Goal: Task Accomplishment & Management: Use online tool/utility

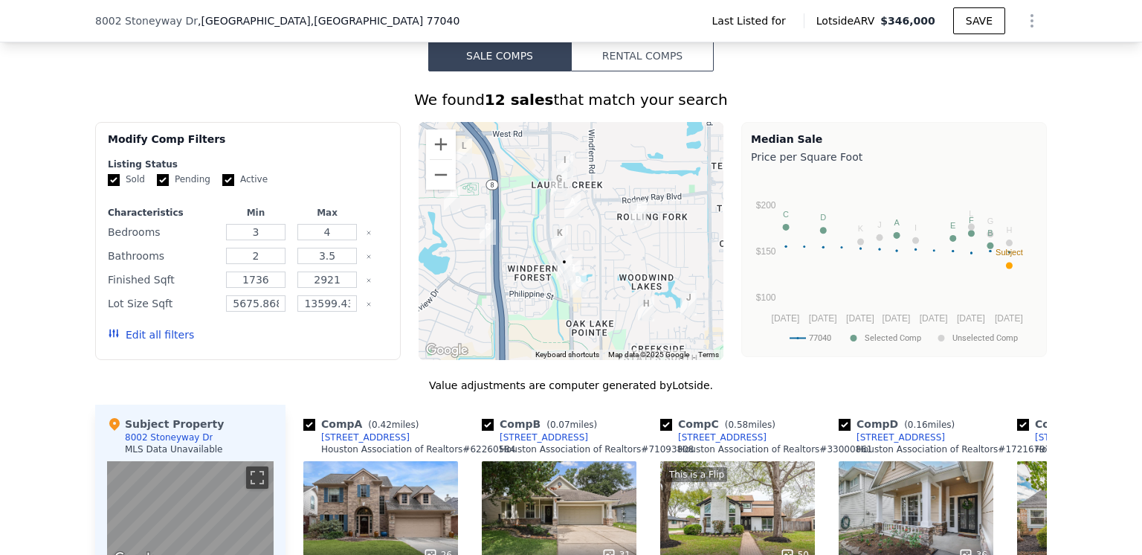
scroll to position [1109, 0]
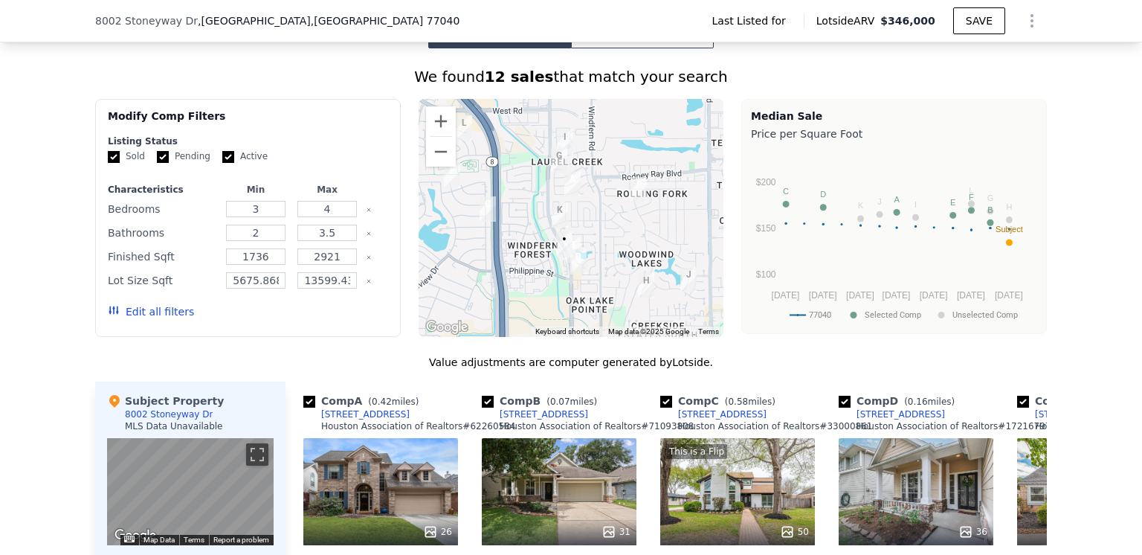
click at [222, 163] on input "Active" at bounding box center [228, 157] width 12 height 12
checkbox input "false"
click at [157, 163] on input "Pending" at bounding box center [163, 157] width 12 height 12
checkbox input "false"
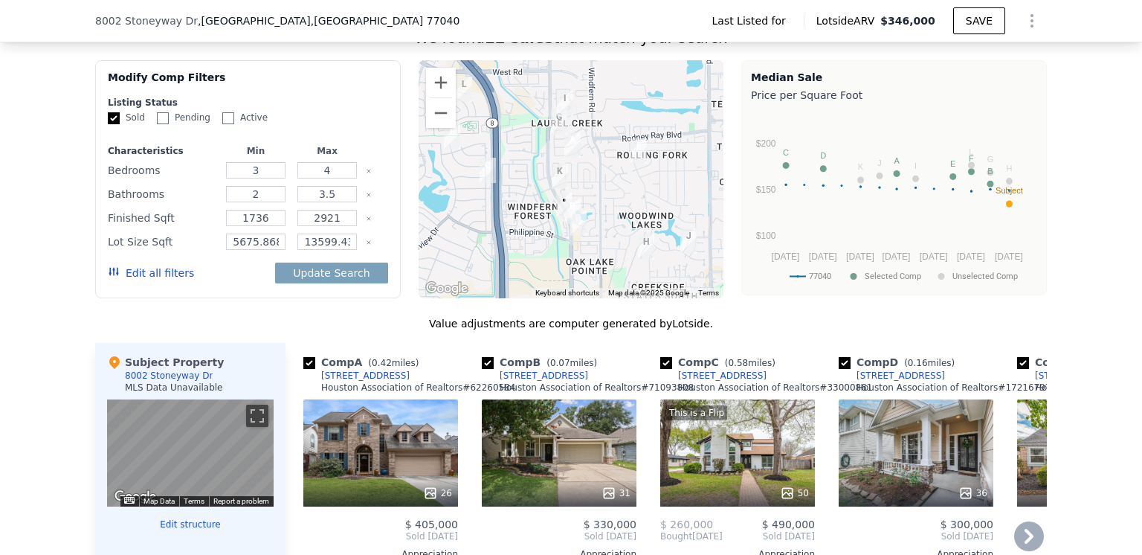
scroll to position [960, 0]
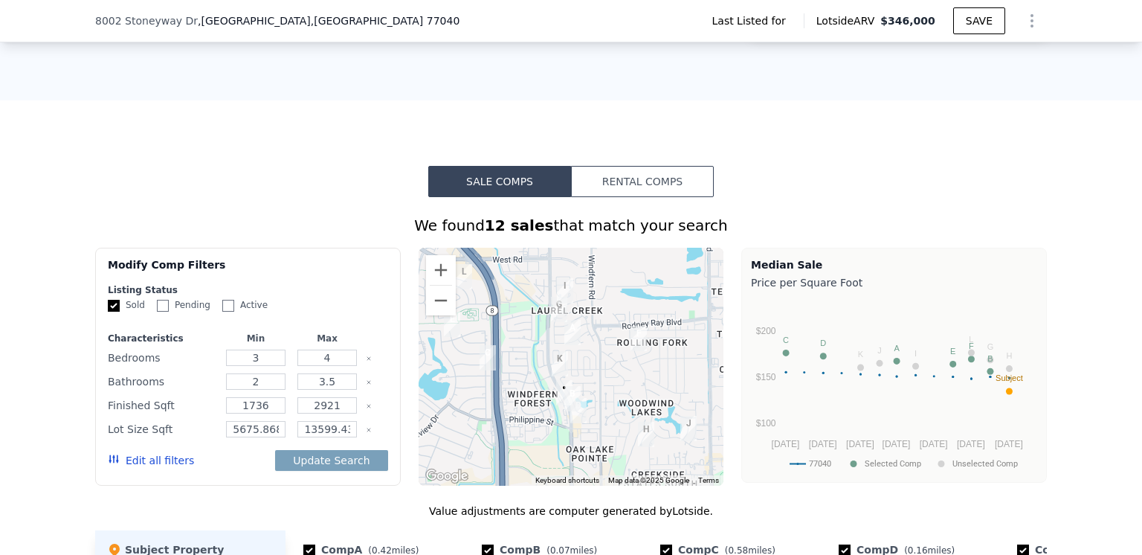
drag, startPoint x: 622, startPoint y: 188, endPoint x: 612, endPoint y: 200, distance: 15.8
click at [623, 188] on button "Rental Comps" at bounding box center [642, 181] width 143 height 31
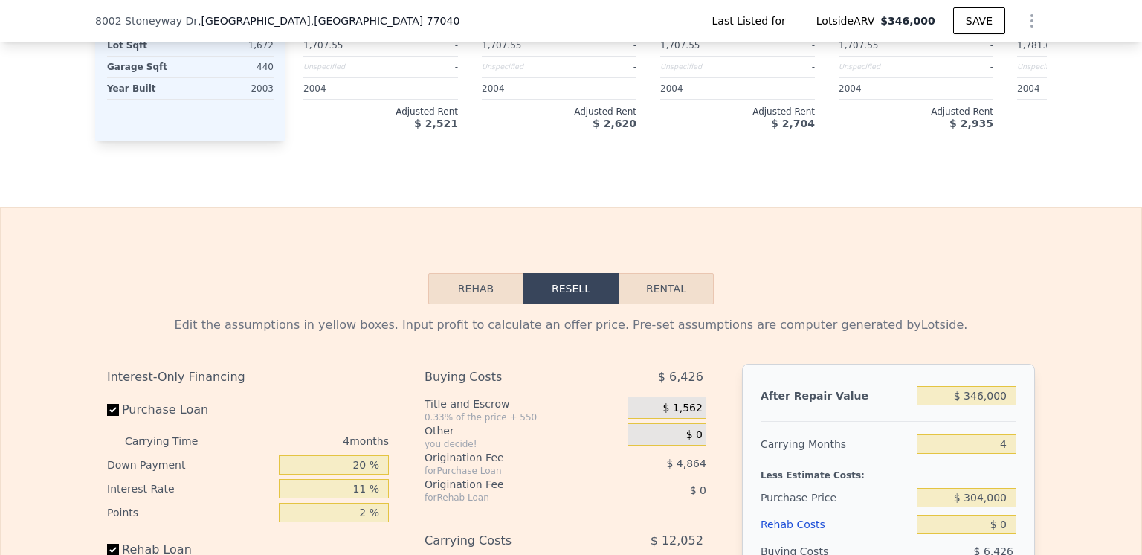
scroll to position [1778, 0]
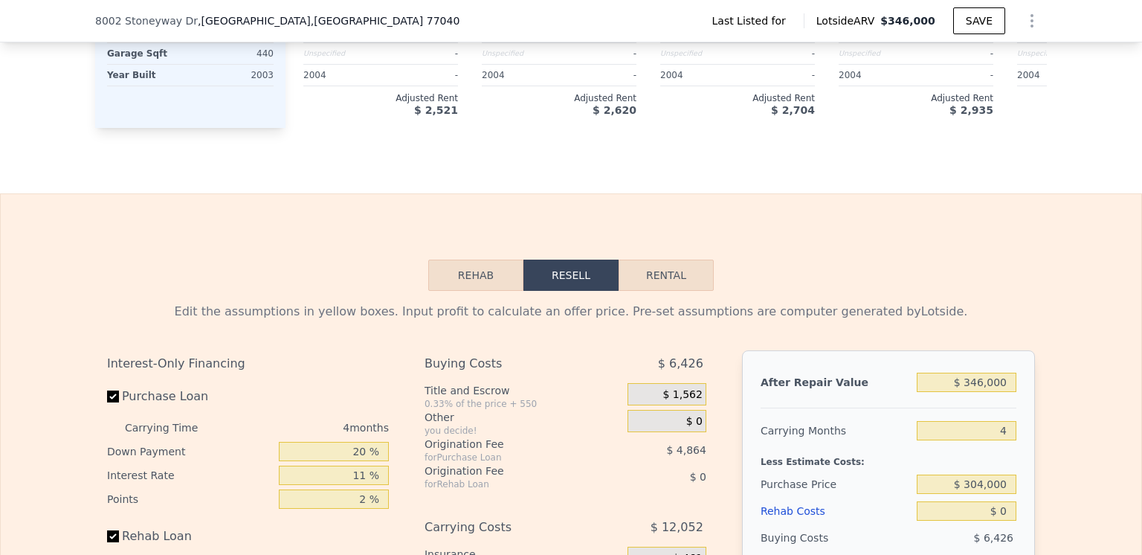
click at [660, 289] on button "Rental" at bounding box center [665, 274] width 95 height 31
select select "30"
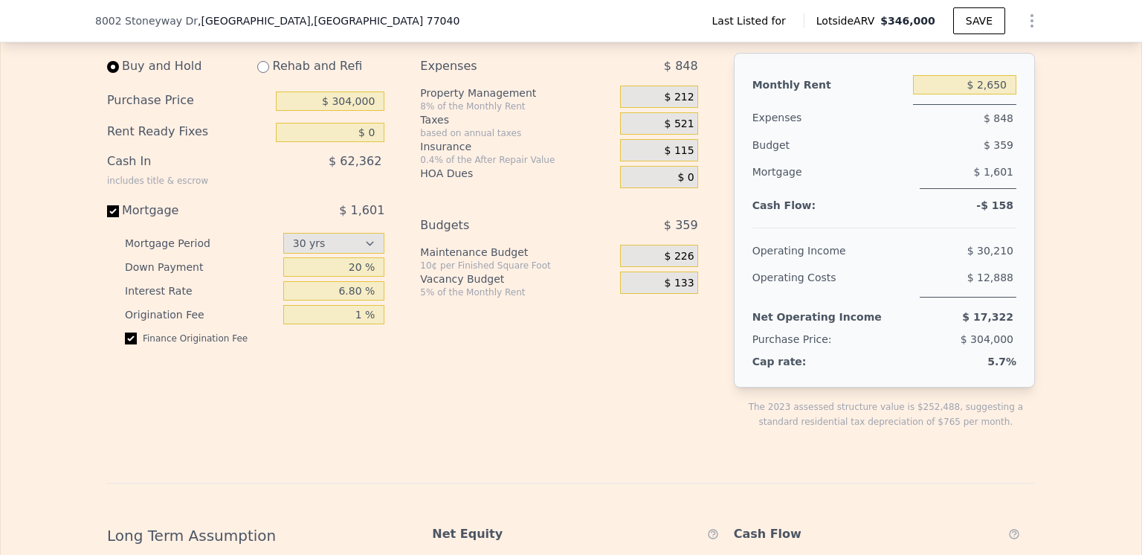
scroll to position [2001, 0]
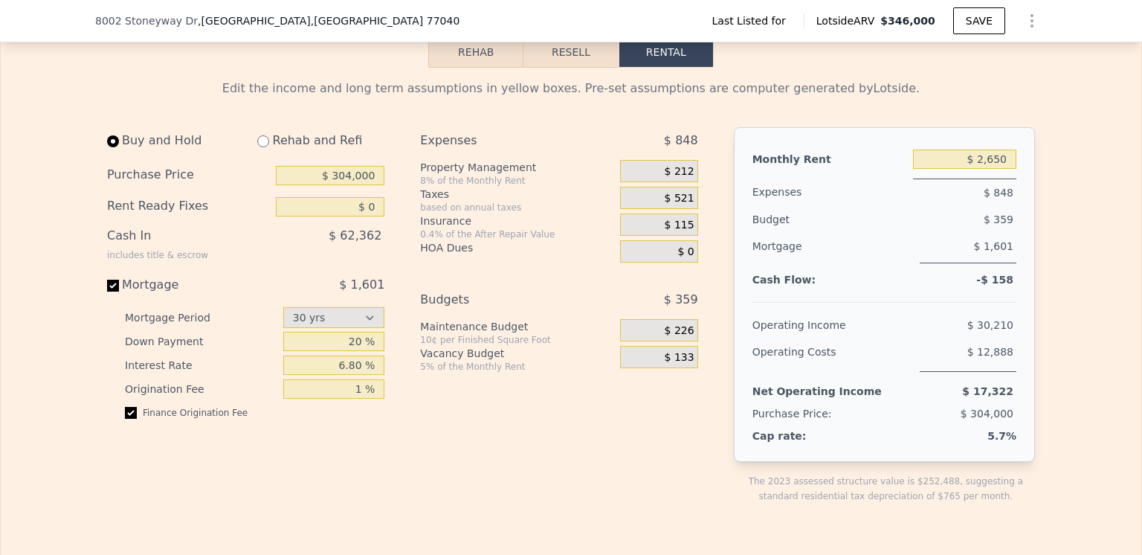
click at [686, 259] on span "$ 0" at bounding box center [685, 251] width 16 height 13
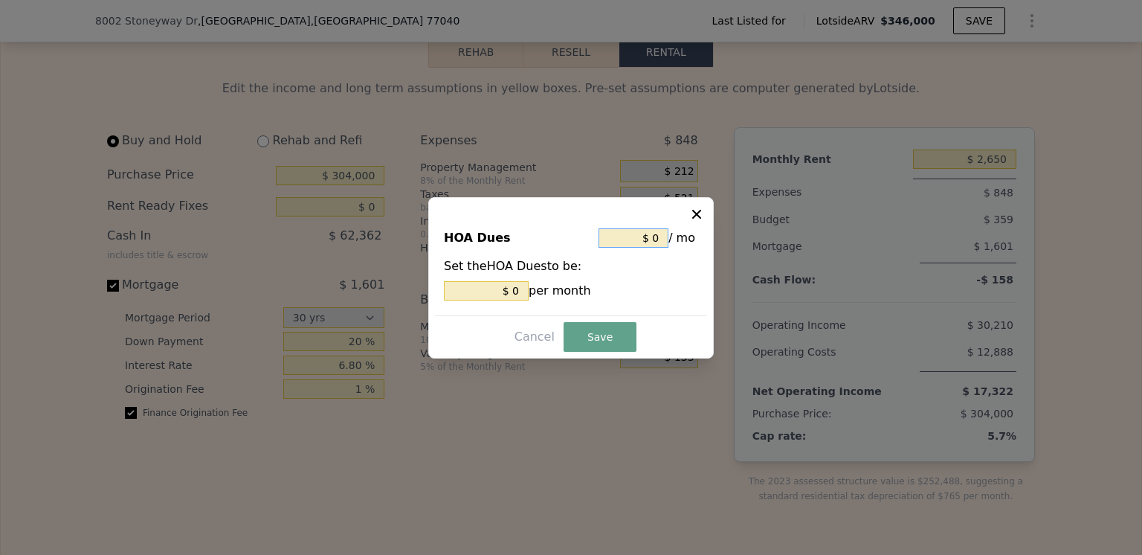
click at [656, 238] on input "$ 0" at bounding box center [633, 237] width 70 height 19
type input "$ 3"
type input "$ 38"
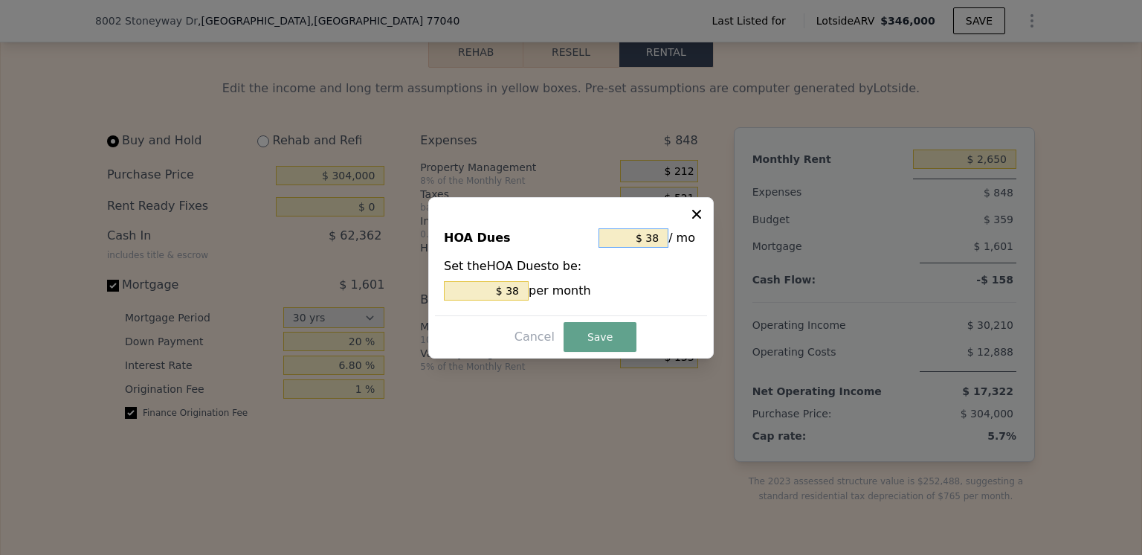
type input "$ 384"
click at [670, 298] on div "$ 384 per month" at bounding box center [571, 290] width 254 height 19
click at [594, 335] on button "Save" at bounding box center [599, 337] width 73 height 30
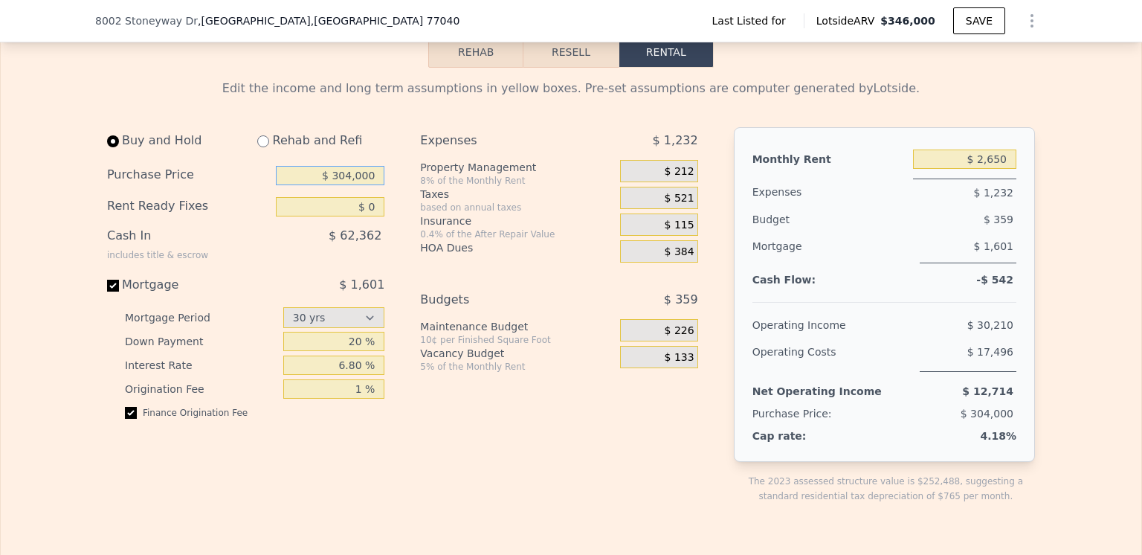
click at [369, 185] on input "$ 304,000" at bounding box center [330, 175] width 109 height 19
type input "$ 3"
click at [500, 462] on div "Expenses $ 1,232 Property Management 8% of the Monthly Rent $ 212 Taxes based o…" at bounding box center [564, 327] width 289 height 400
click at [354, 185] on input "$ 19,500" at bounding box center [330, 175] width 109 height 19
type input "$ 195,000"
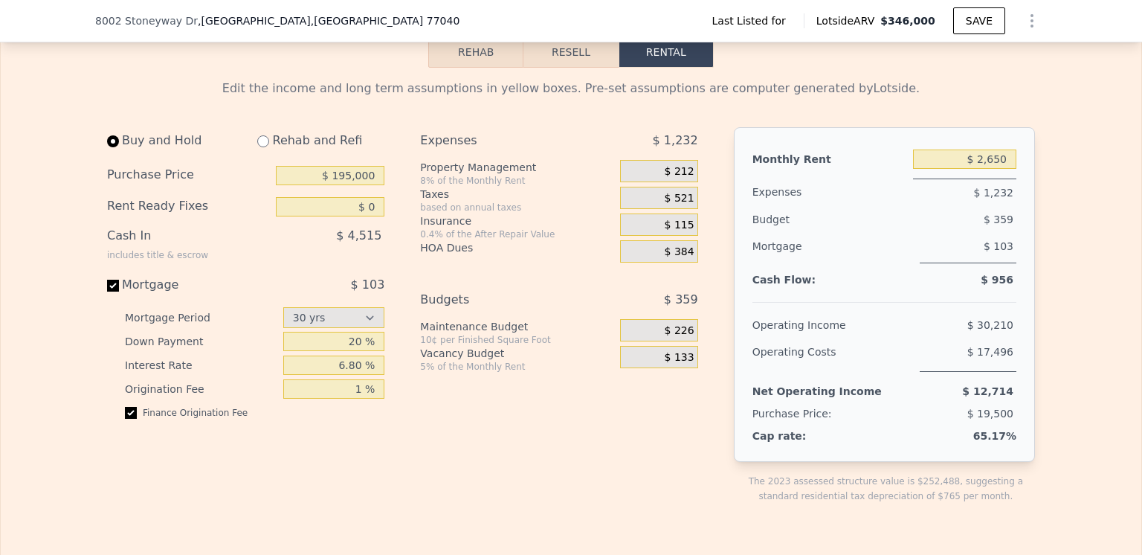
click at [400, 224] on div "Buy and Hold Rehab and Refi Purchase Price $ 195,000 Rent Ready Fixes $ 0 Cash …" at bounding box center [408, 327] width 603 height 400
click at [568, 65] on button "Resell" at bounding box center [570, 51] width 94 height 31
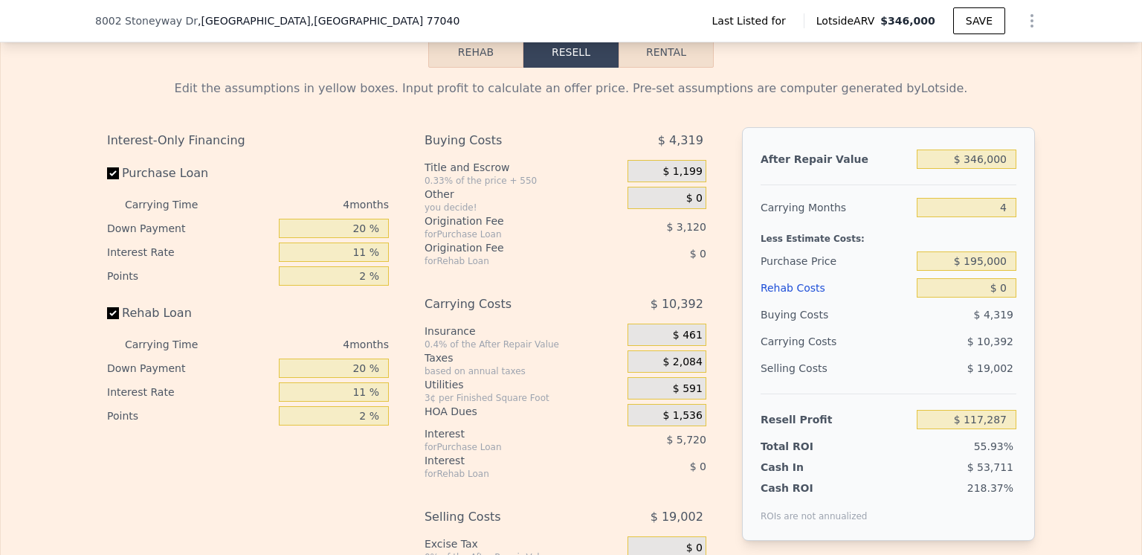
click at [783, 301] on div "Rehab Costs" at bounding box center [835, 287] width 150 height 27
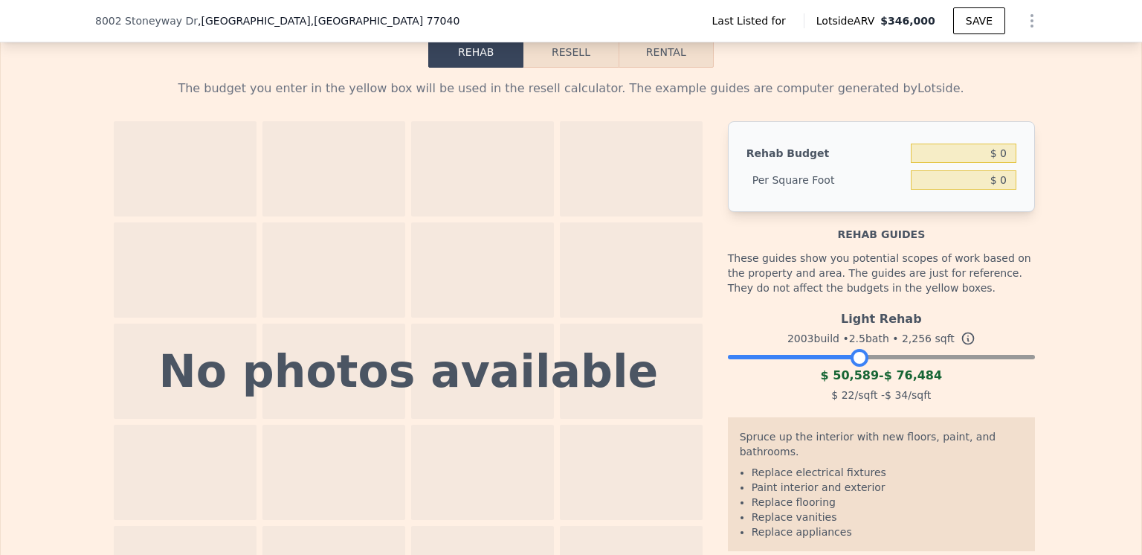
drag, startPoint x: 1021, startPoint y: 379, endPoint x: 856, endPoint y: 381, distance: 165.0
click at [856, 366] on div at bounding box center [859, 358] width 18 height 18
click at [1001, 163] on input "$ 0" at bounding box center [964, 152] width 106 height 19
type input "$ 50,000"
click at [1042, 273] on div "The budget you enter in the yellow box will be used in the resell calculator. T…" at bounding box center [571, 344] width 1140 height 553
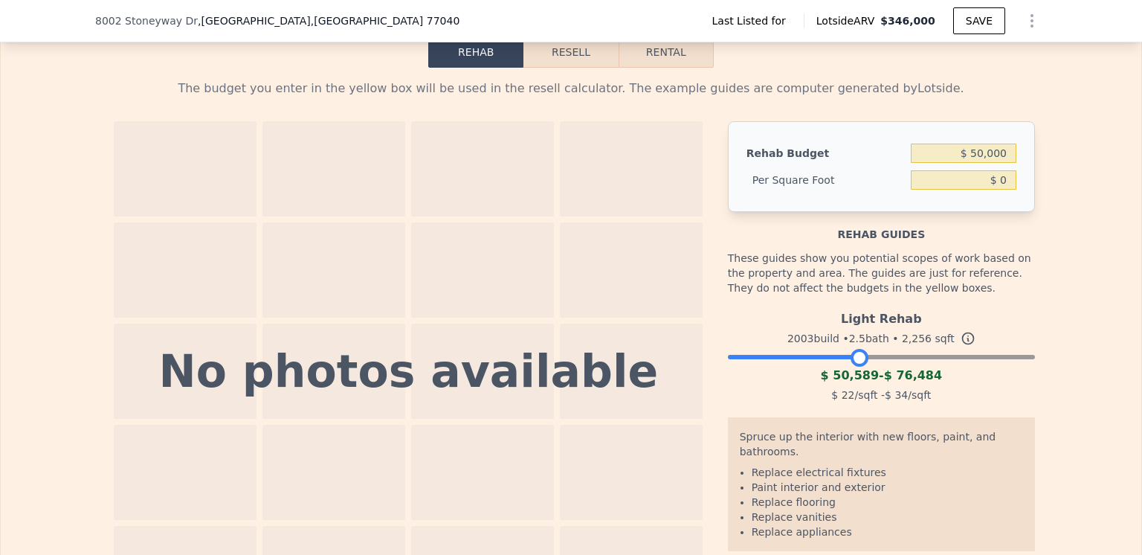
type input "$ 22.16"
click at [557, 68] on button "Resell" at bounding box center [570, 51] width 94 height 31
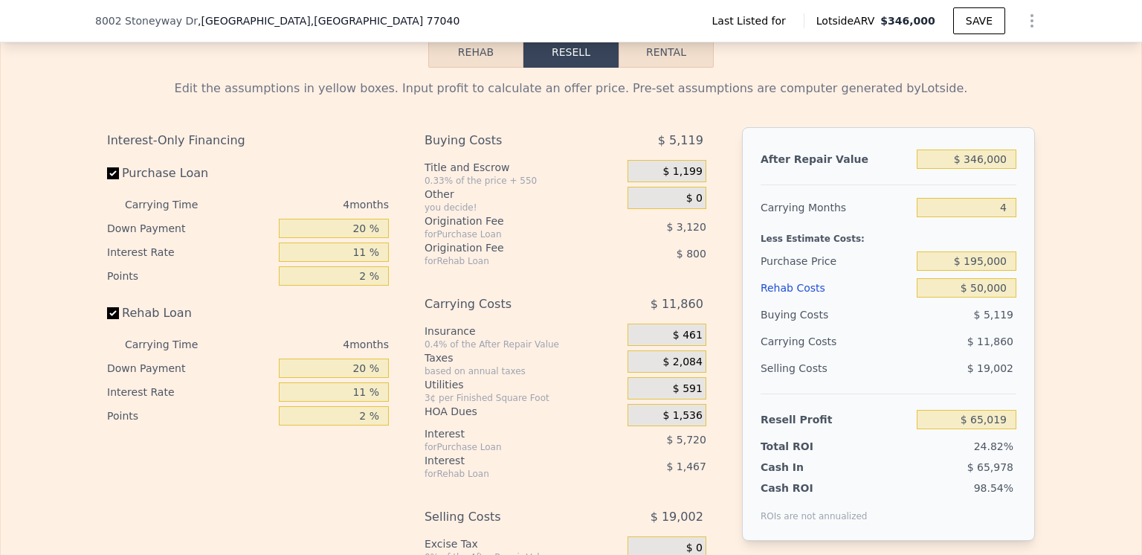
click at [685, 342] on span "$ 461" at bounding box center [688, 335] width 30 height 13
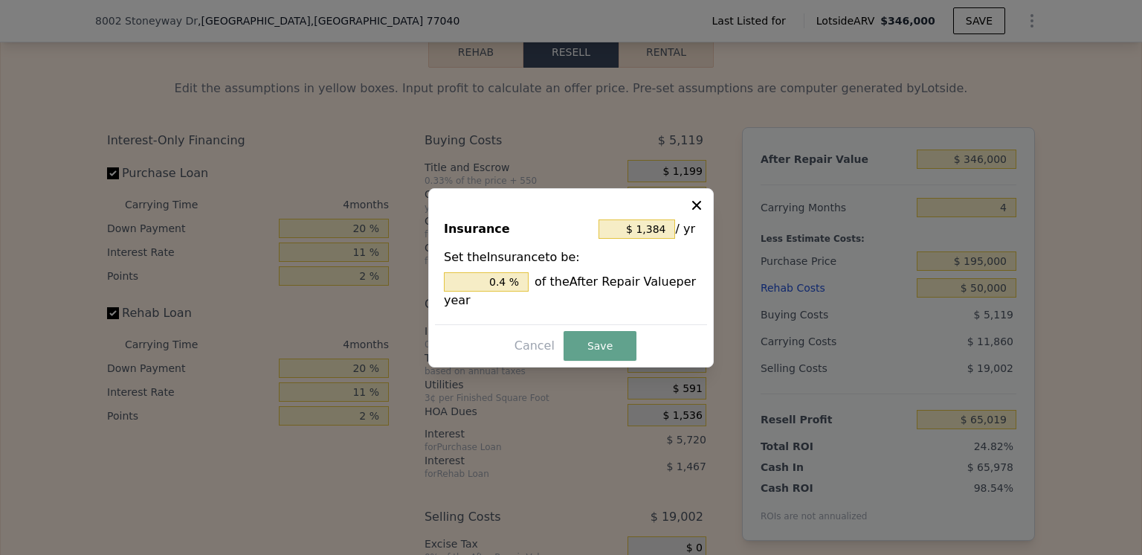
click at [714, 383] on div at bounding box center [571, 277] width 1142 height 555
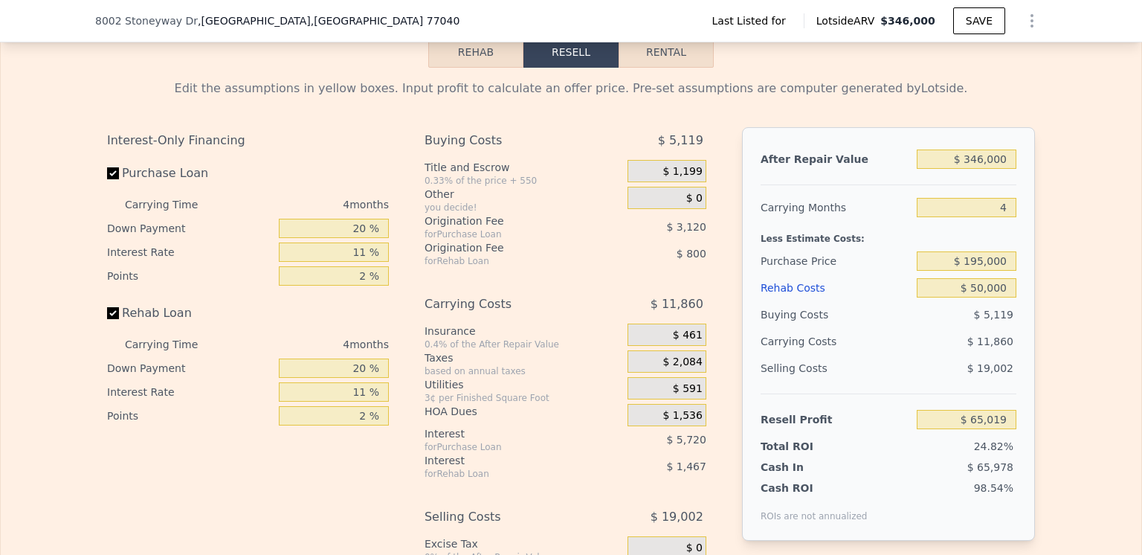
click at [690, 369] on span "$ 2,084" at bounding box center [681, 361] width 39 height 13
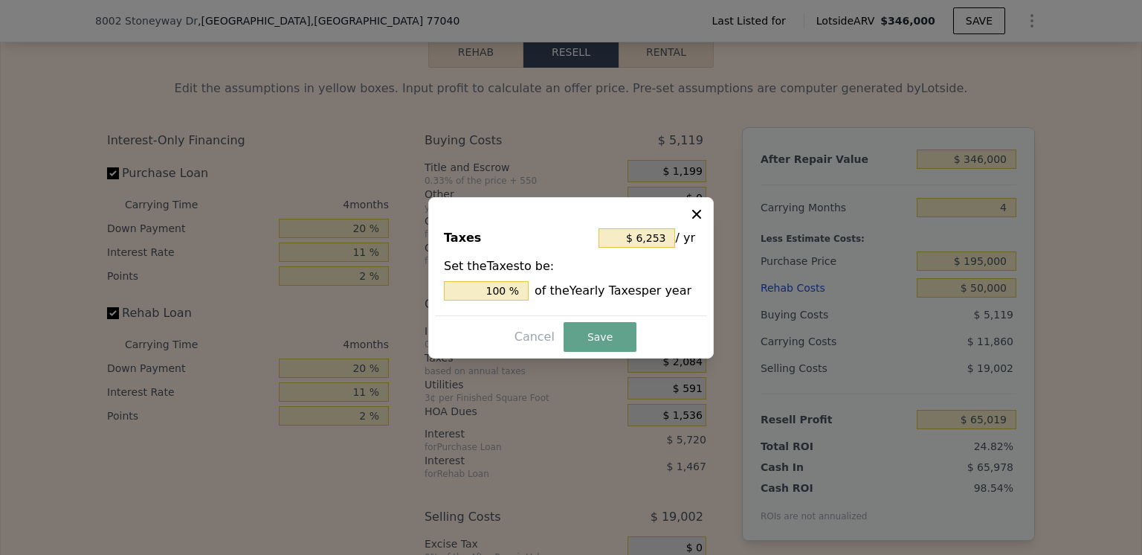
click at [714, 400] on div at bounding box center [571, 277] width 1142 height 555
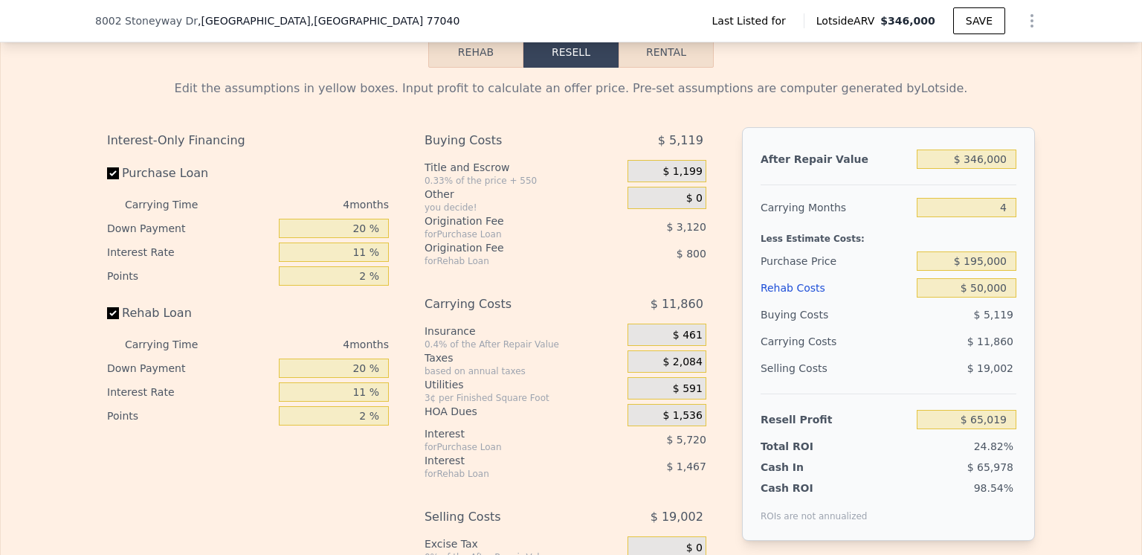
click at [685, 422] on span "$ 1,536" at bounding box center [681, 415] width 39 height 13
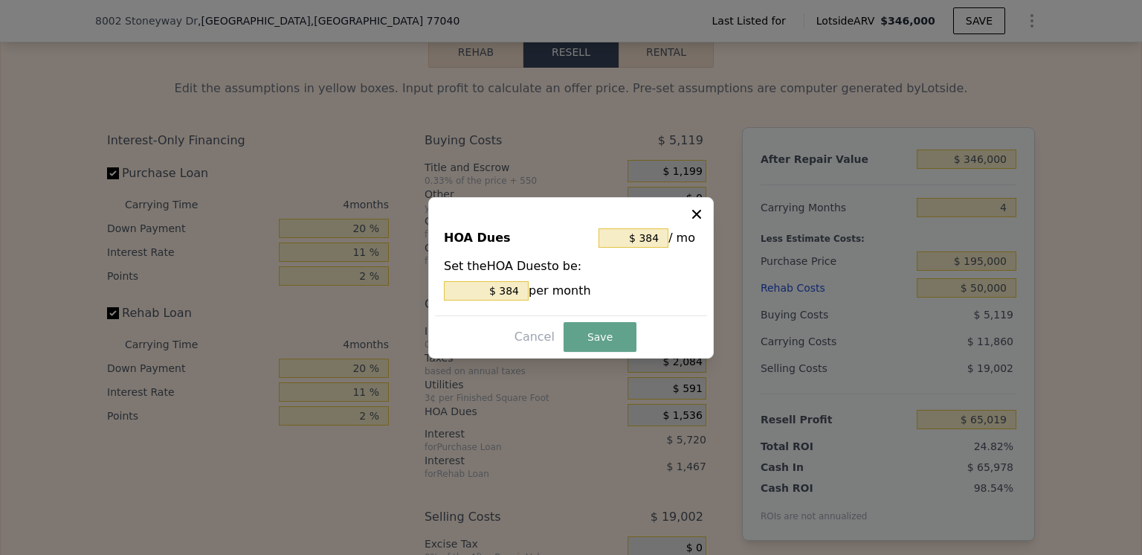
click at [717, 414] on div at bounding box center [571, 277] width 1142 height 555
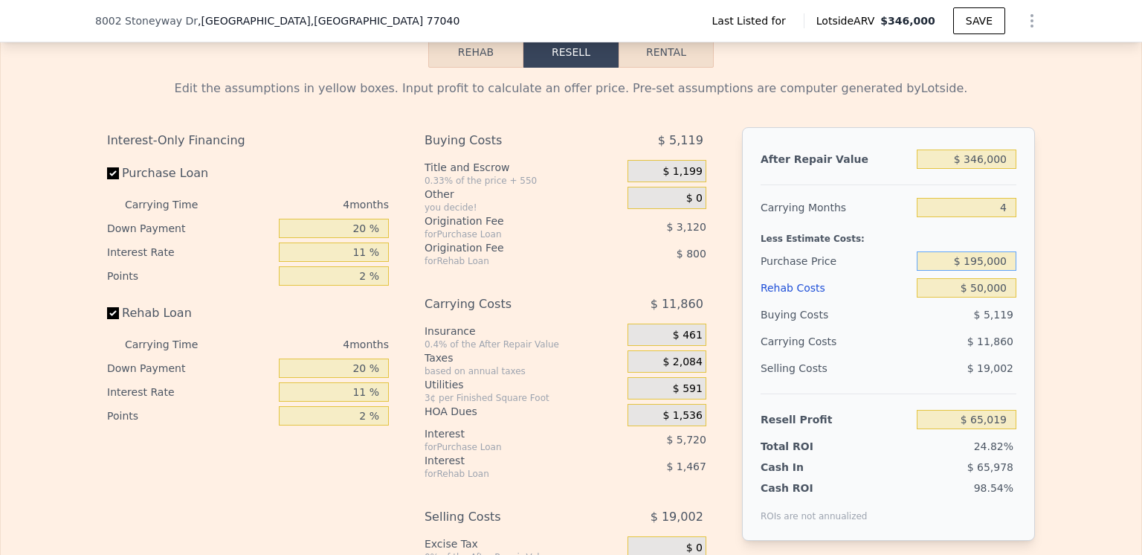
click at [980, 271] on input "$ 195,000" at bounding box center [967, 260] width 100 height 19
type input "$ 200,000"
click at [922, 355] on div "$ 11,860" at bounding box center [937, 341] width 157 height 27
type input "$ 59,774"
click at [971, 22] on button "SAVE" at bounding box center [979, 20] width 52 height 27
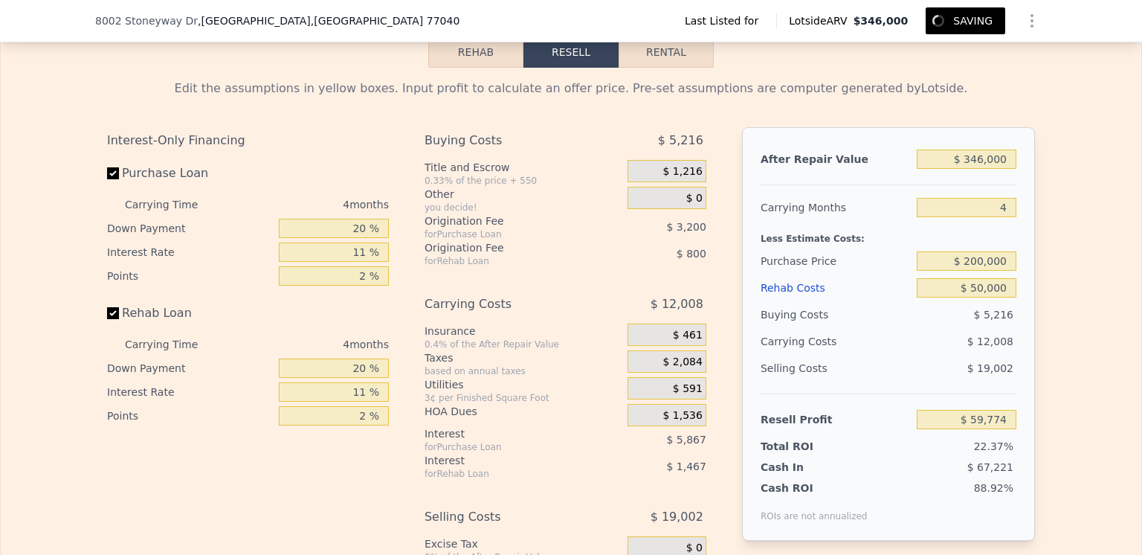
type input "$ 0"
type input "$ 4,520"
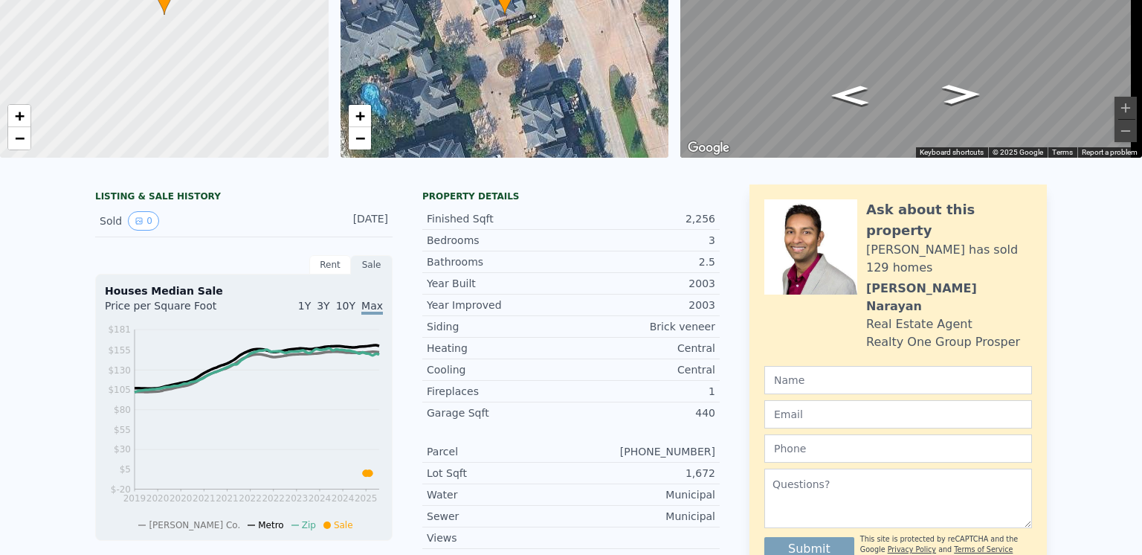
scroll to position [5, 0]
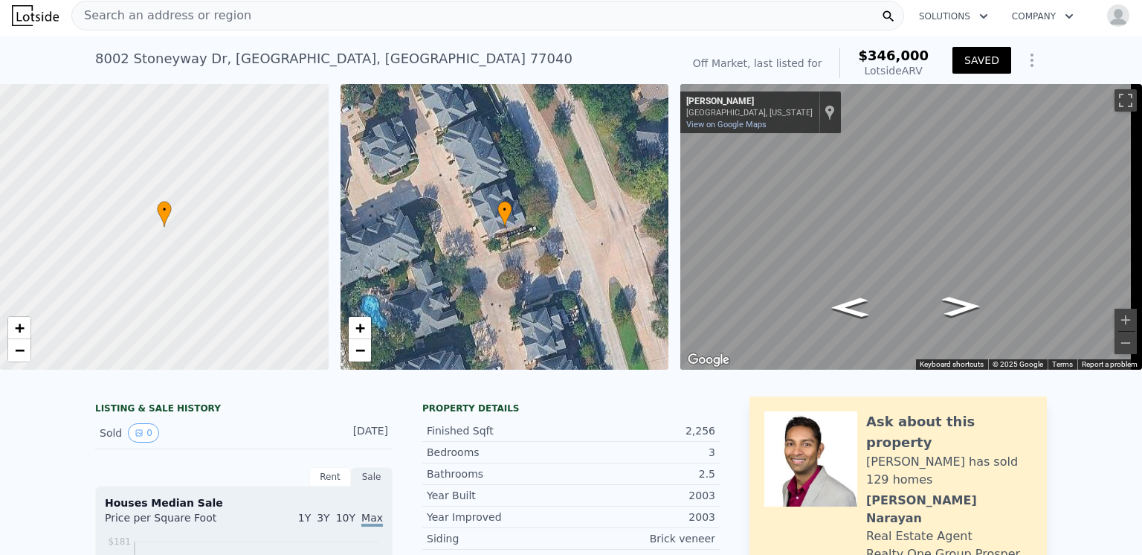
click at [126, 16] on span "Search an address or region" at bounding box center [161, 16] width 179 height 18
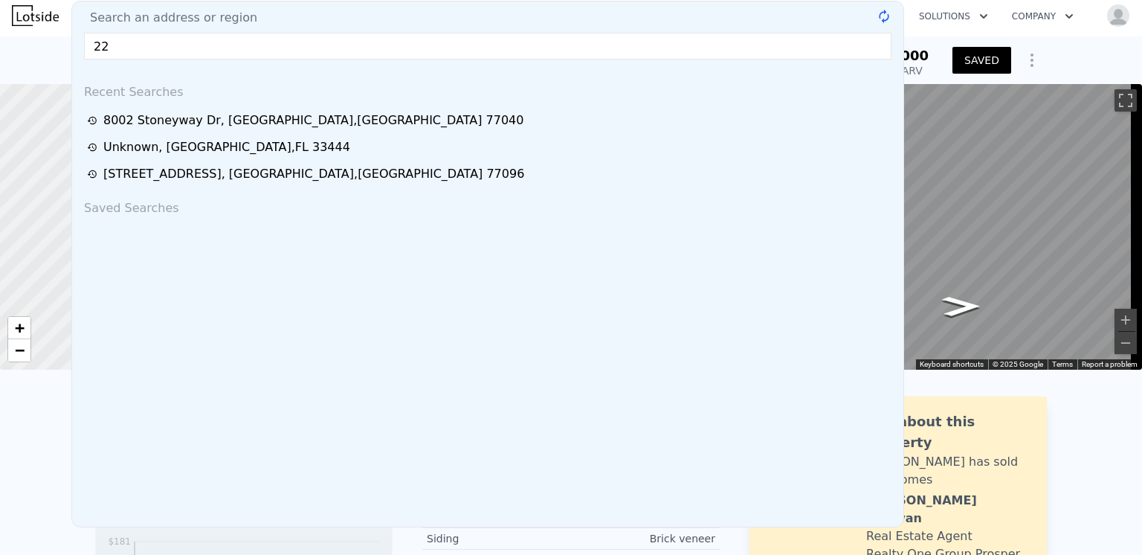
type input "222"
type input "$ 50,000"
type input "$ 59,774"
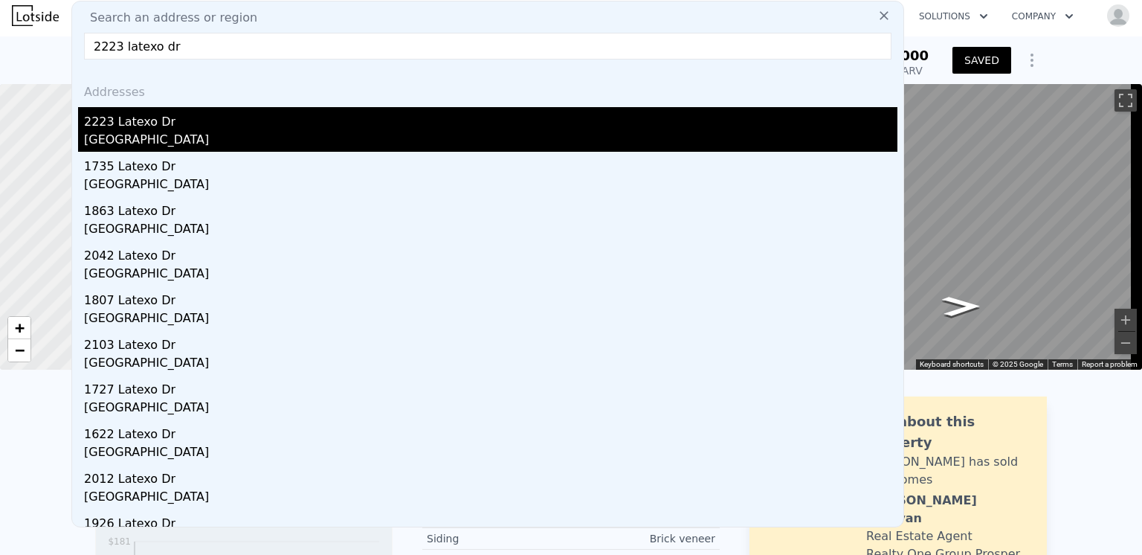
type input "2223 latexo dr"
click at [133, 128] on div "2223 Latexo Dr" at bounding box center [490, 119] width 813 height 24
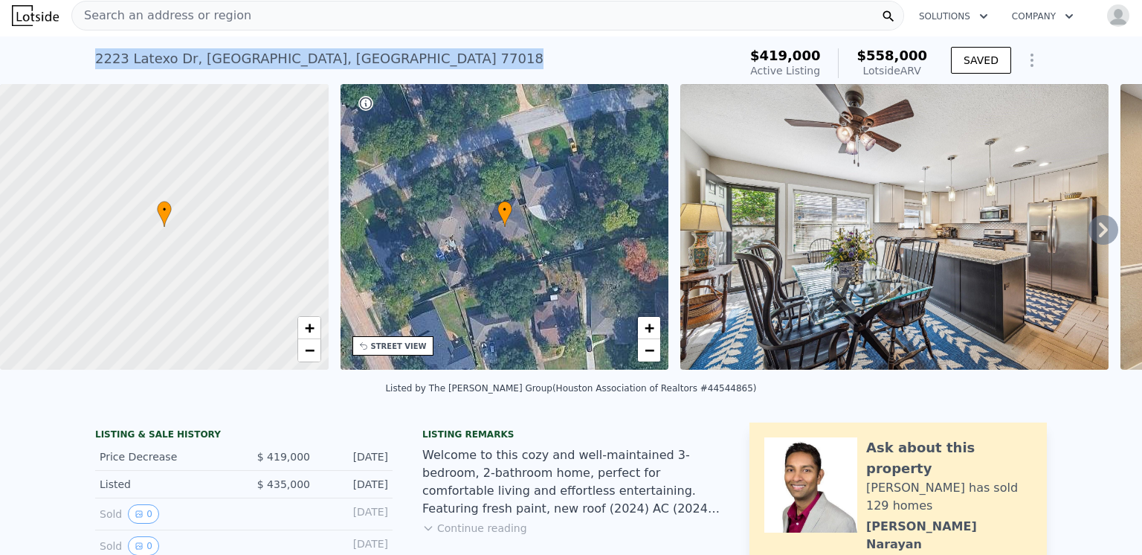
drag, startPoint x: 306, startPoint y: 56, endPoint x: 85, endPoint y: 56, distance: 220.0
click at [85, 56] on div "[STREET_ADDRESS] Active at $419k (~ARV $558k ) $419,000 Active Listing $558,000…" at bounding box center [571, 60] width 1142 height 48
copy div "[STREET_ADDRESS]"
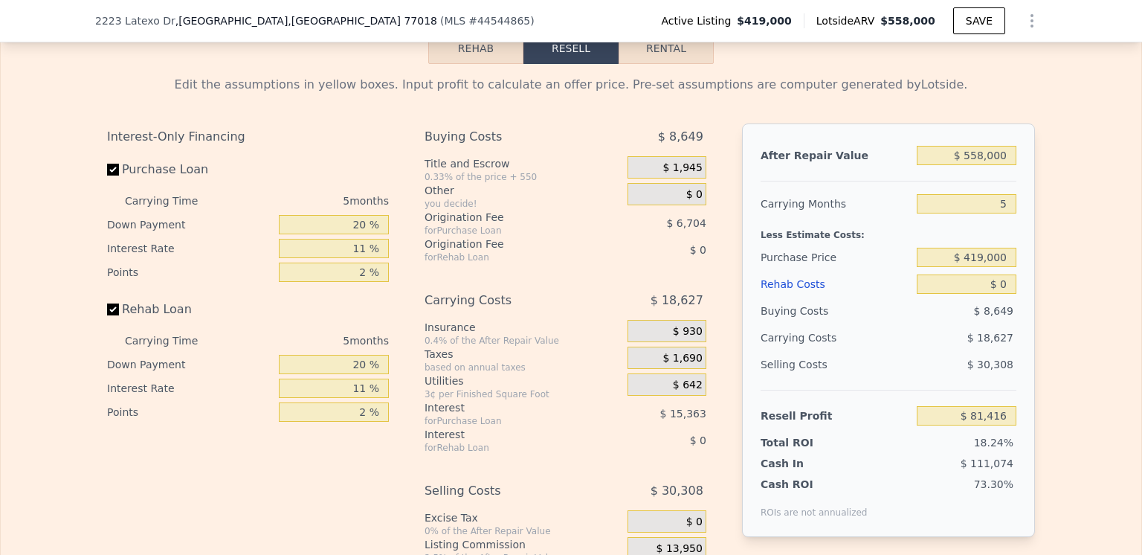
scroll to position [2081, 0]
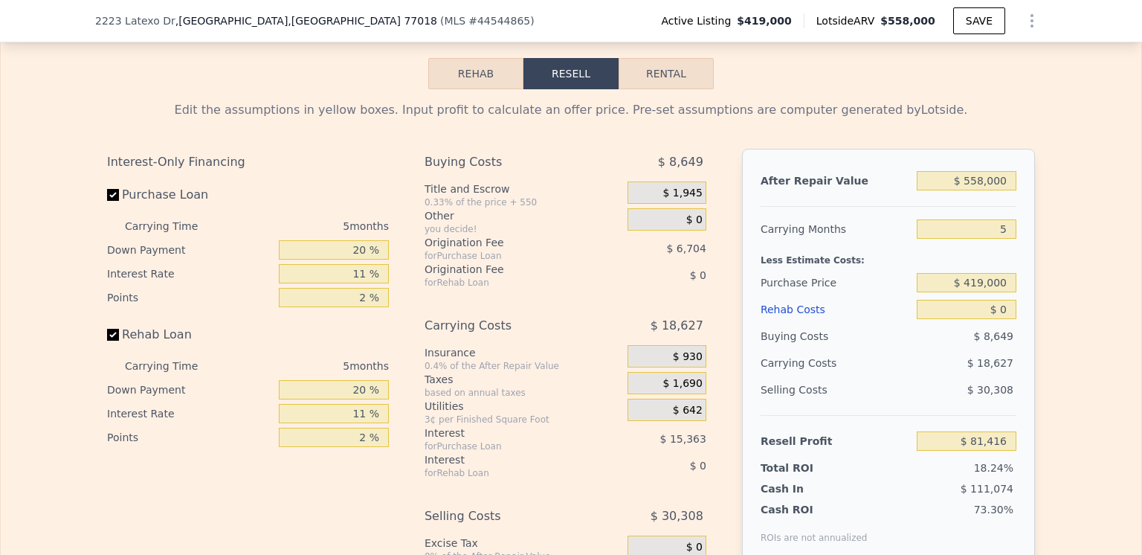
click at [656, 89] on button "Rental" at bounding box center [665, 73] width 95 height 31
select select "30"
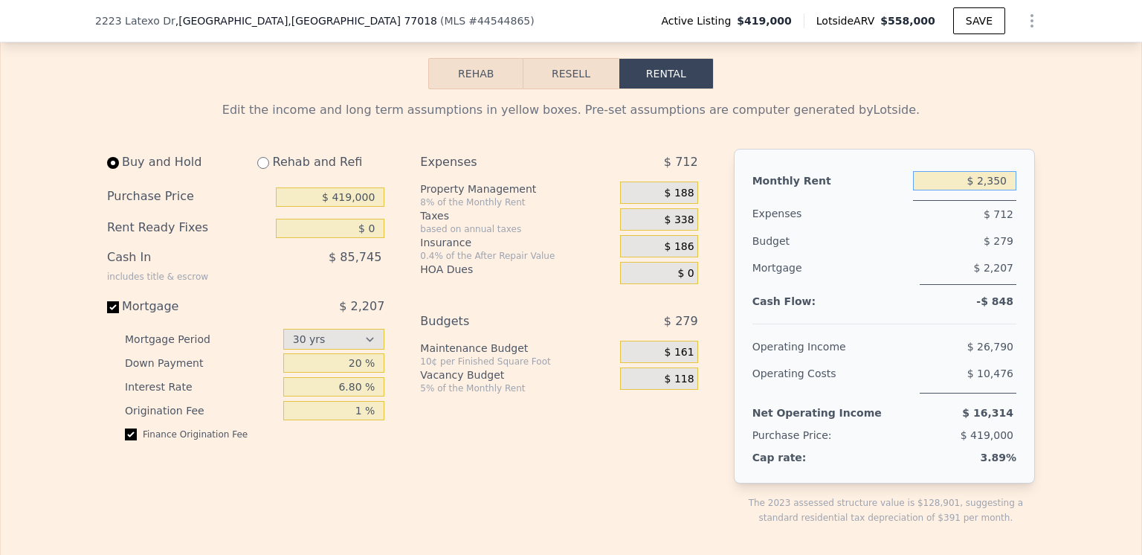
click at [1001, 190] on input "$ 2,350" at bounding box center [964, 180] width 103 height 19
type input "$ 2,600"
click at [905, 254] on div "$ 279" at bounding box center [938, 240] width 155 height 27
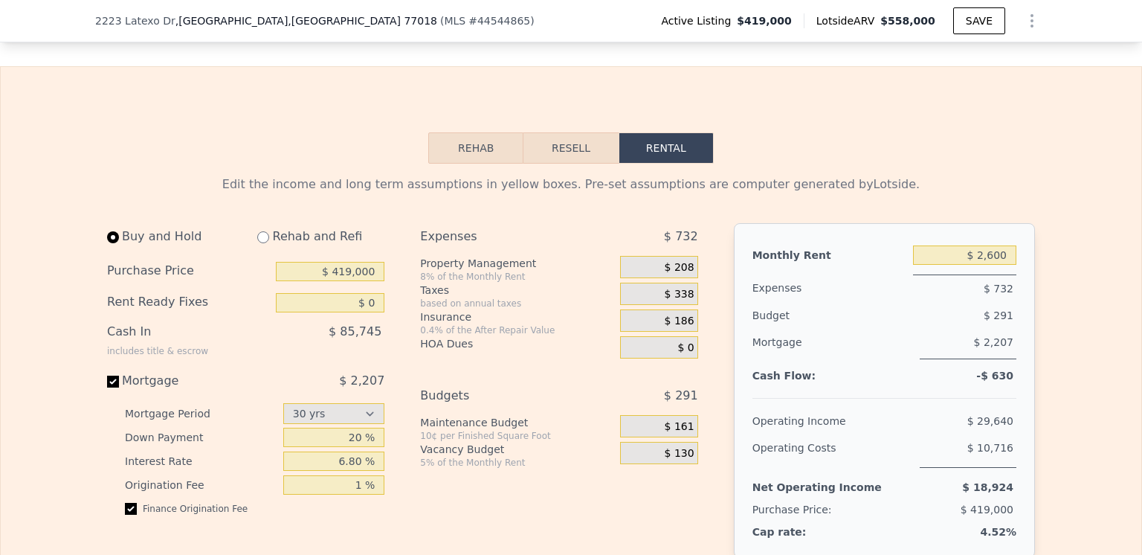
drag, startPoint x: 565, startPoint y: 180, endPoint x: 574, endPoint y: 204, distance: 26.1
click at [565, 164] on button "Resell" at bounding box center [570, 147] width 94 height 31
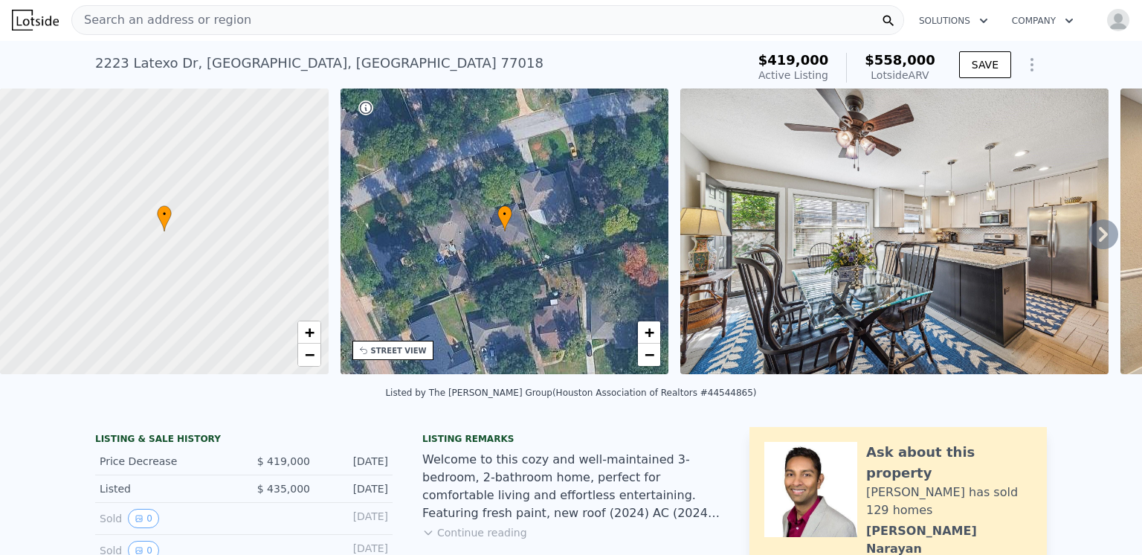
scroll to position [0, 0]
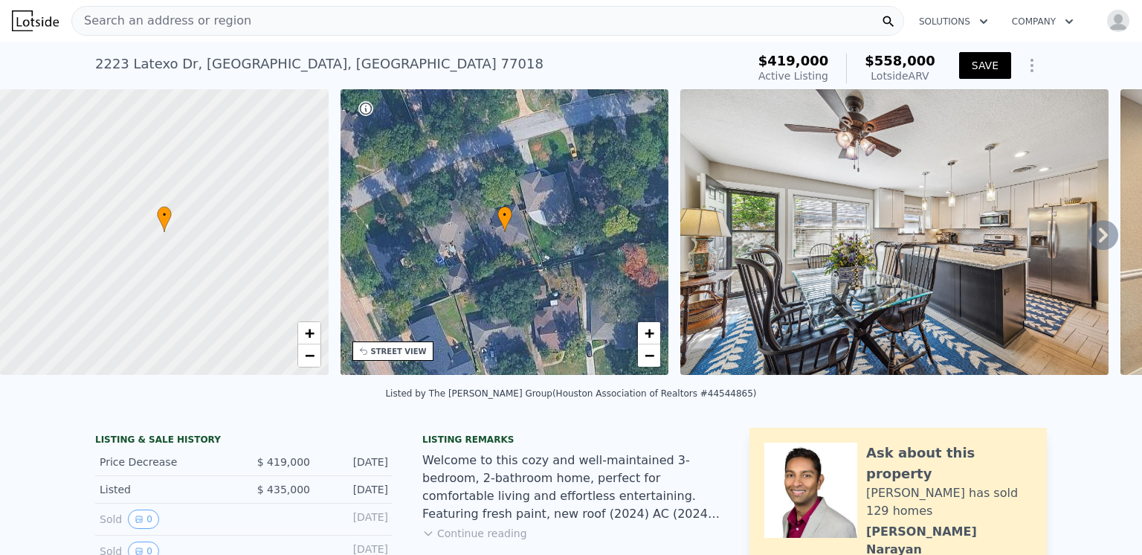
click at [981, 63] on button "SAVE" at bounding box center [985, 65] width 52 height 27
click at [121, 20] on span "Search an address or region" at bounding box center [161, 21] width 179 height 18
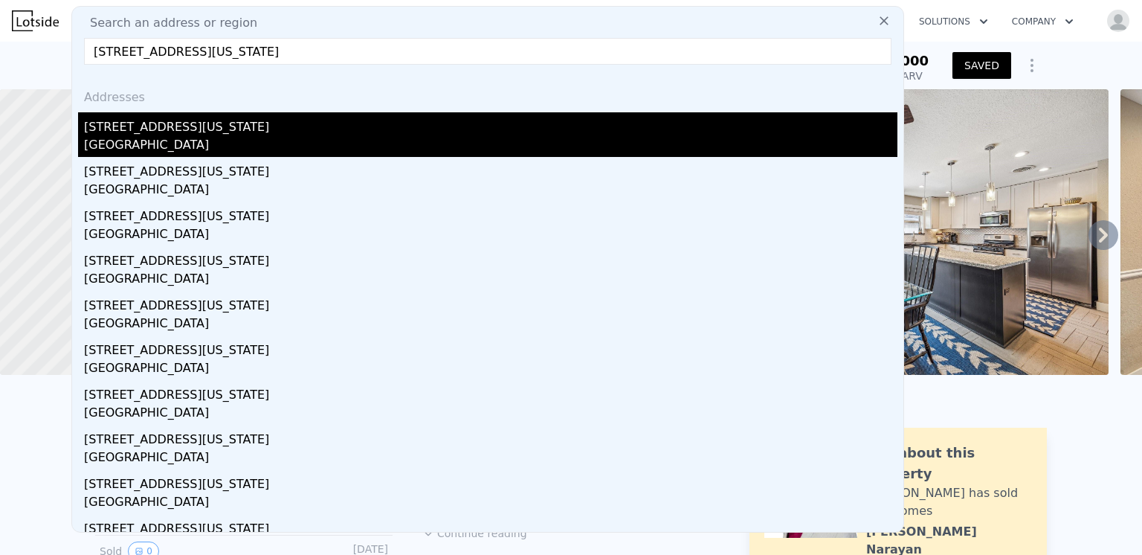
type input "[STREET_ADDRESS][US_STATE]"
click at [127, 138] on div "[GEOGRAPHIC_DATA]" at bounding box center [490, 146] width 813 height 21
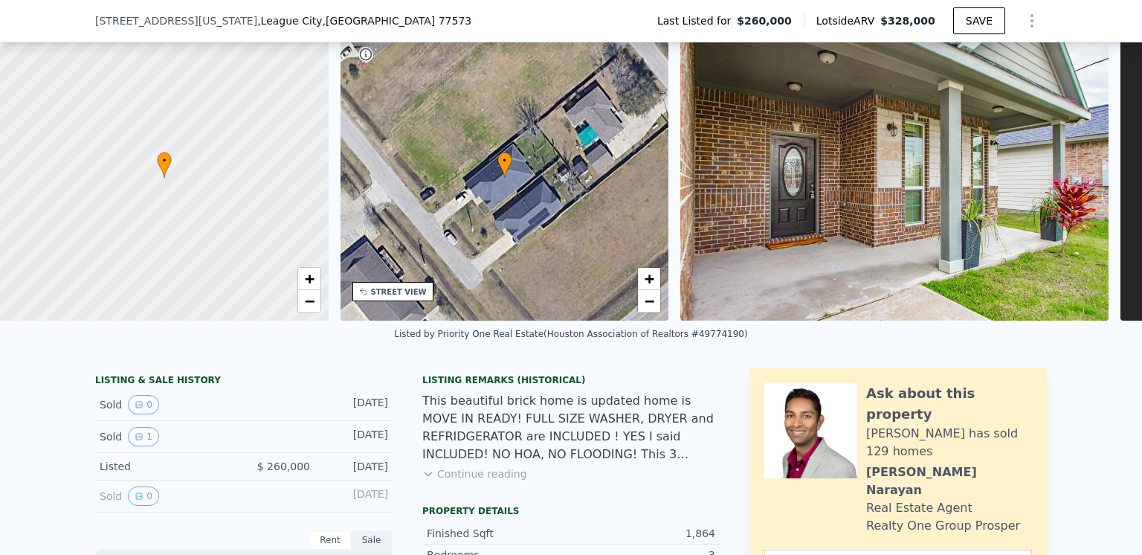
scroll to position [143, 0]
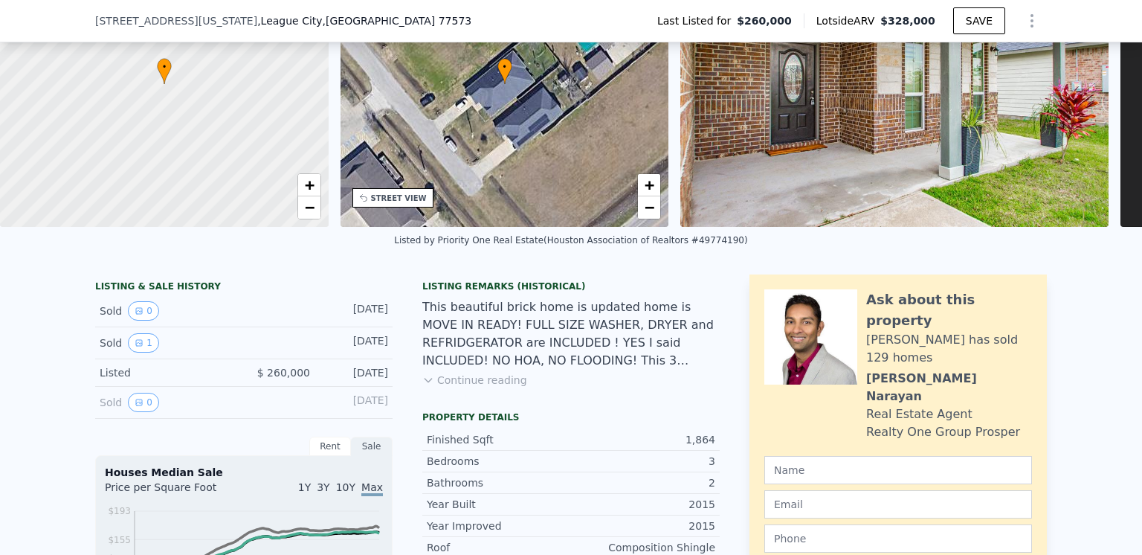
click at [456, 387] on button "Continue reading" at bounding box center [474, 379] width 105 height 15
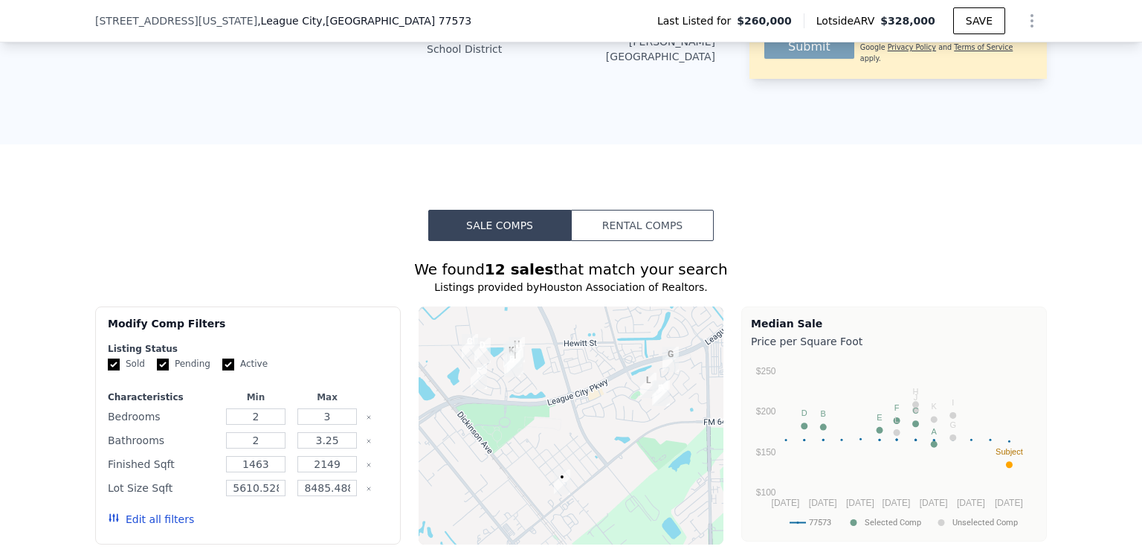
scroll to position [1258, 0]
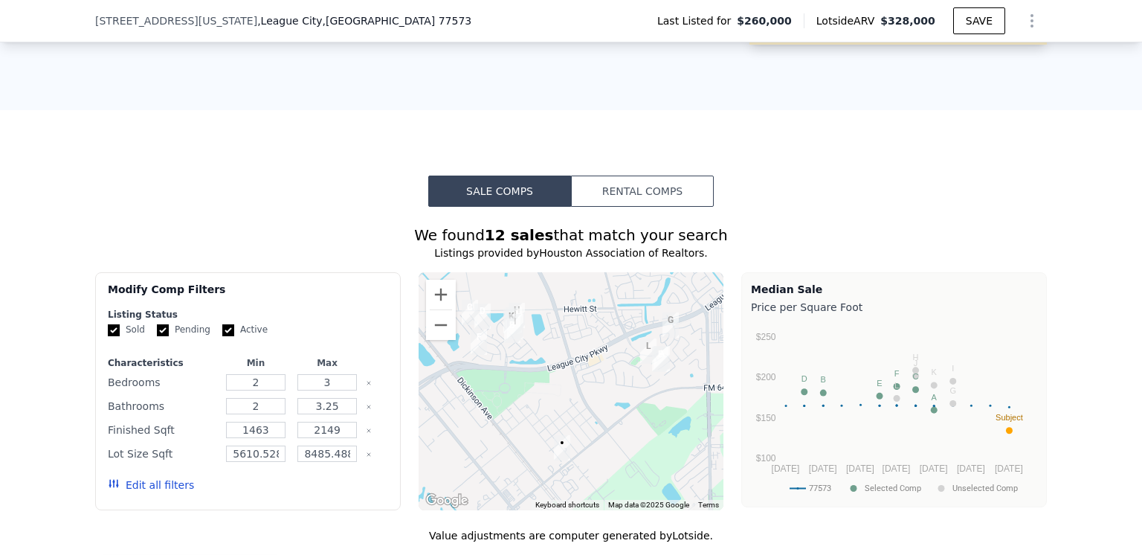
click at [222, 324] on input "Active" at bounding box center [228, 330] width 12 height 12
checkbox input "false"
click at [157, 324] on input "Pending" at bounding box center [163, 330] width 12 height 12
checkbox input "false"
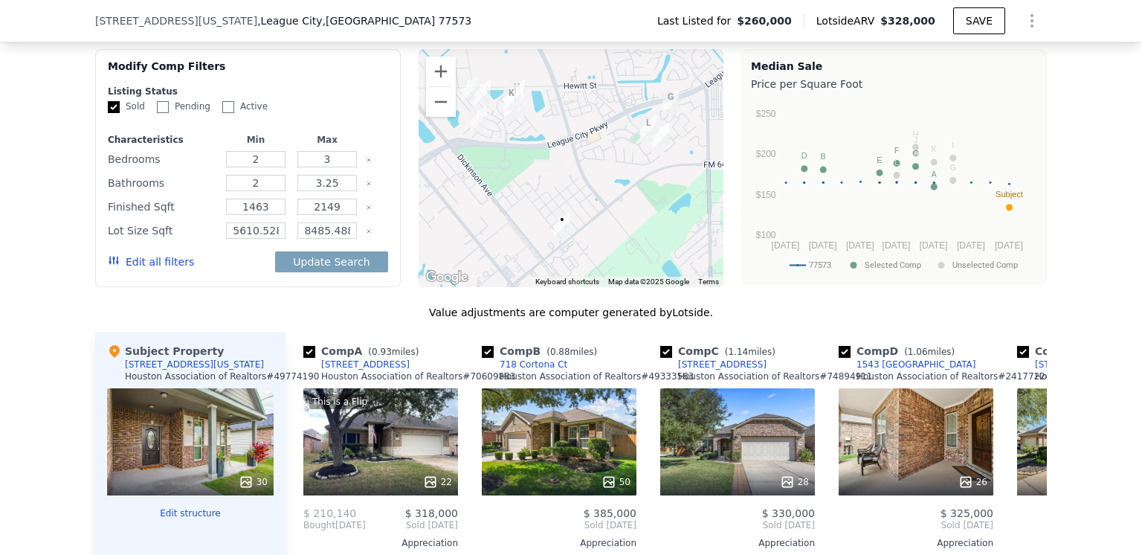
scroll to position [1555, 0]
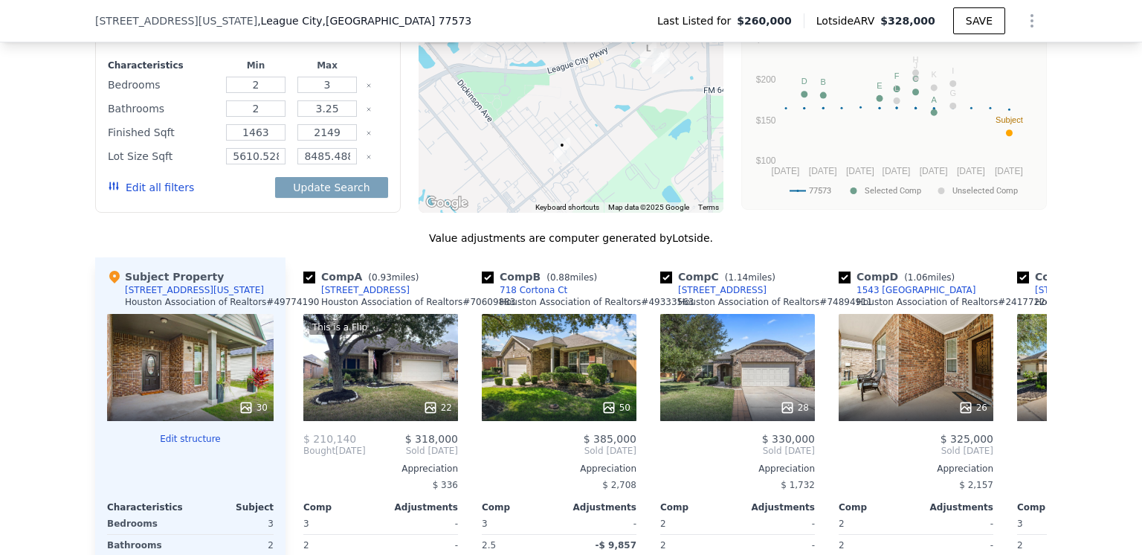
click at [242, 402] on icon at bounding box center [246, 407] width 10 height 10
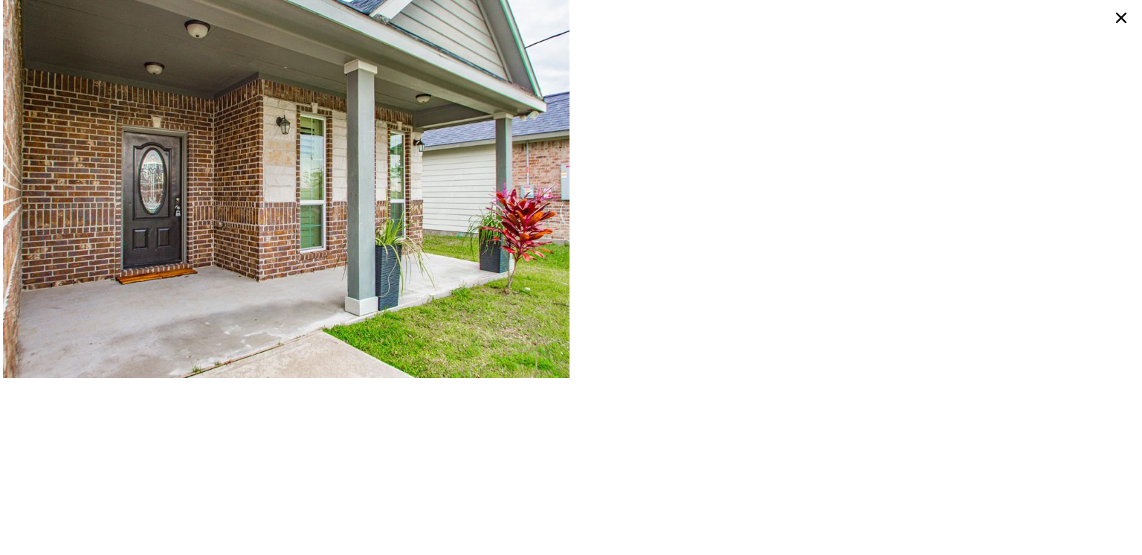
click at [1119, 16] on icon at bounding box center [1121, 18] width 10 height 10
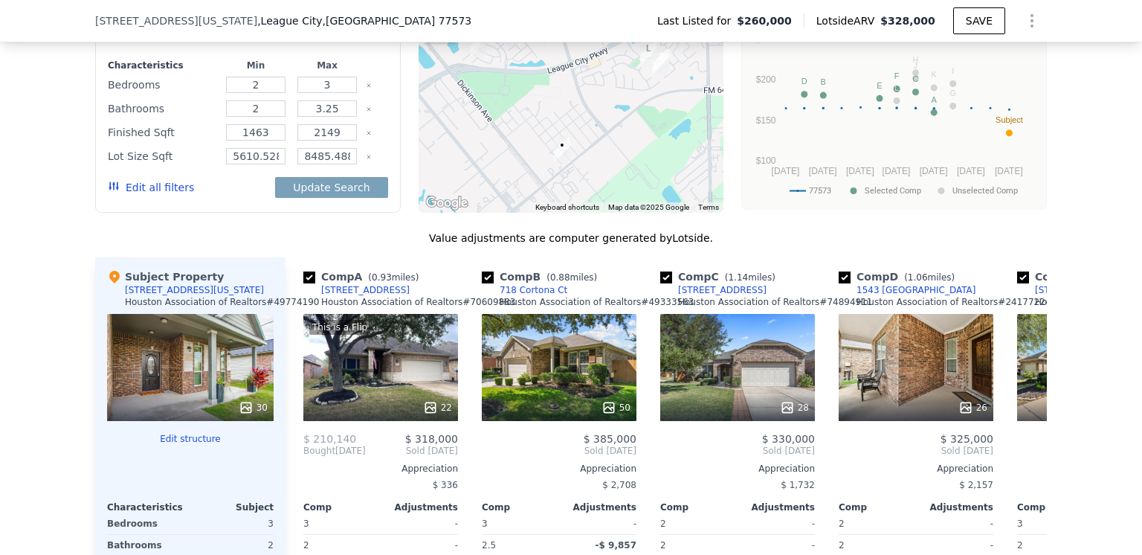
click at [184, 314] on div "30" at bounding box center [190, 367] width 167 height 107
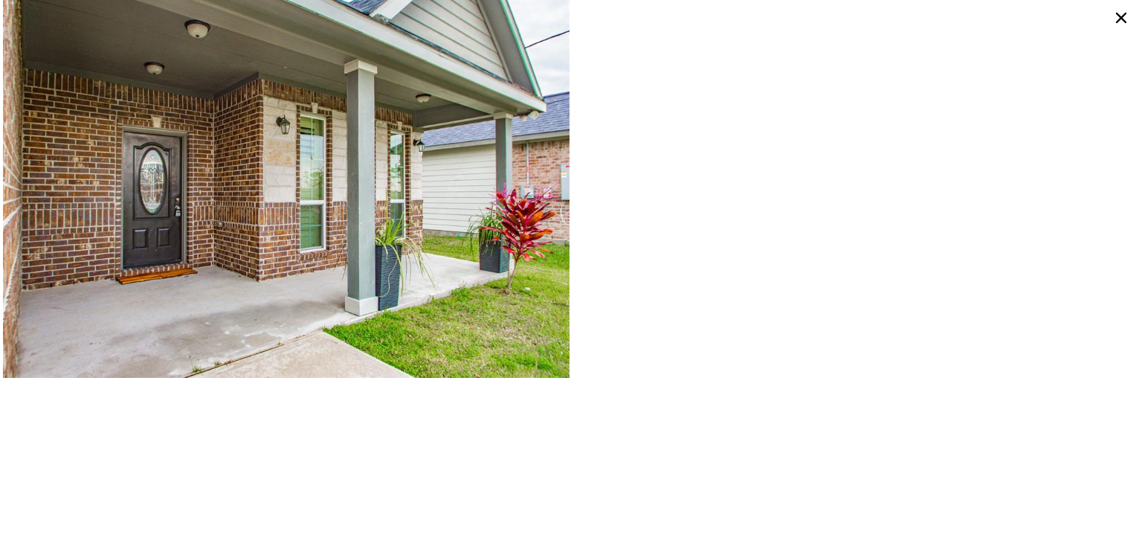
click at [1120, 16] on icon at bounding box center [1121, 18] width 10 height 10
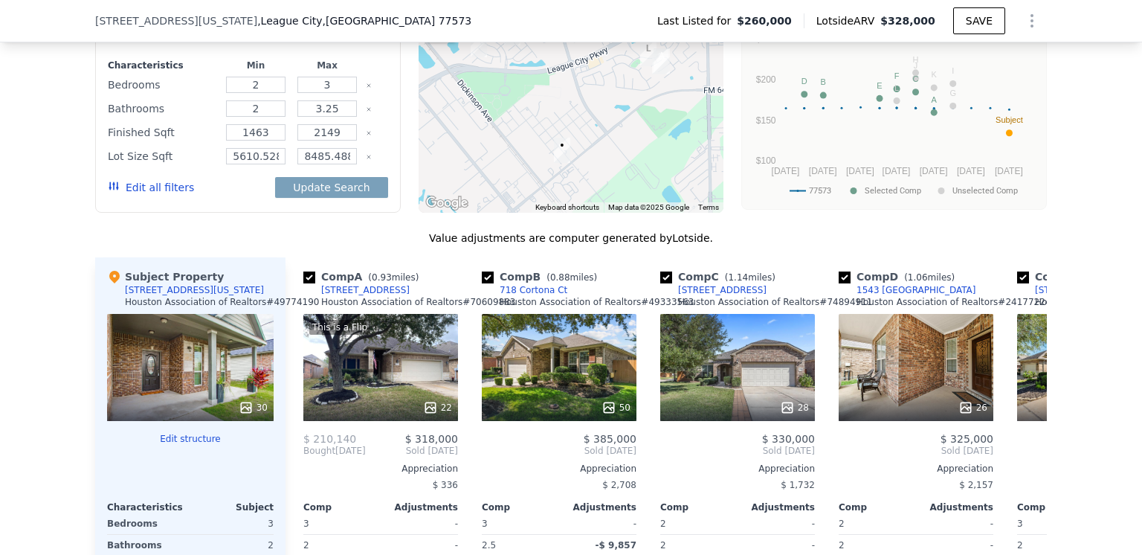
click at [254, 400] on div "30" at bounding box center [253, 407] width 29 height 15
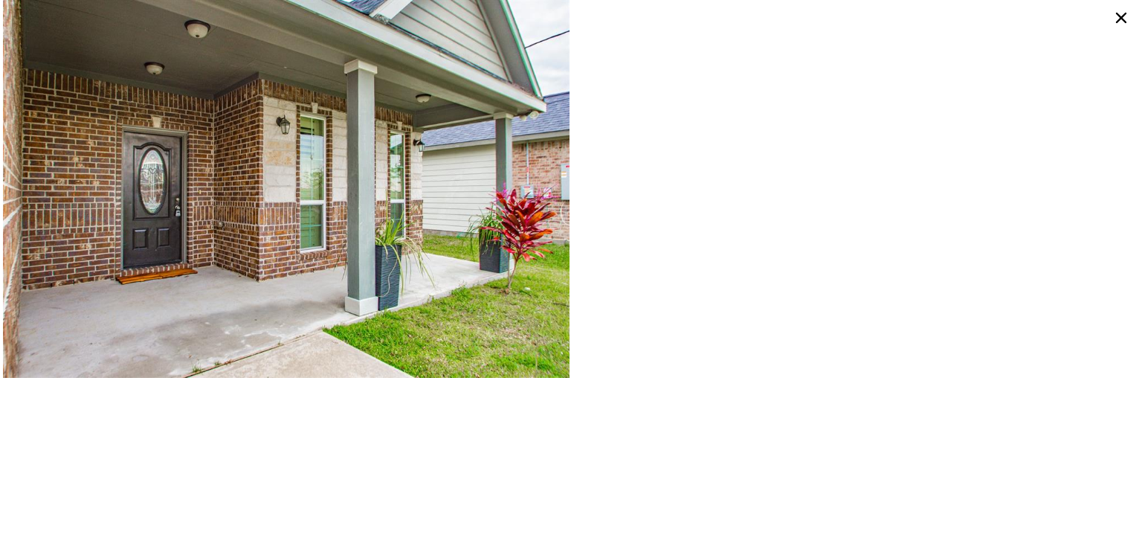
click at [1120, 17] on icon at bounding box center [1121, 18] width 10 height 10
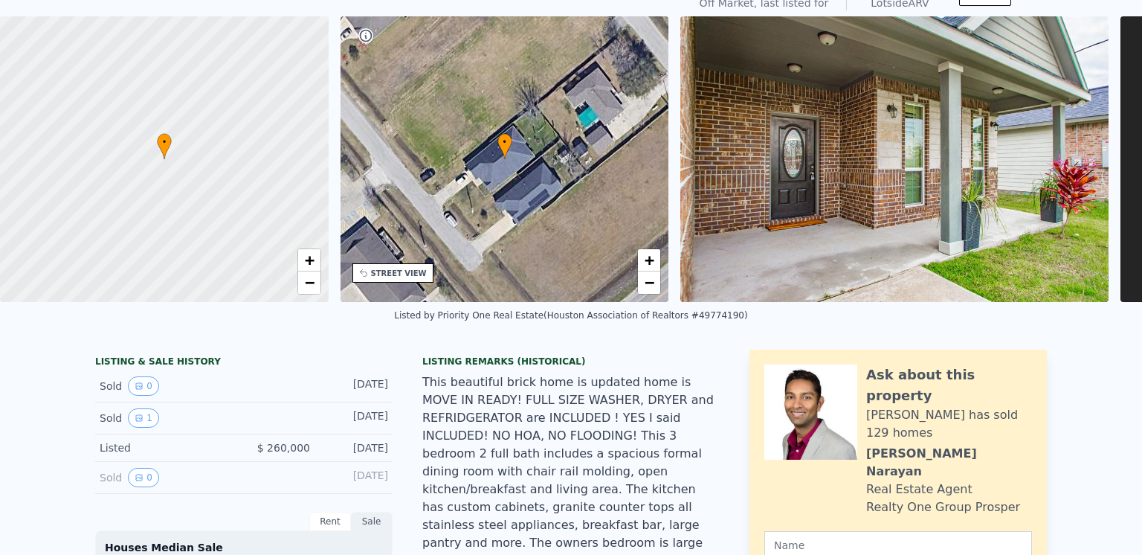
scroll to position [0, 0]
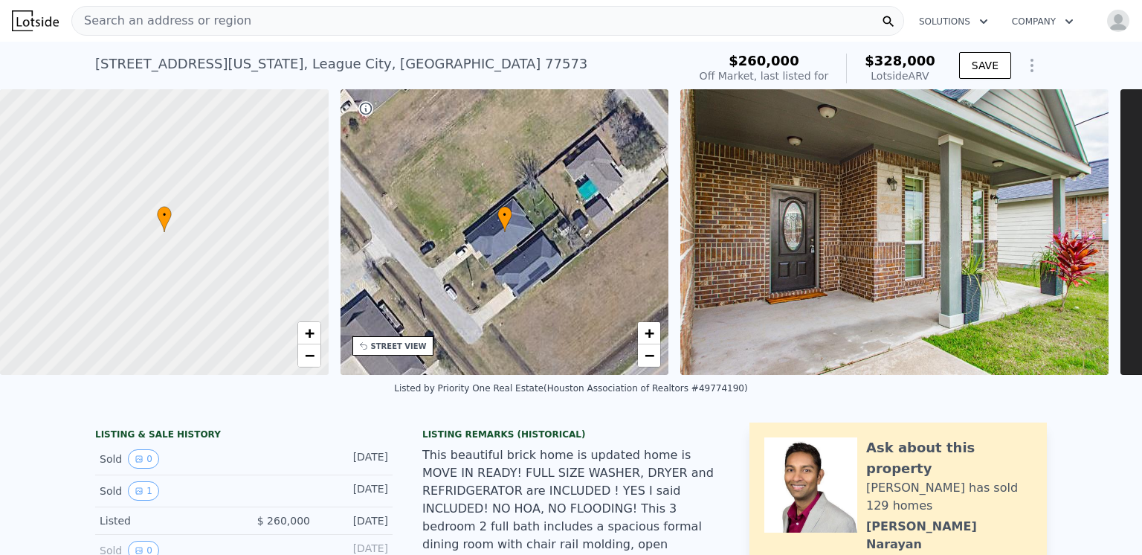
click at [130, 16] on span "Search an address or region" at bounding box center [161, 21] width 179 height 18
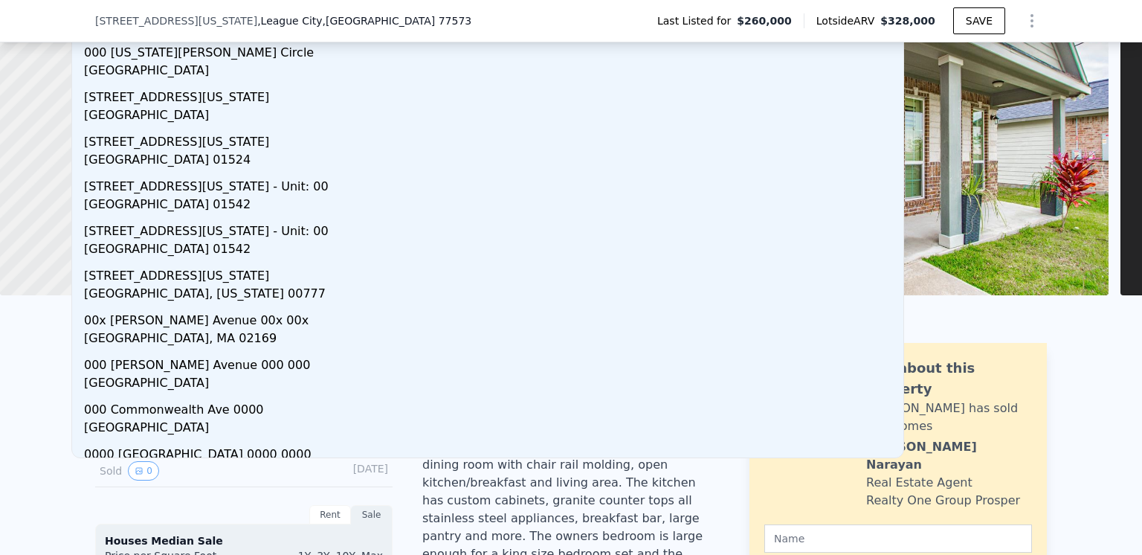
type input "00 [US_STATE] ave"
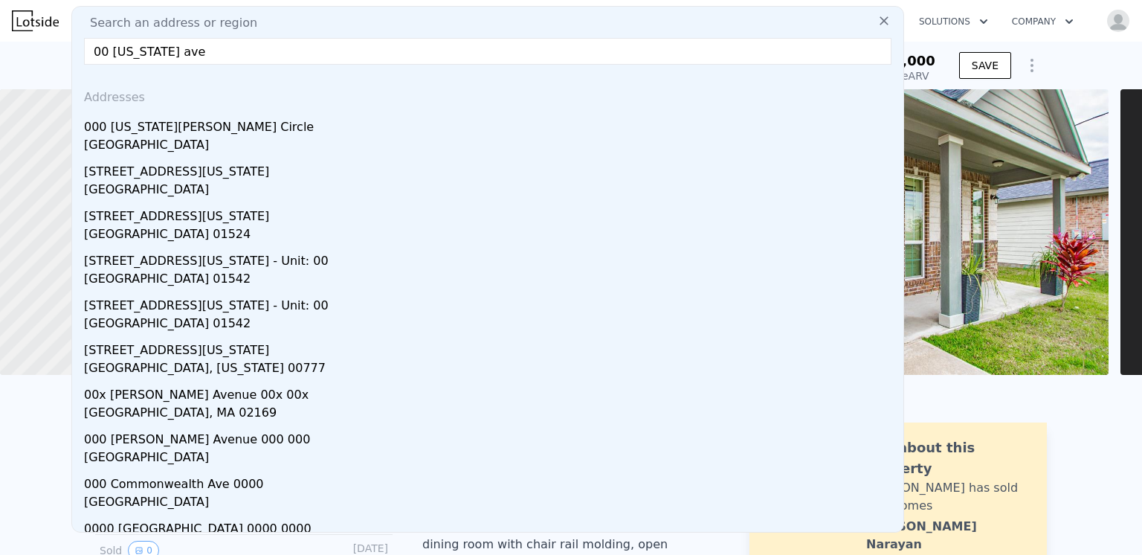
click at [162, 13] on div "Search an address or region 00 [US_STATE][GEOGRAPHIC_DATA] Addresses [GEOGRAPHI…" at bounding box center [487, 269] width 833 height 526
checkbox input "true"
click at [178, 54] on input "00 [US_STATE] ave" at bounding box center [487, 51] width 807 height 27
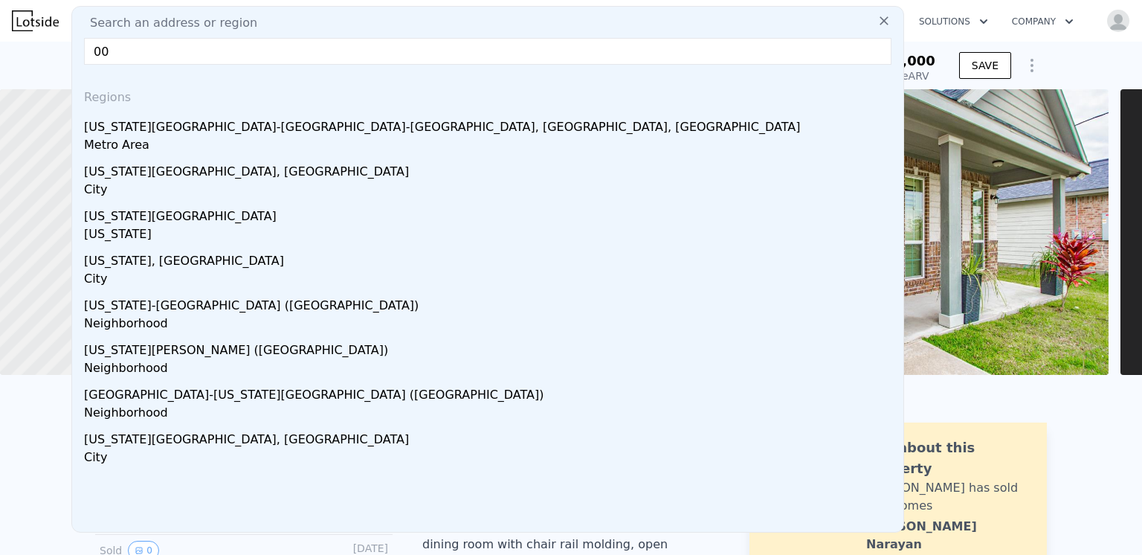
type input "0"
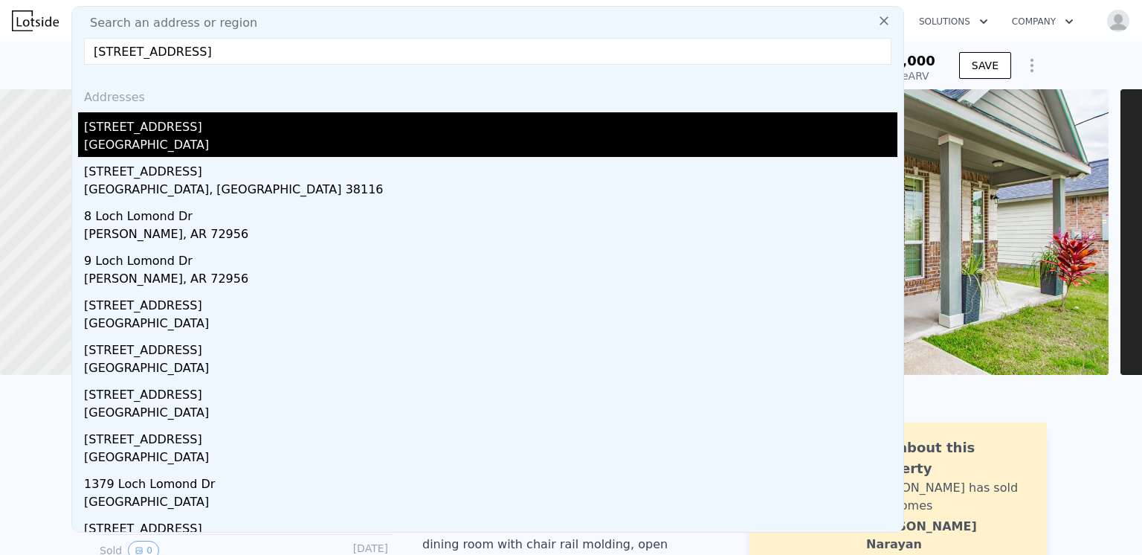
type input "[STREET_ADDRESS]"
click at [133, 139] on div "[GEOGRAPHIC_DATA]" at bounding box center [490, 146] width 813 height 21
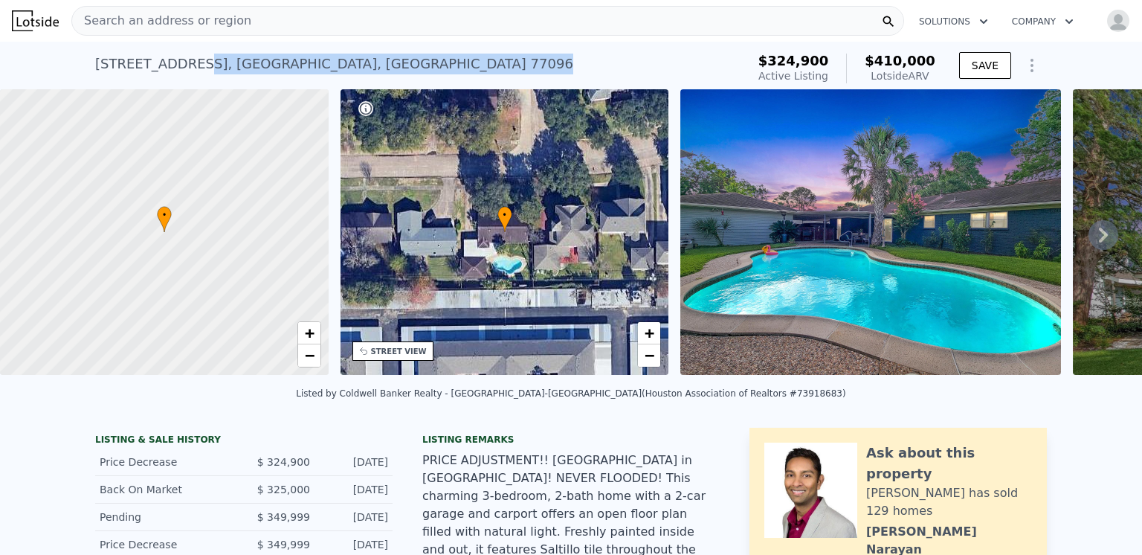
drag, startPoint x: 354, startPoint y: 59, endPoint x: 191, endPoint y: 65, distance: 162.9
click at [191, 65] on div "[STREET_ADDRESS] Active at $324,900 (~ARV $410k )" at bounding box center [417, 69] width 645 height 42
click at [381, 62] on div "[STREET_ADDRESS] Active at $324,900 (~ARV $410k )" at bounding box center [417, 69] width 645 height 42
drag, startPoint x: 351, startPoint y: 64, endPoint x: 85, endPoint y: 65, distance: 265.4
click at [85, 65] on div "[STREET_ADDRESS] Active at $324,900 (~ARV $410k ) $324,900 Active Listing $410,…" at bounding box center [571, 66] width 1142 height 48
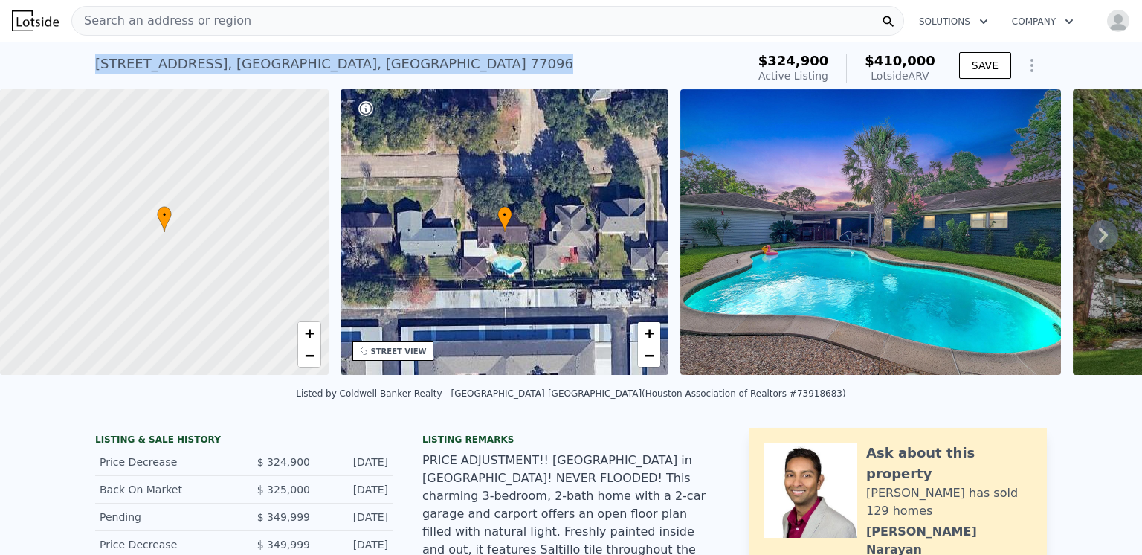
click at [455, 57] on div "[STREET_ADDRESS] Active at $324,900 (~ARV $410k )" at bounding box center [417, 69] width 645 height 42
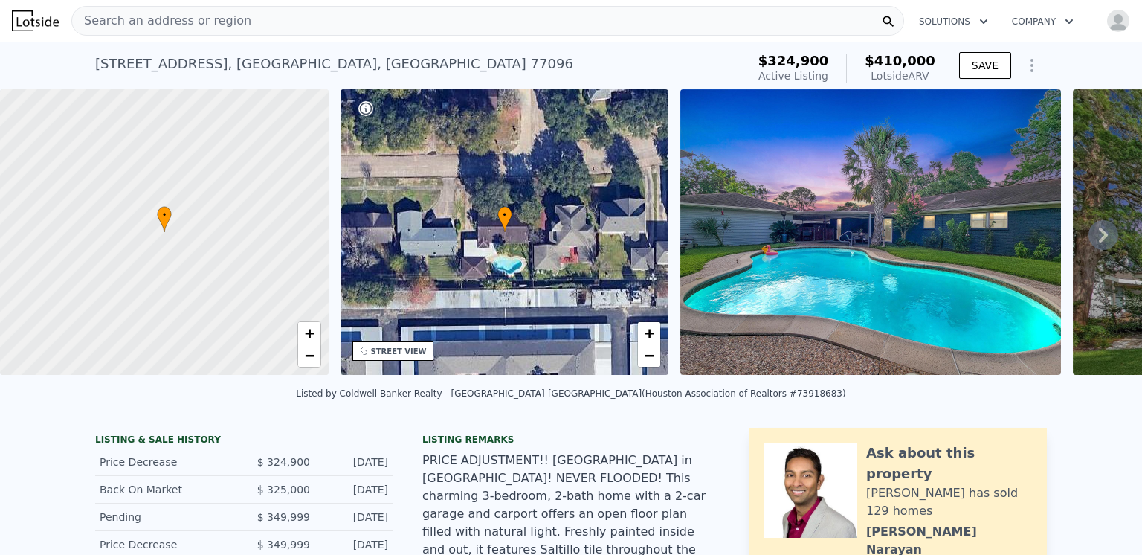
click at [1099, 241] on icon at bounding box center [1103, 234] width 9 height 15
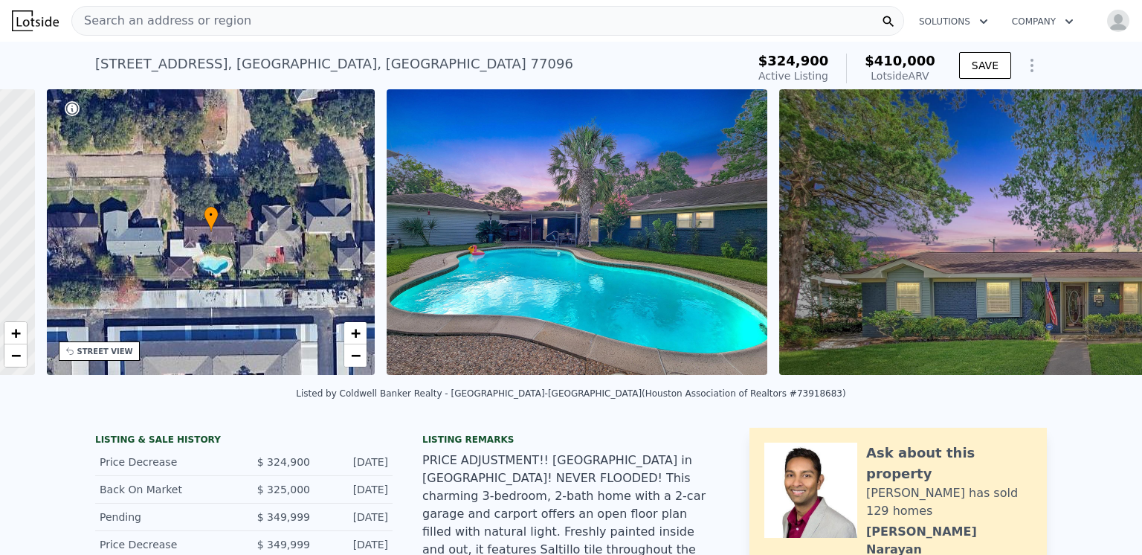
scroll to position [0, 346]
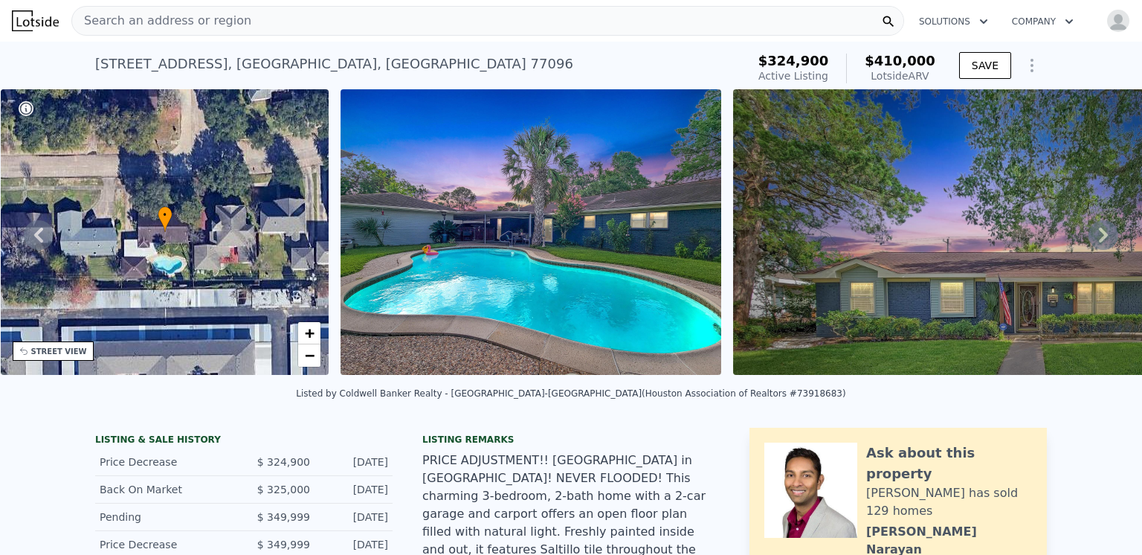
click at [1099, 237] on icon at bounding box center [1103, 234] width 9 height 15
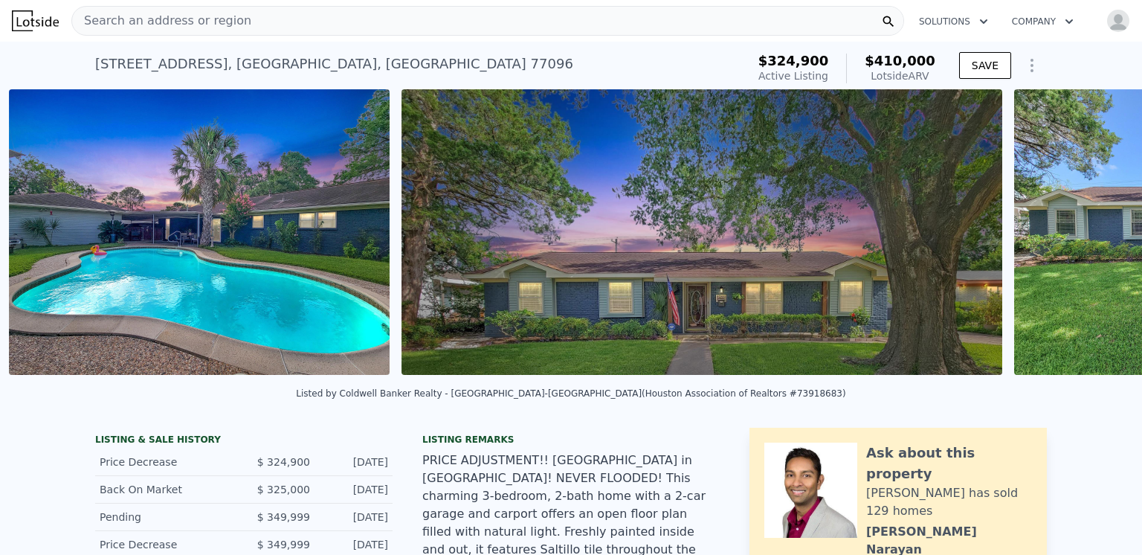
scroll to position [0, 680]
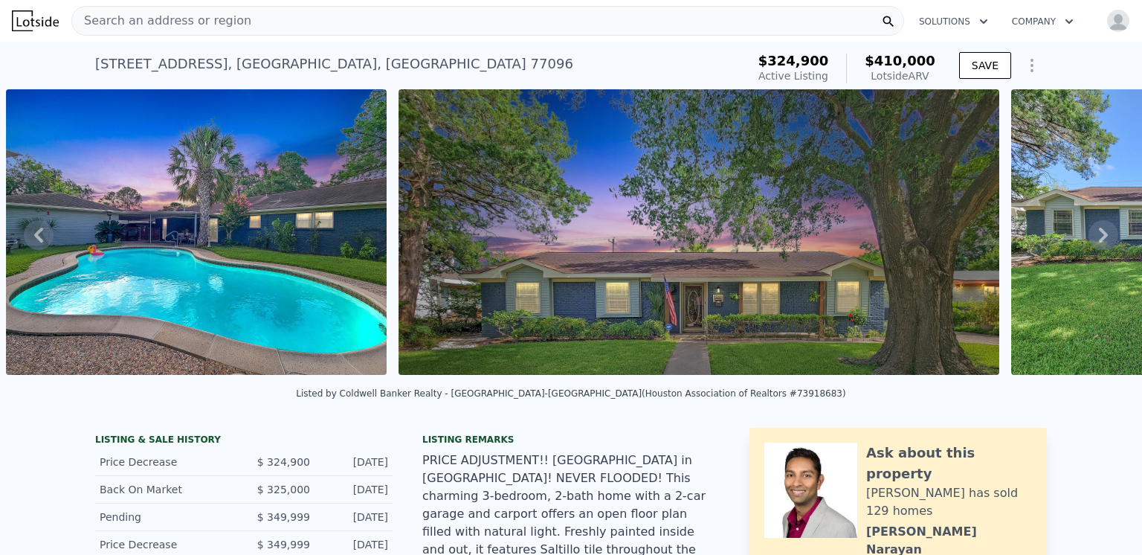
click at [1099, 237] on icon at bounding box center [1103, 234] width 9 height 15
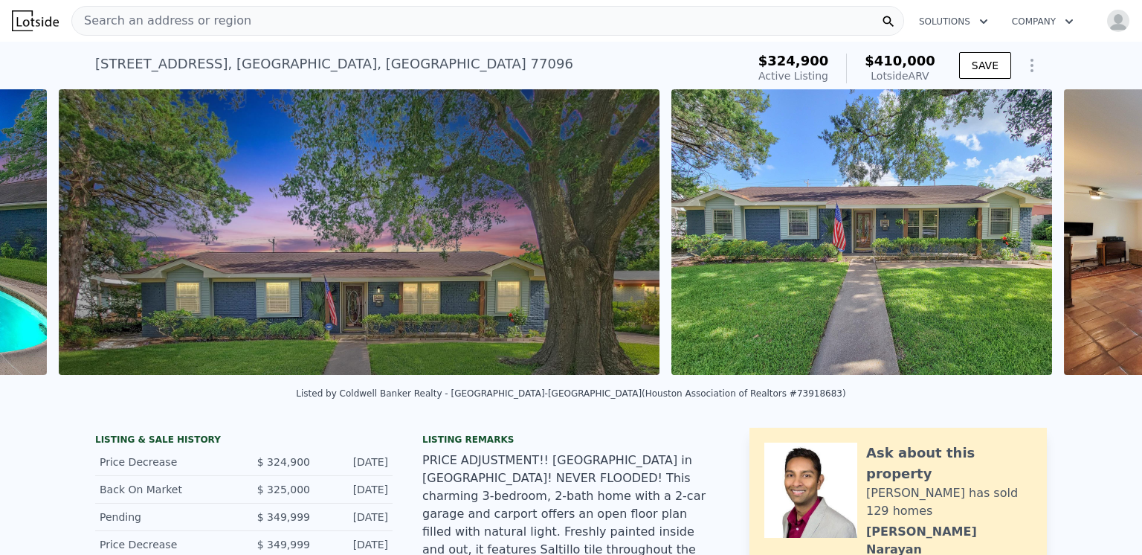
scroll to position [0, 1073]
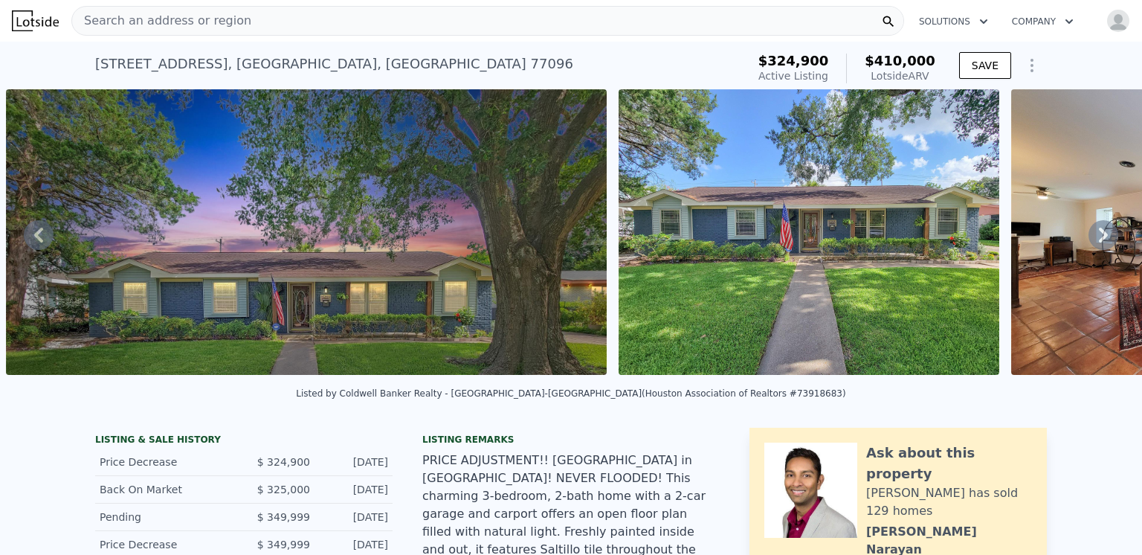
click at [1099, 237] on icon at bounding box center [1103, 234] width 9 height 15
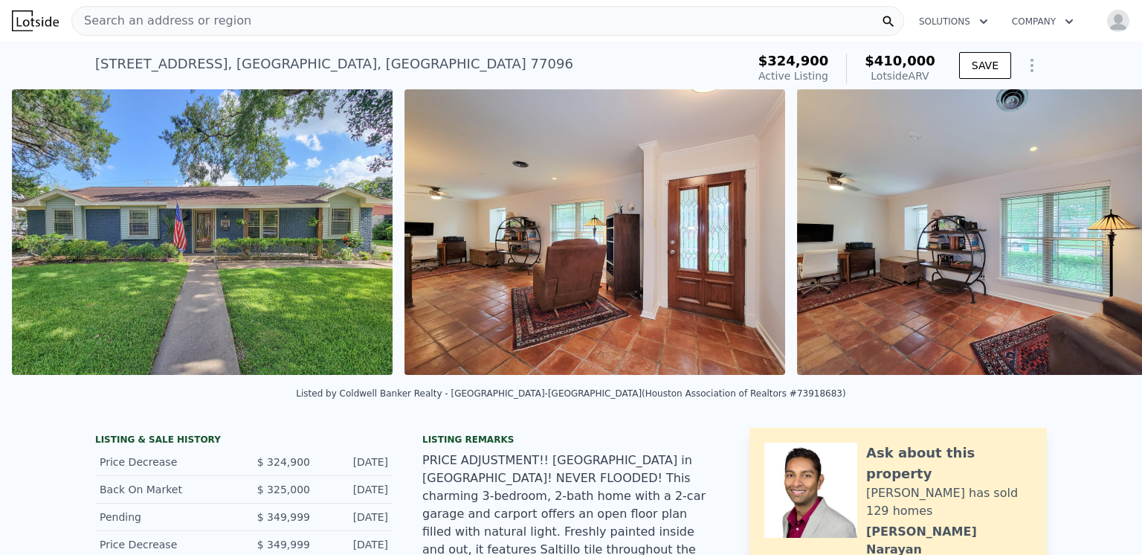
scroll to position [0, 1684]
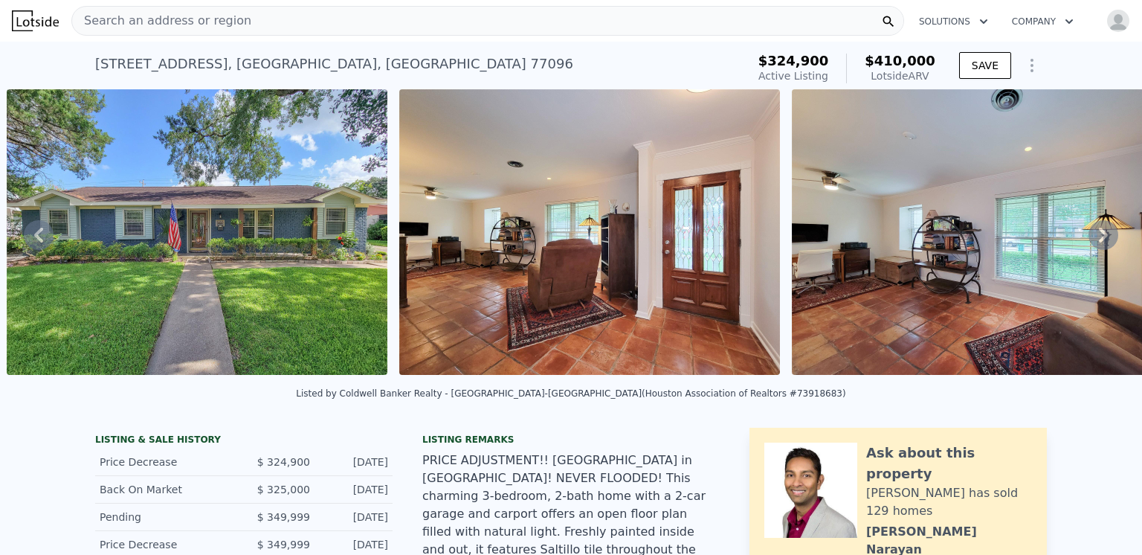
click at [1099, 237] on icon at bounding box center [1103, 234] width 9 height 15
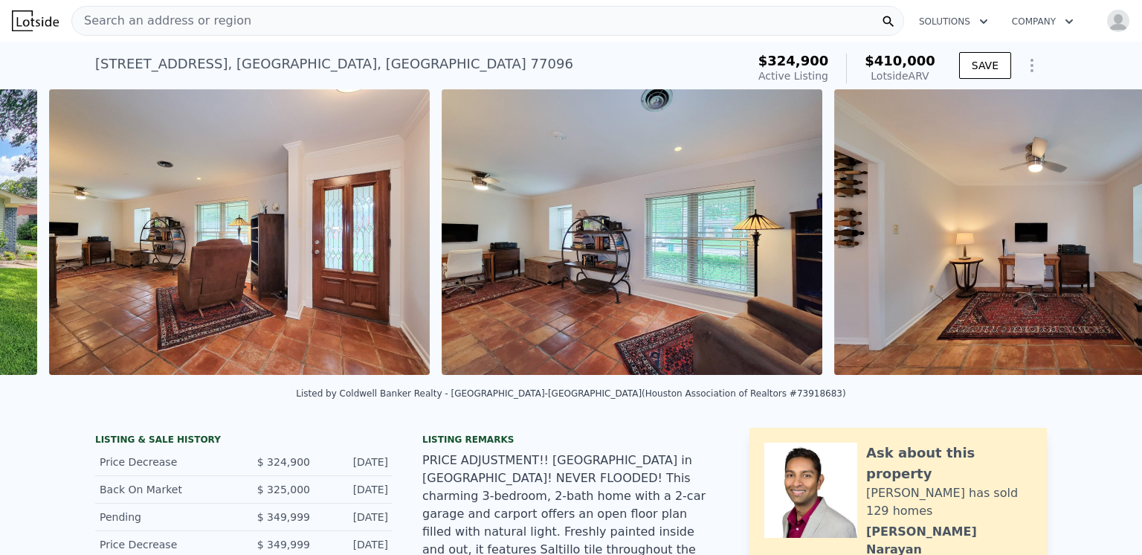
scroll to position [0, 2077]
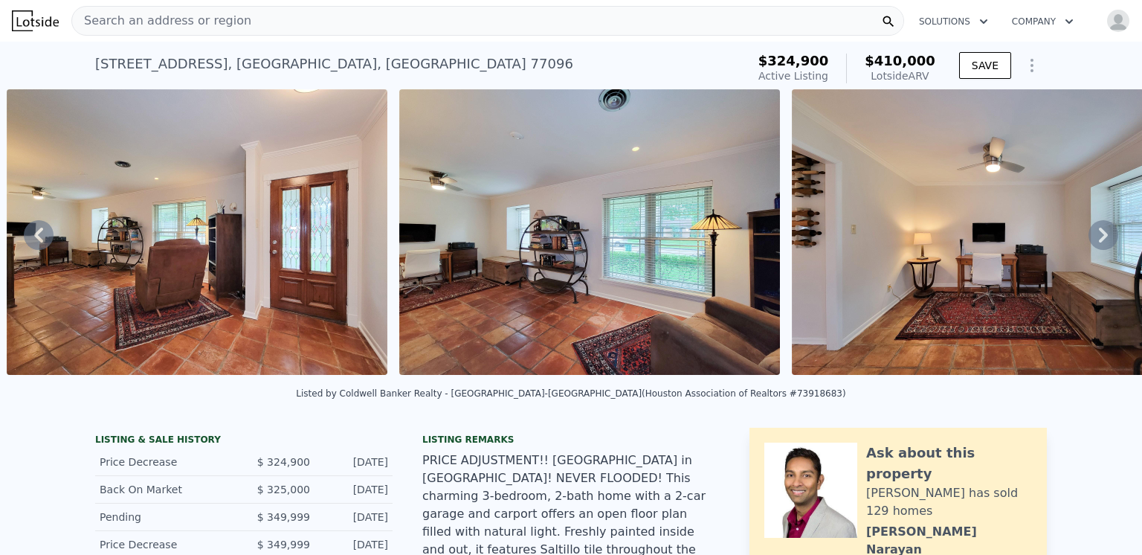
click at [1099, 237] on icon at bounding box center [1103, 234] width 9 height 15
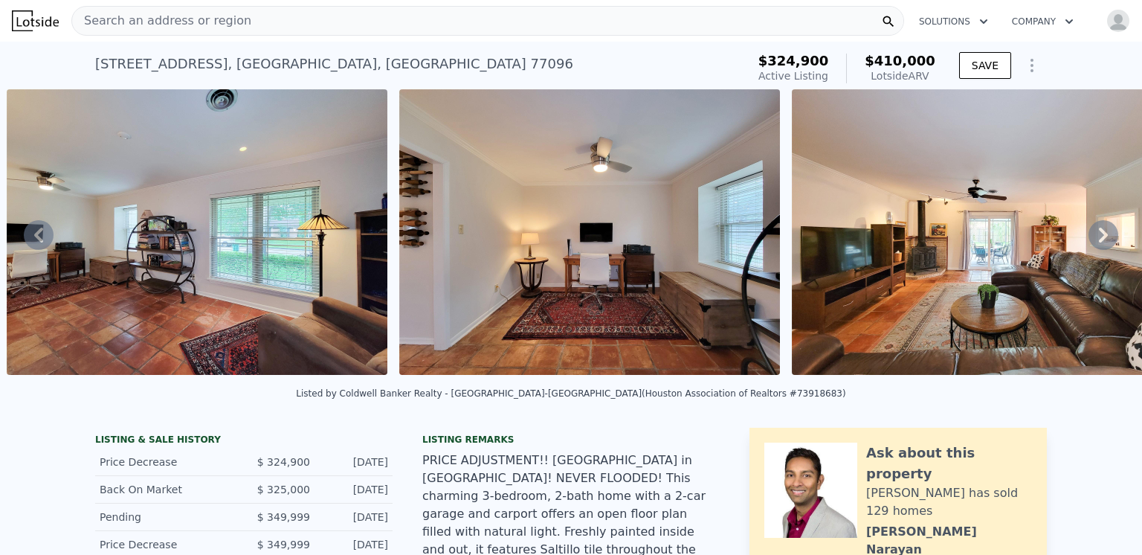
click at [1099, 237] on icon at bounding box center [1103, 234] width 9 height 15
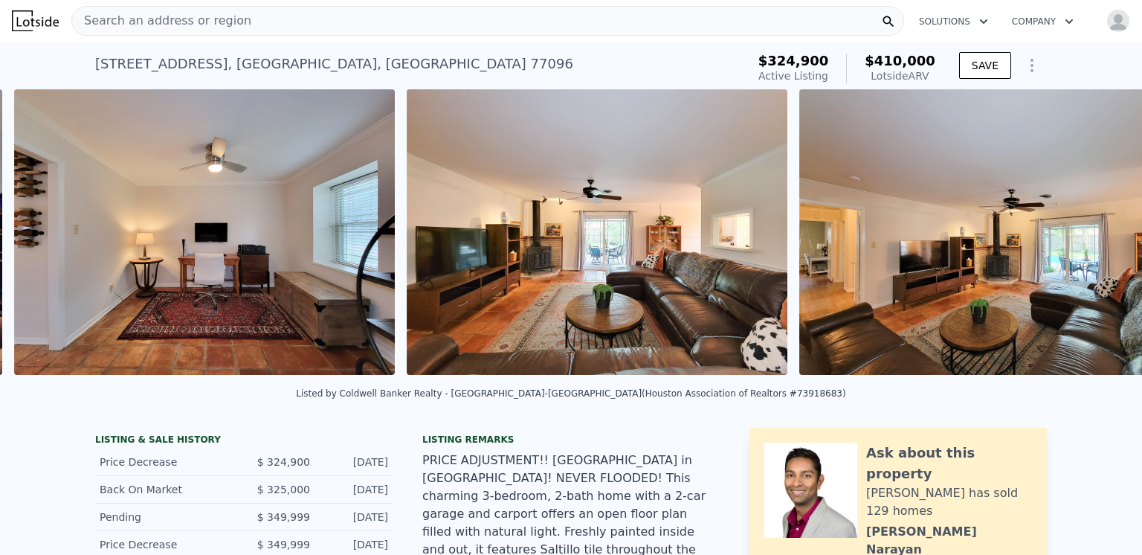
scroll to position [0, 2862]
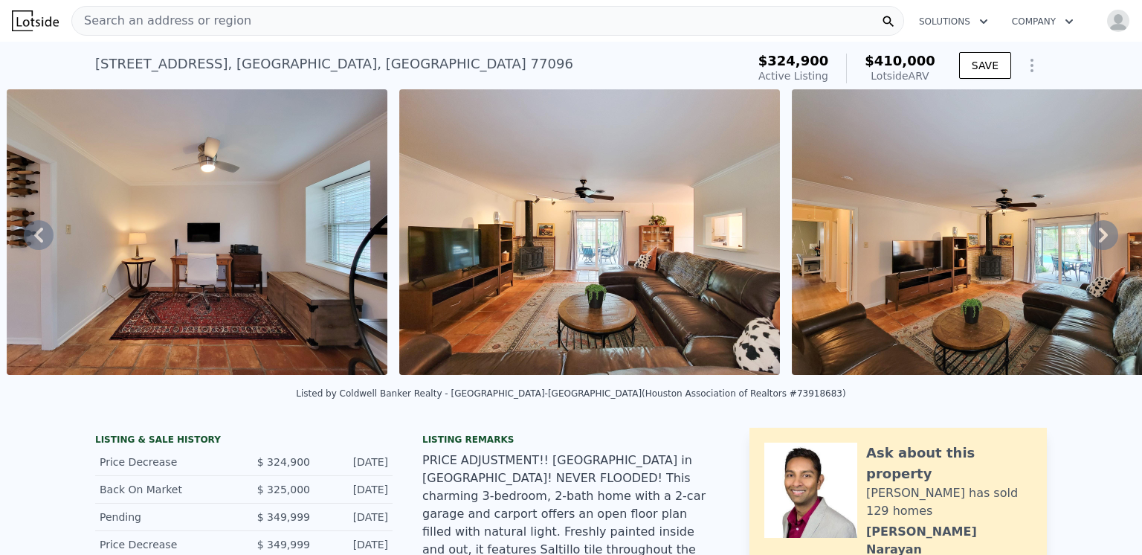
click at [1088, 241] on icon at bounding box center [1103, 235] width 30 height 30
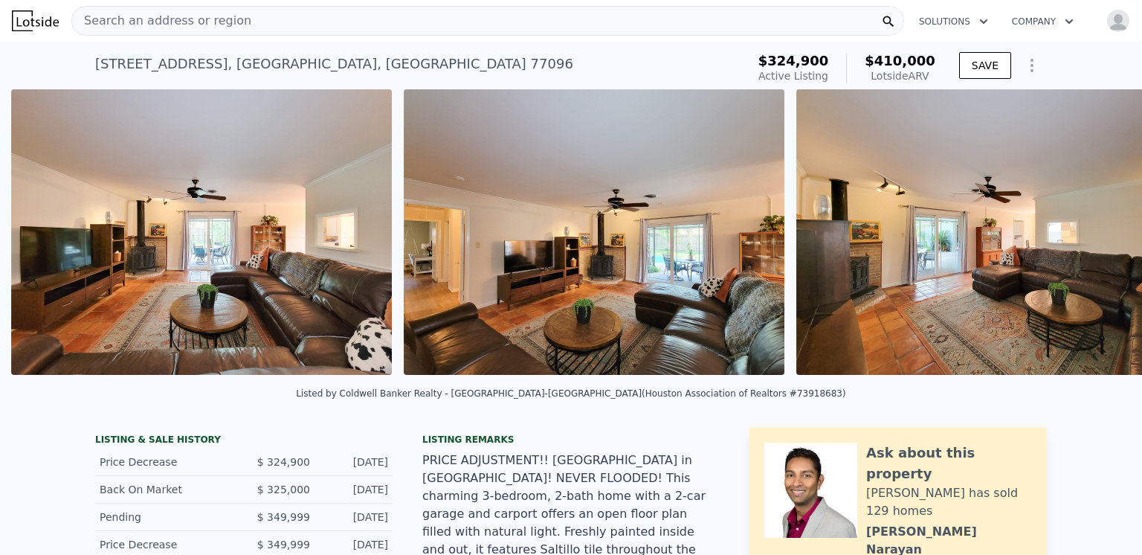
scroll to position [0, 3254]
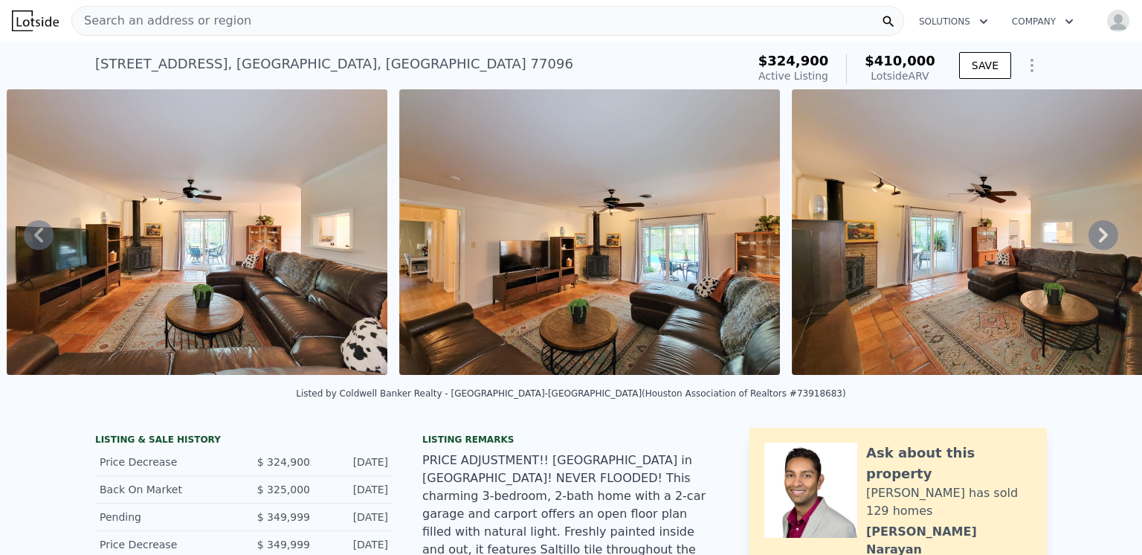
click at [1088, 241] on icon at bounding box center [1103, 235] width 30 height 30
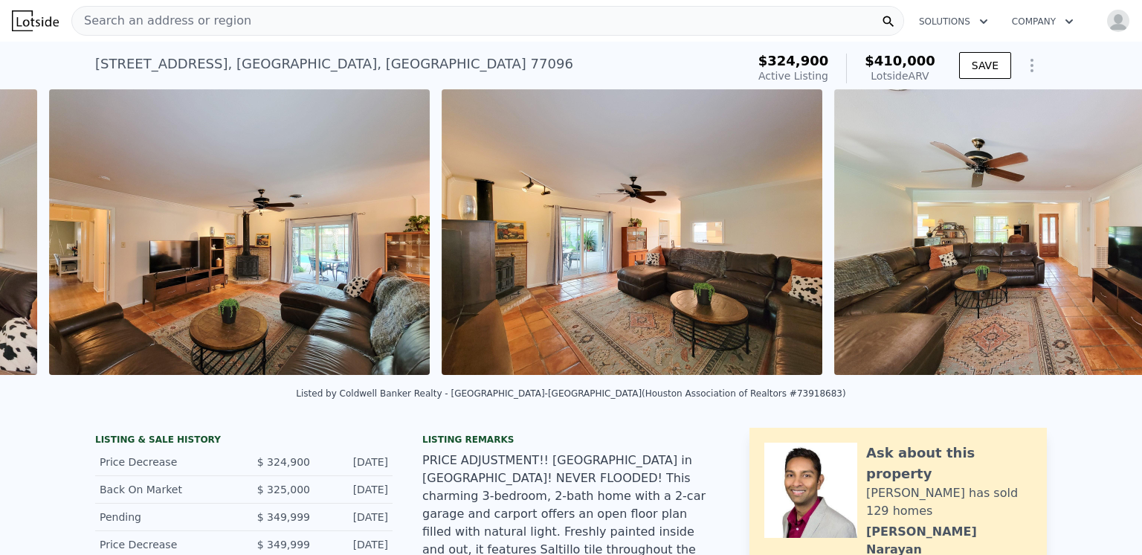
scroll to position [0, 3647]
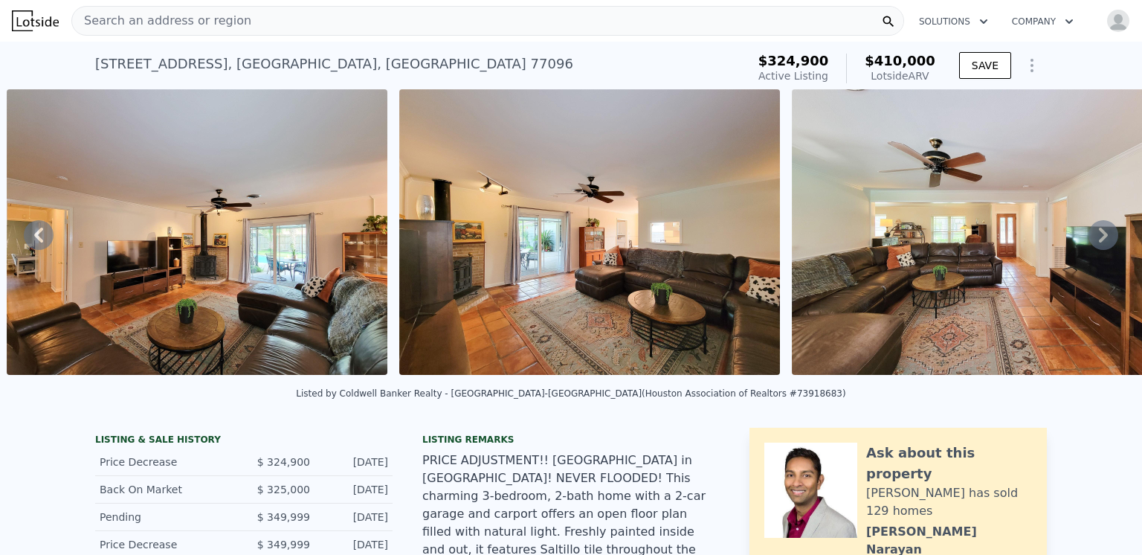
click at [1089, 241] on icon at bounding box center [1103, 235] width 30 height 30
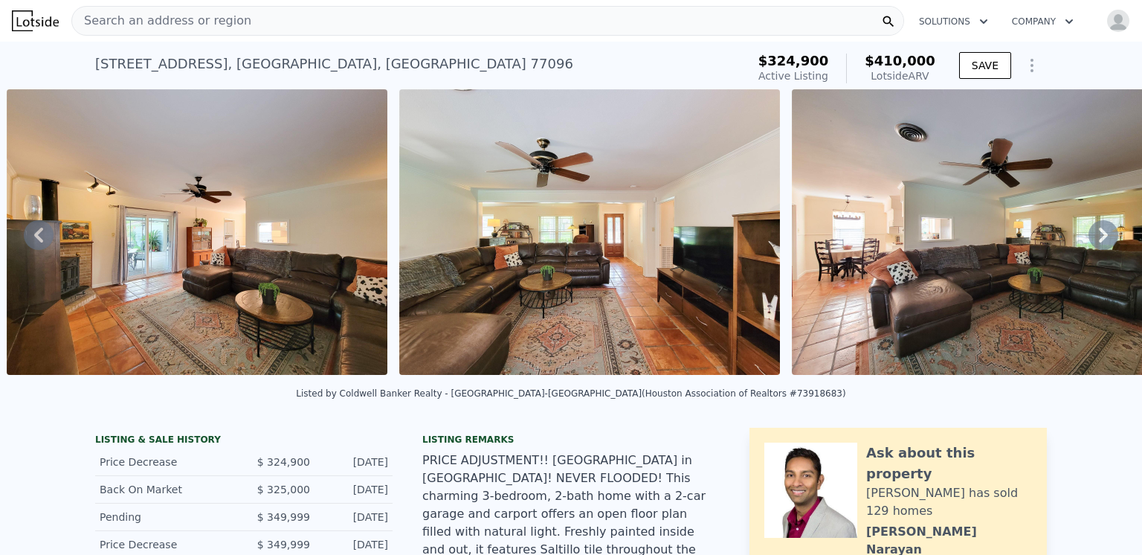
click at [1089, 241] on icon at bounding box center [1103, 235] width 30 height 30
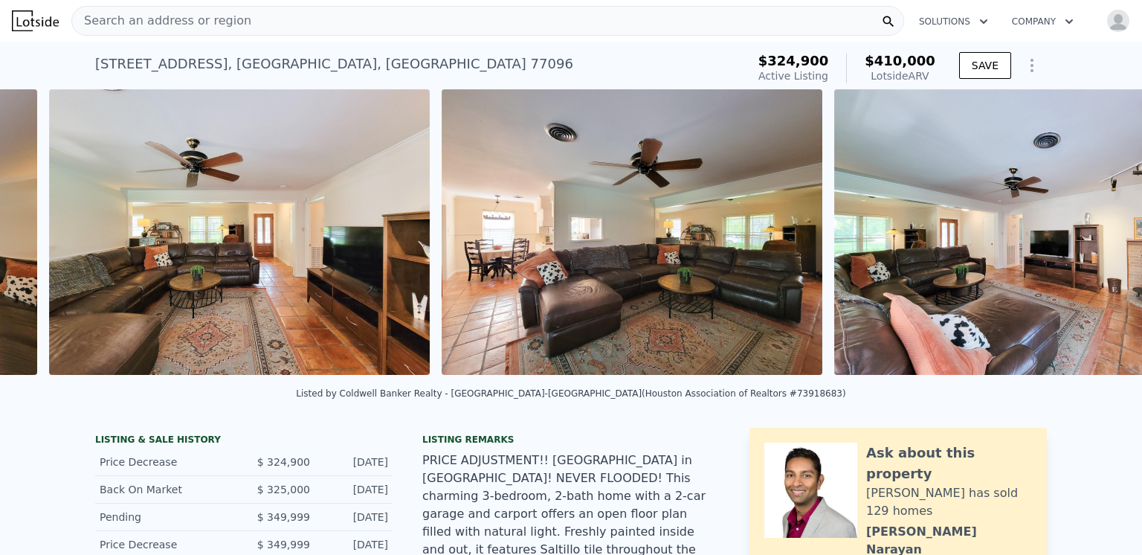
scroll to position [0, 4432]
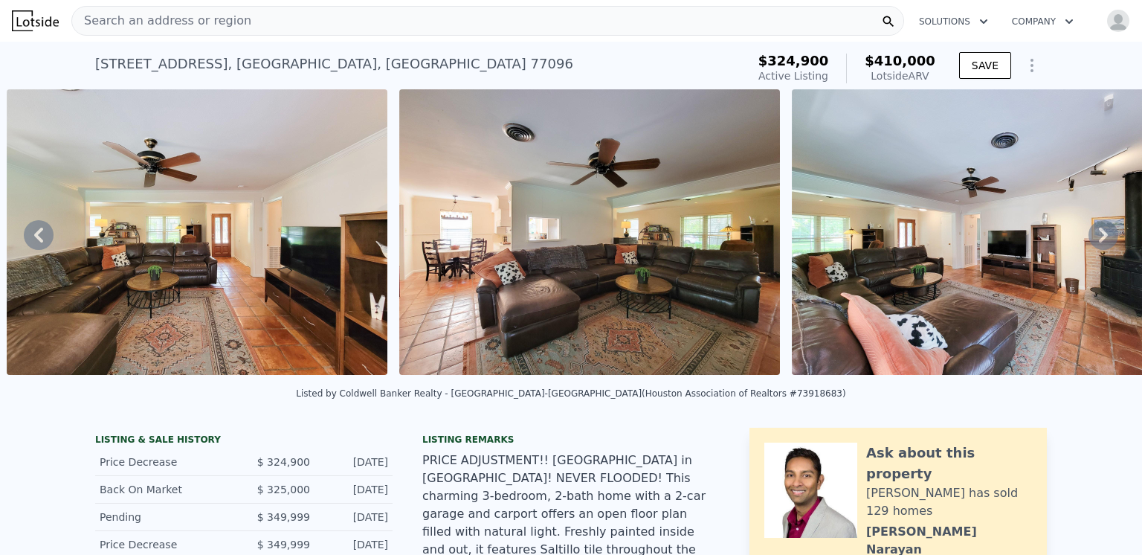
click at [1089, 241] on icon at bounding box center [1103, 235] width 30 height 30
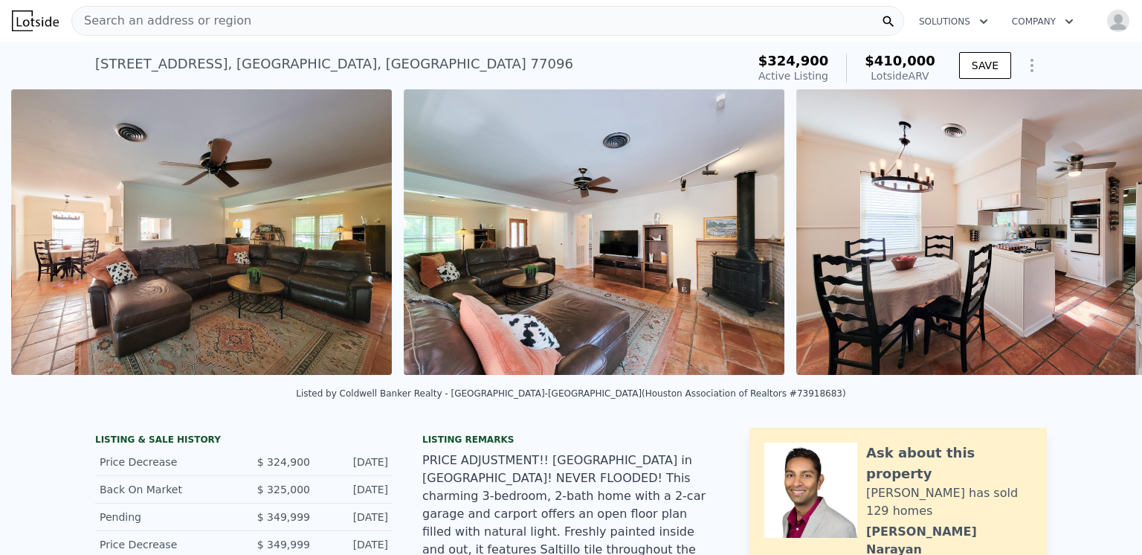
scroll to position [0, 4824]
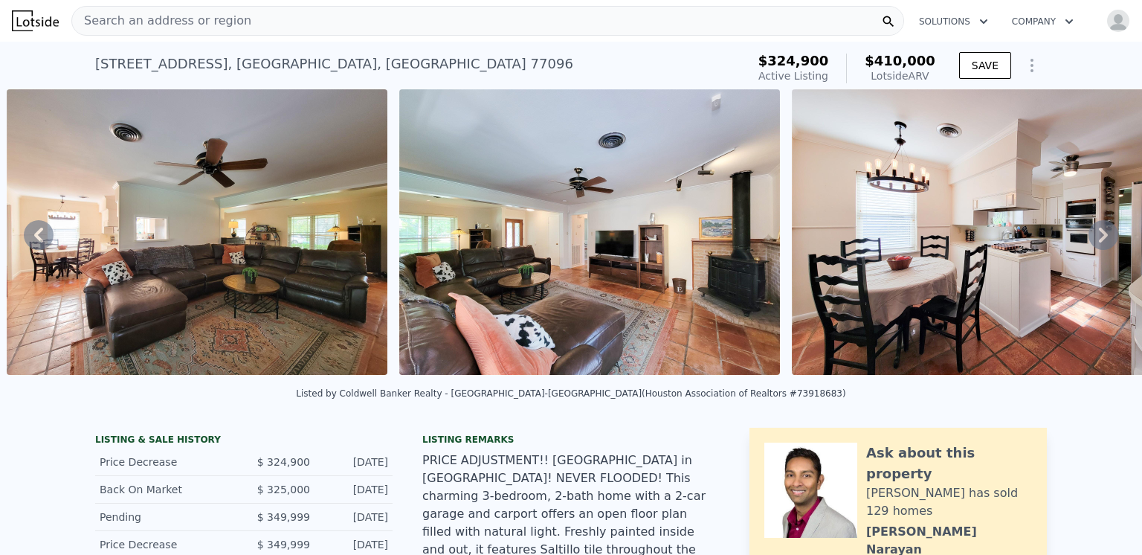
click at [1089, 241] on icon at bounding box center [1103, 235] width 30 height 30
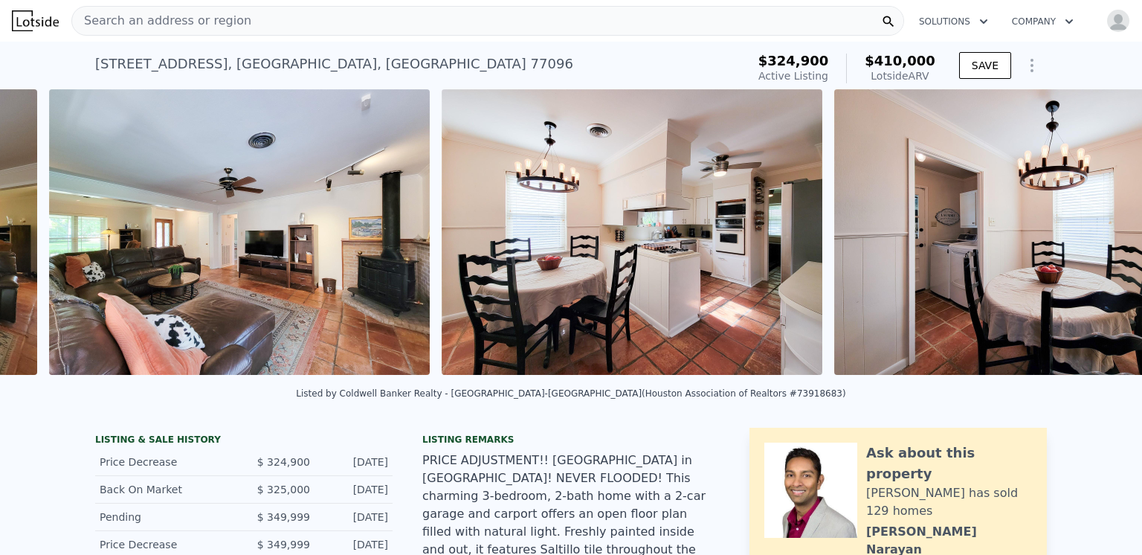
scroll to position [0, 5217]
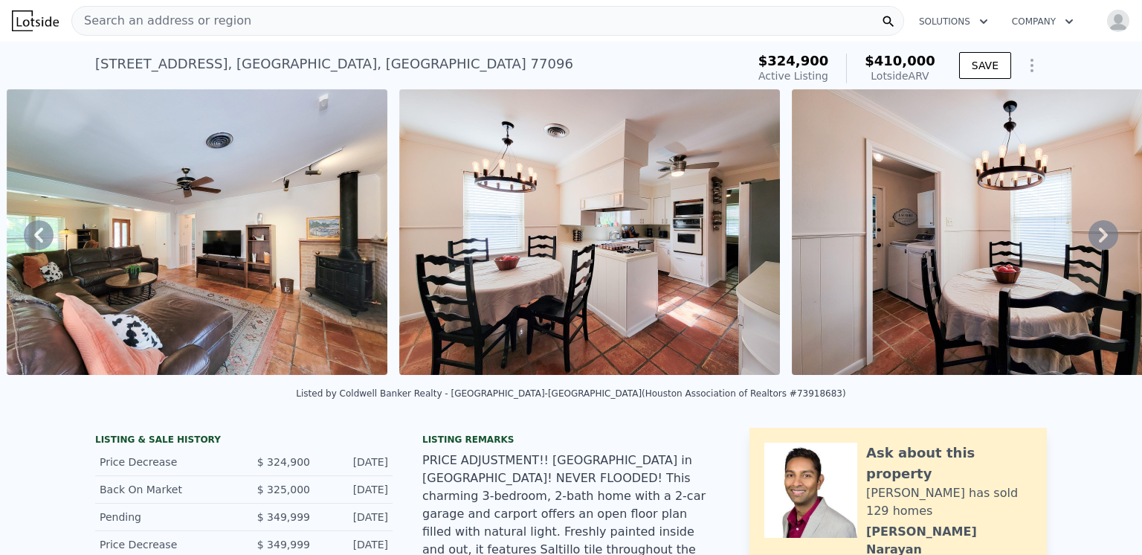
click at [1089, 241] on icon at bounding box center [1103, 235] width 30 height 30
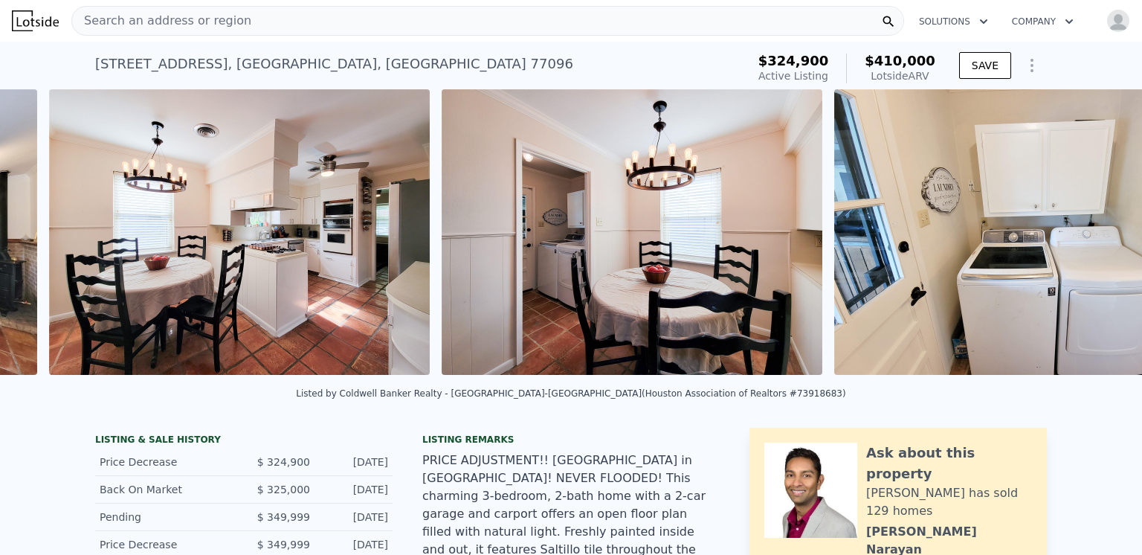
scroll to position [0, 5609]
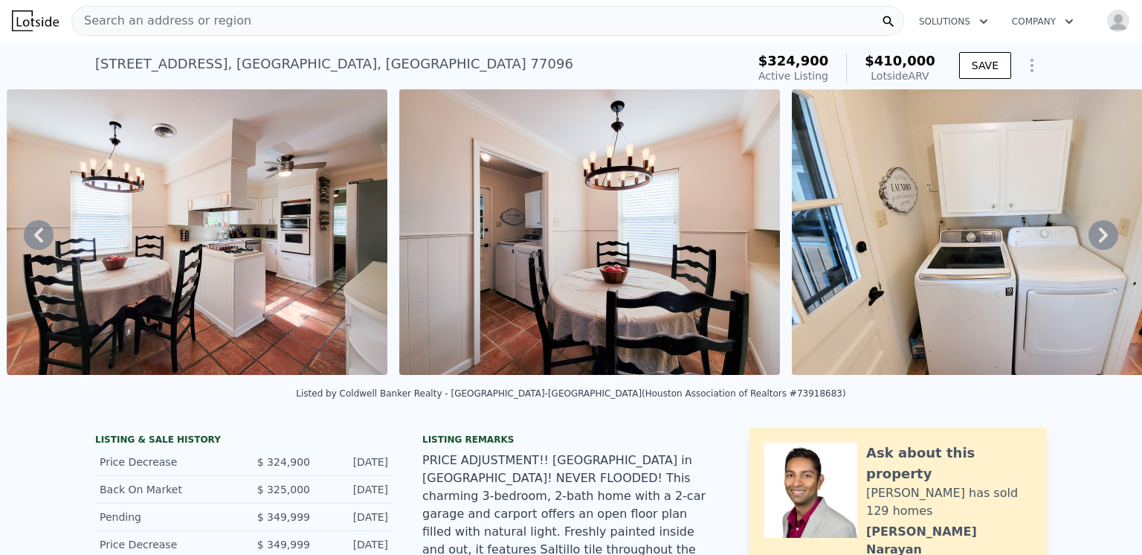
click at [1089, 241] on icon at bounding box center [1103, 235] width 30 height 30
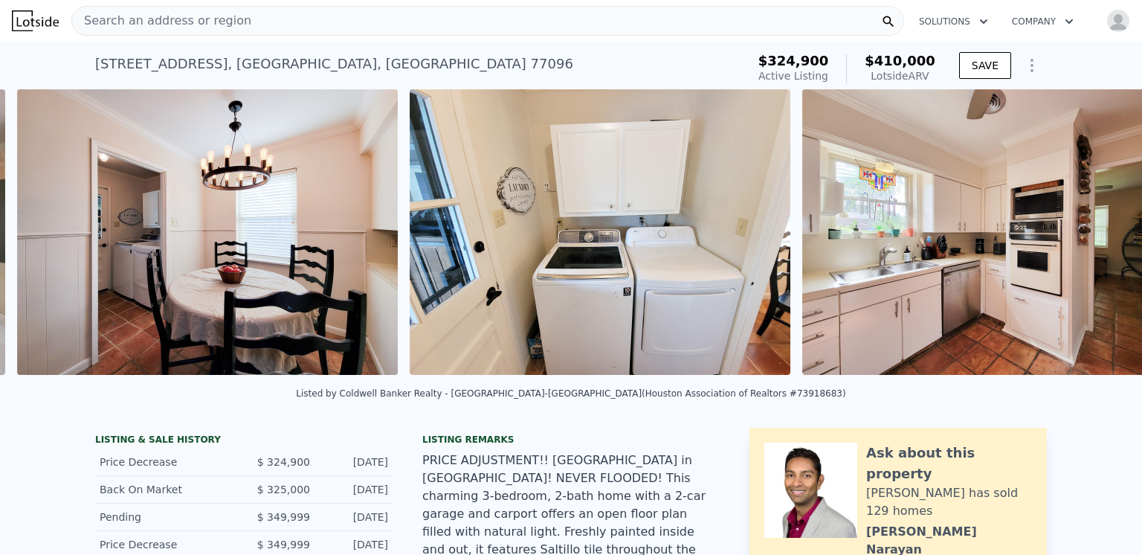
scroll to position [0, 6002]
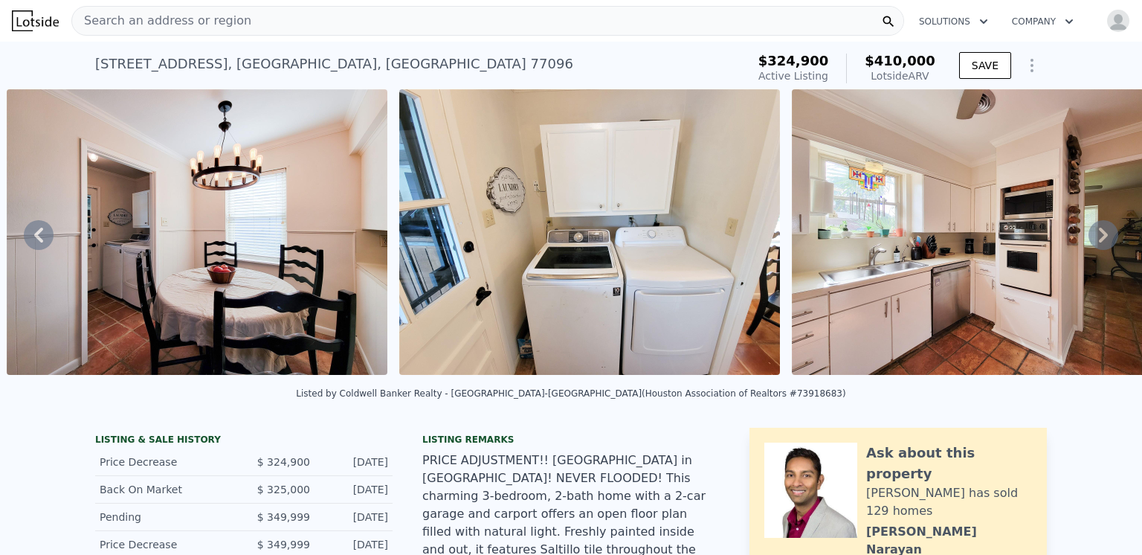
click at [1089, 241] on icon at bounding box center [1103, 235] width 30 height 30
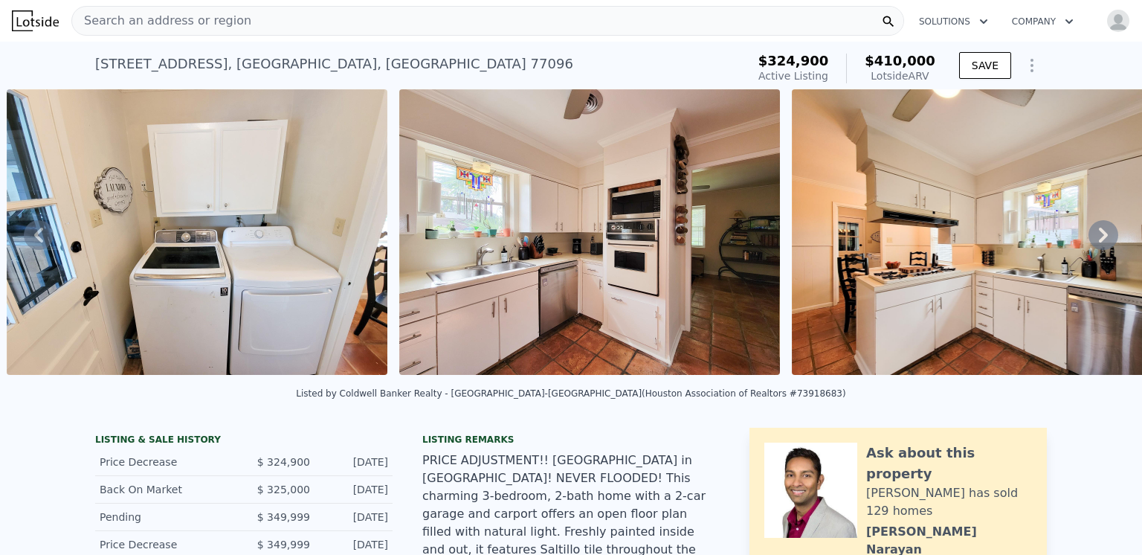
click at [1089, 241] on icon at bounding box center [1103, 235] width 30 height 30
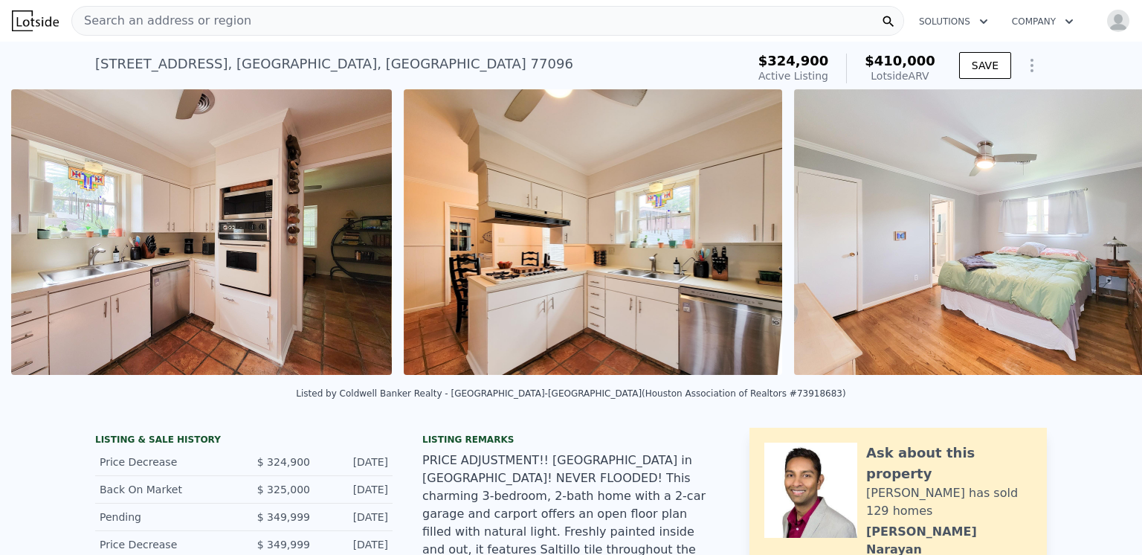
scroll to position [0, 6787]
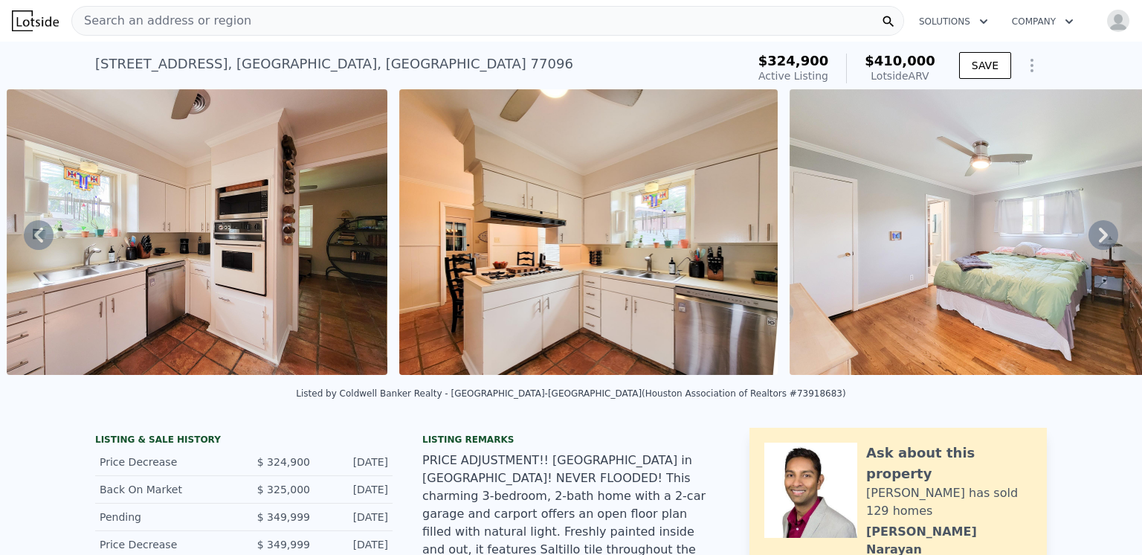
click at [1099, 236] on icon at bounding box center [1103, 234] width 9 height 15
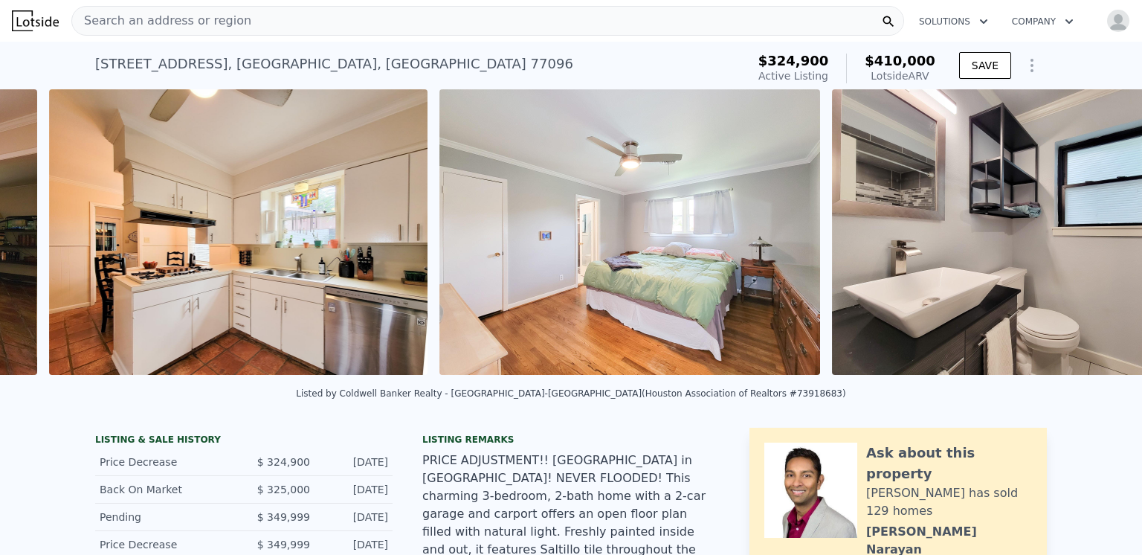
scroll to position [0, 7179]
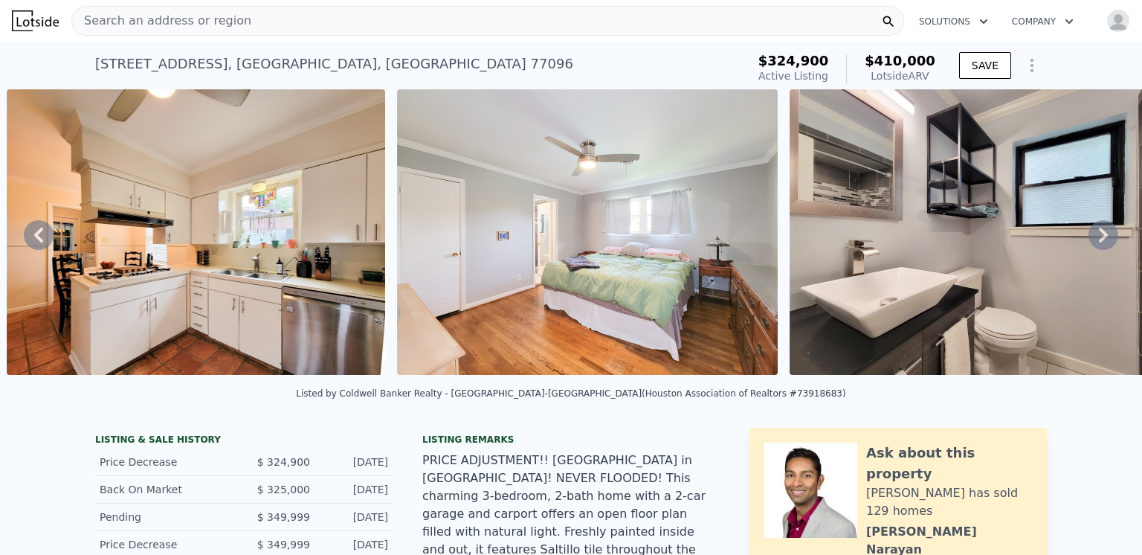
click at [1099, 236] on icon at bounding box center [1103, 234] width 9 height 15
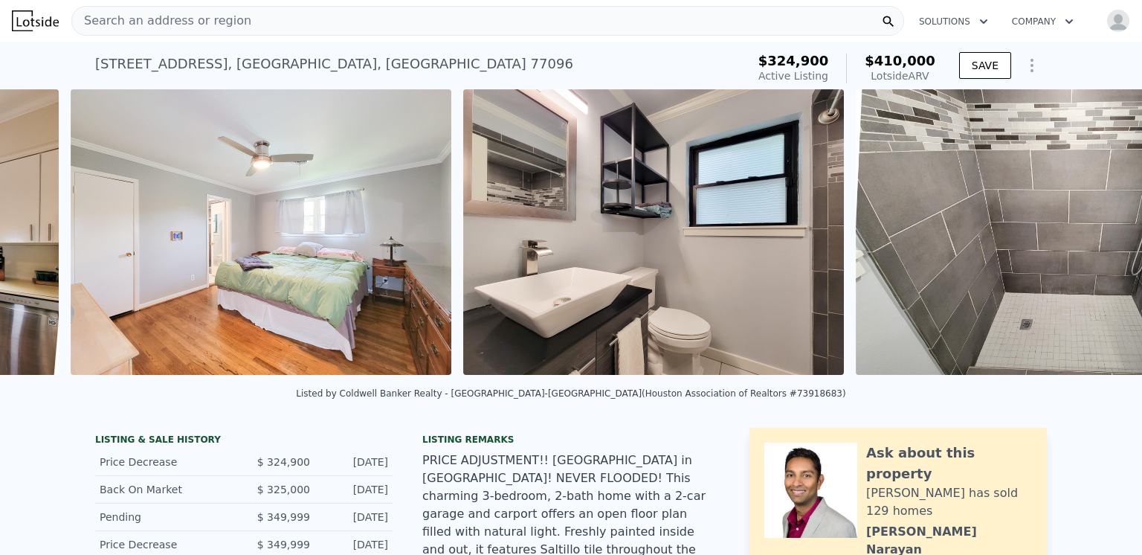
scroll to position [0, 7570]
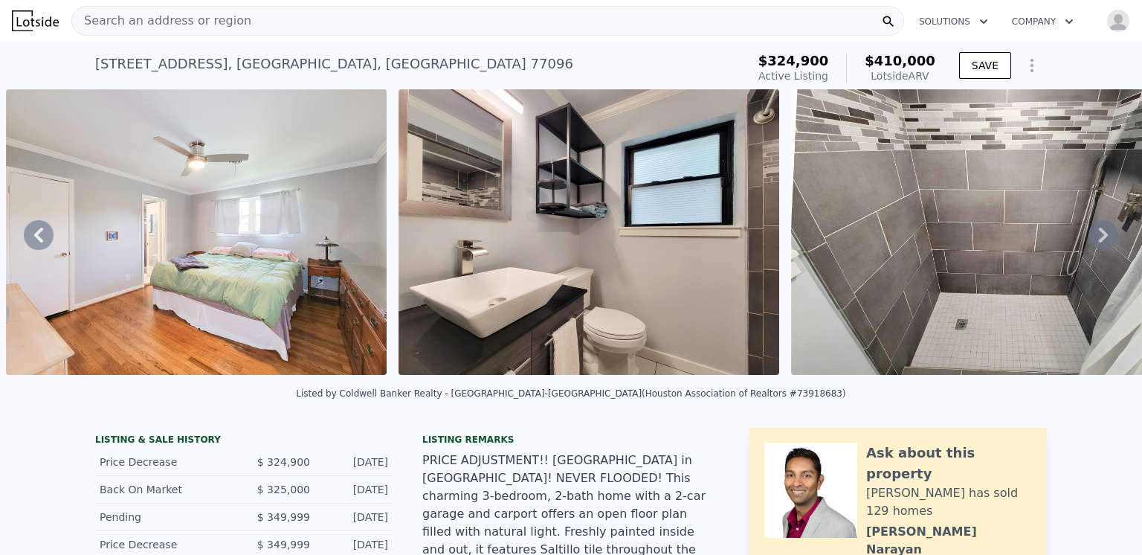
click at [1099, 236] on icon at bounding box center [1103, 234] width 9 height 15
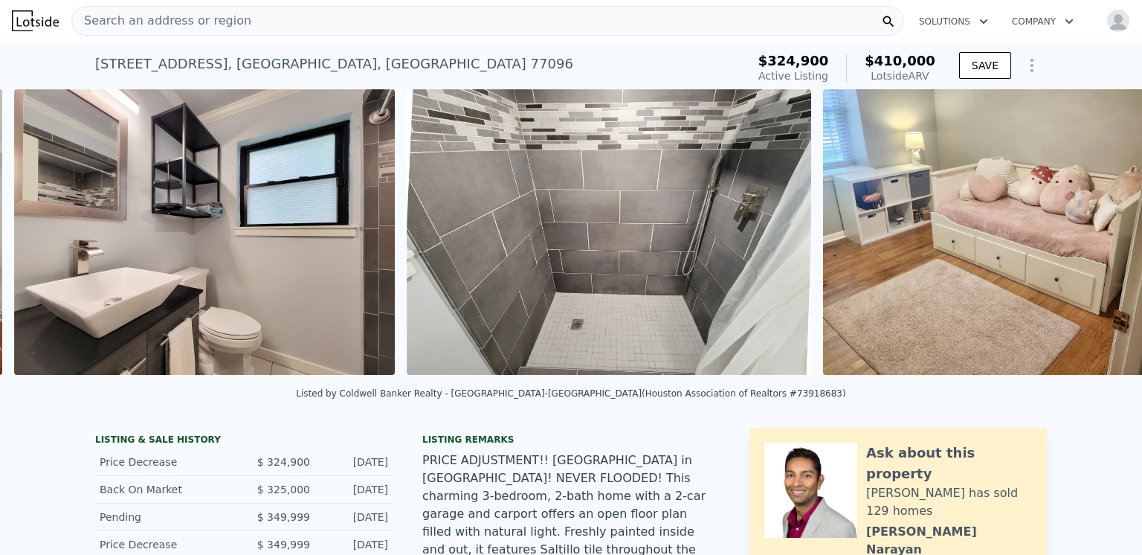
scroll to position [0, 7963]
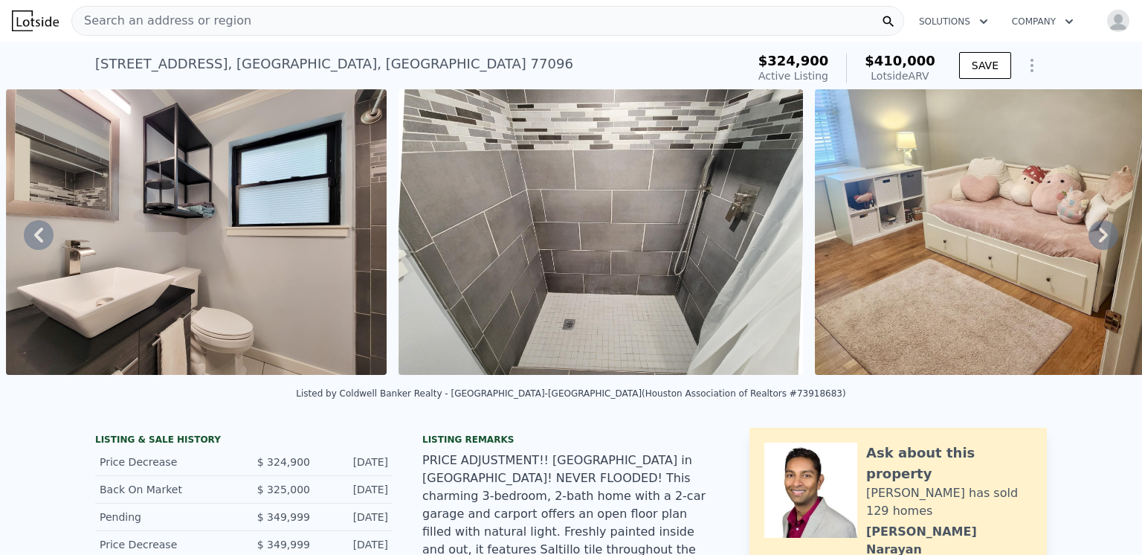
click at [1099, 236] on icon at bounding box center [1103, 234] width 9 height 15
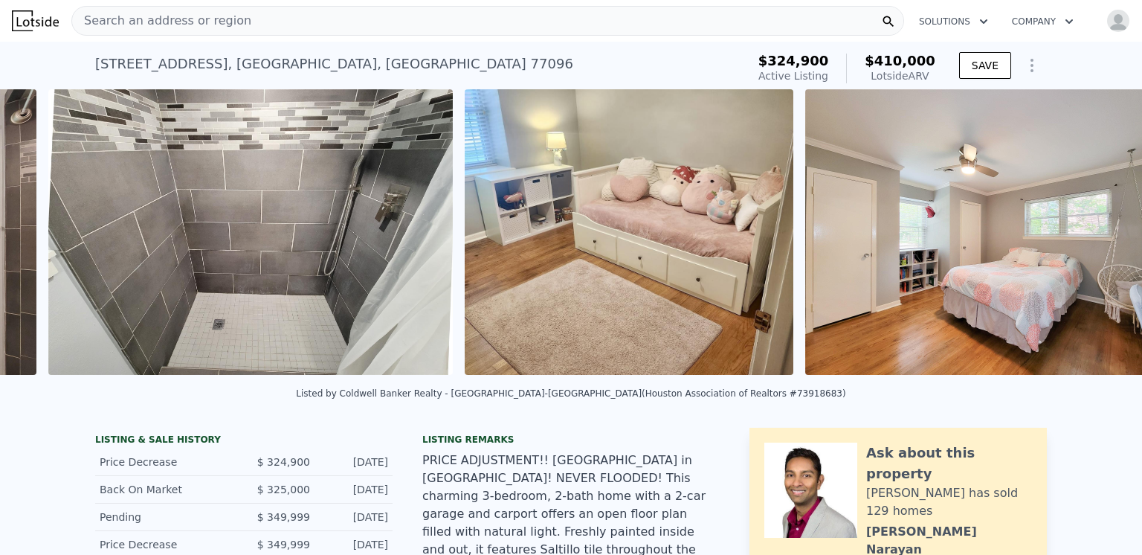
scroll to position [0, 8355]
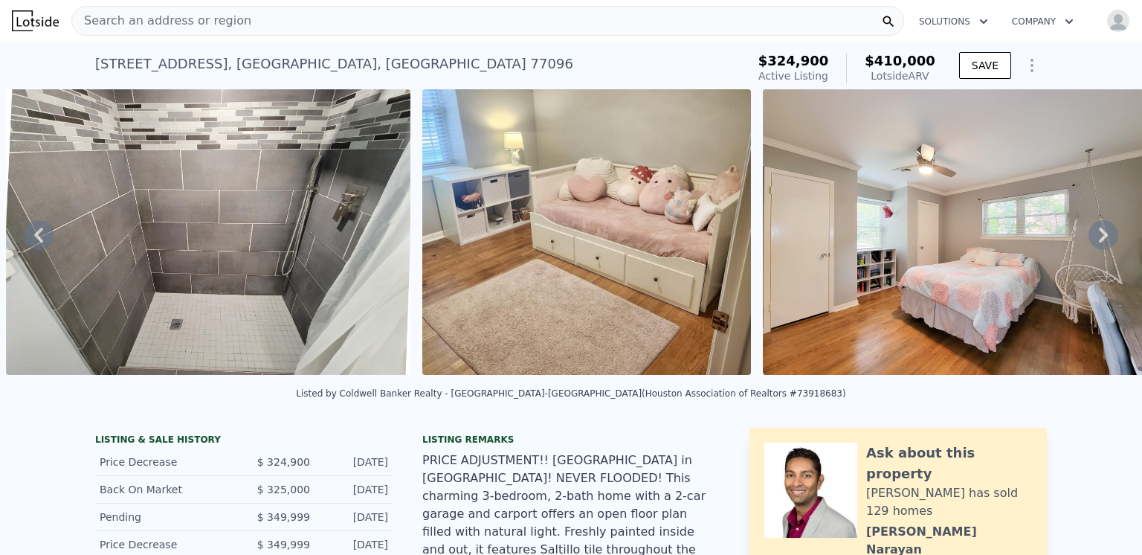
click at [1099, 236] on icon at bounding box center [1103, 234] width 9 height 15
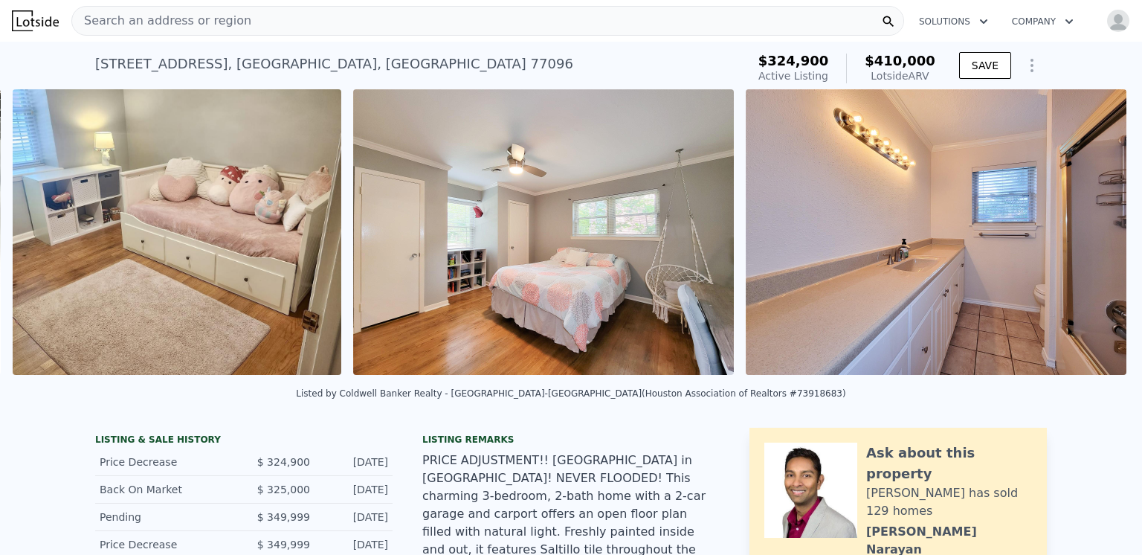
scroll to position [0, 8771]
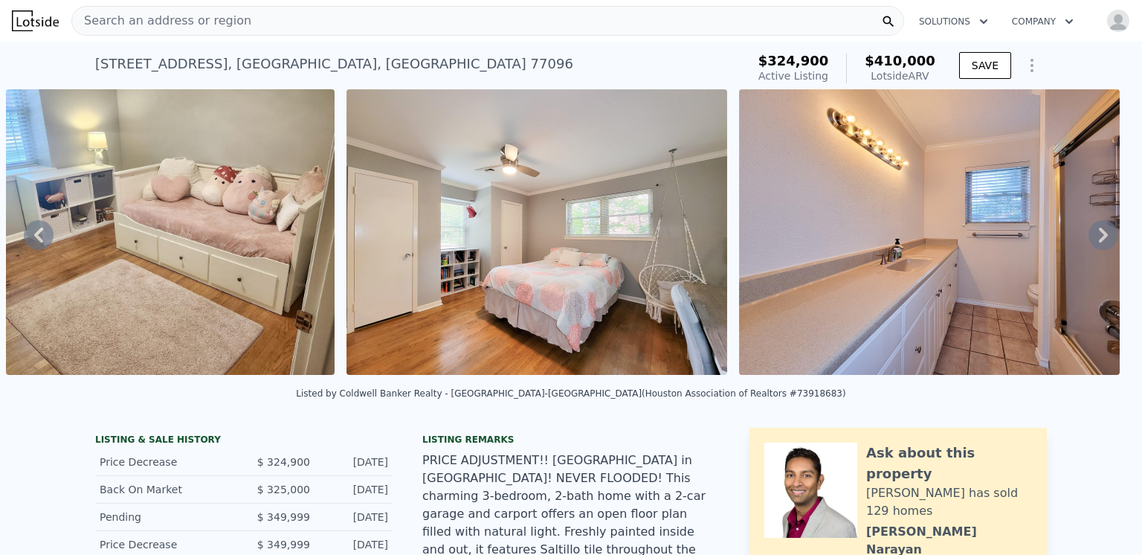
click at [1090, 238] on icon at bounding box center [1103, 235] width 30 height 30
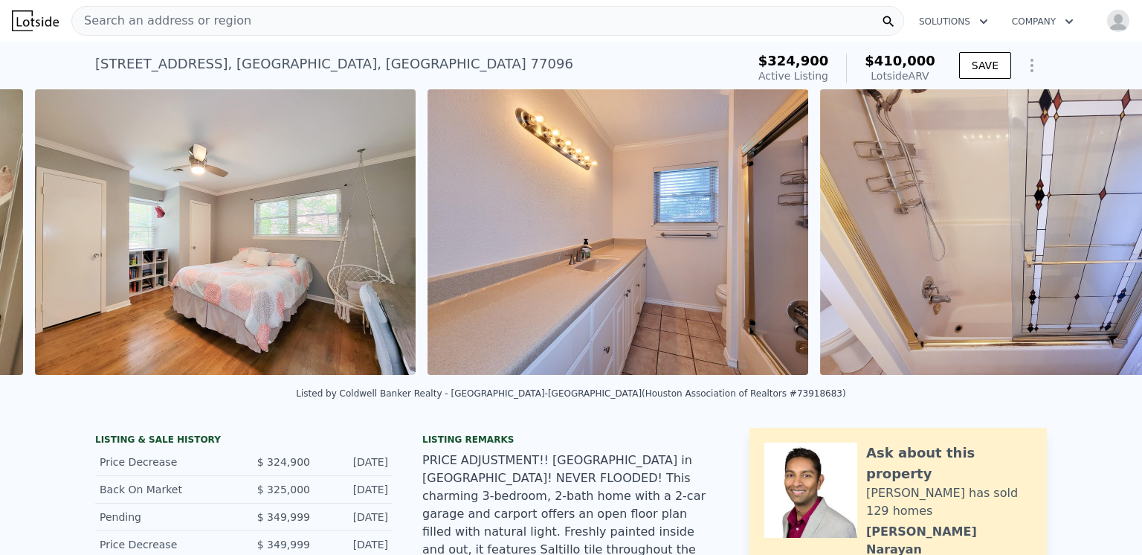
scroll to position [0, 9111]
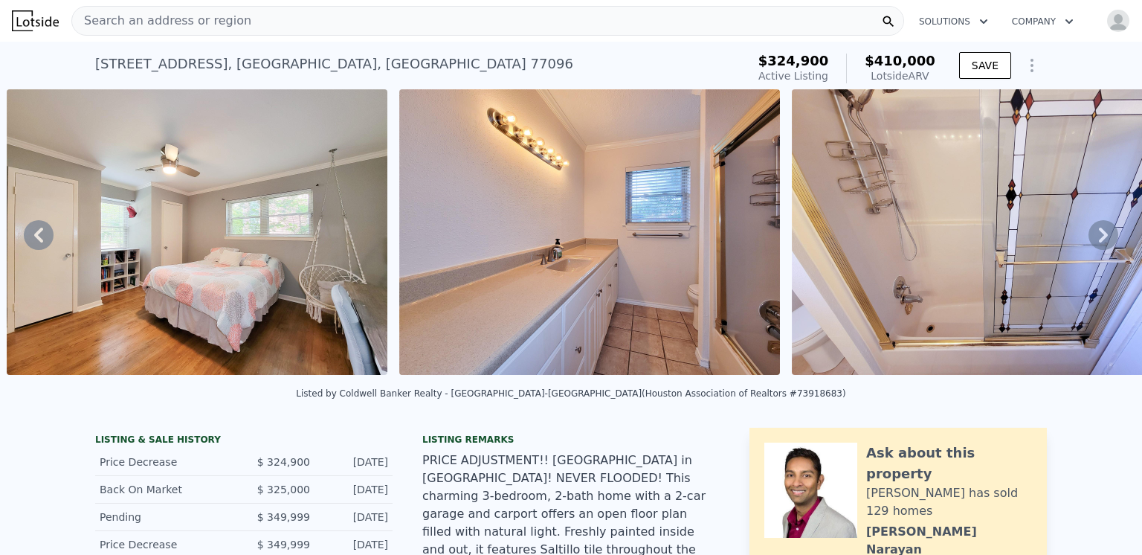
click at [1090, 238] on icon at bounding box center [1103, 235] width 30 height 30
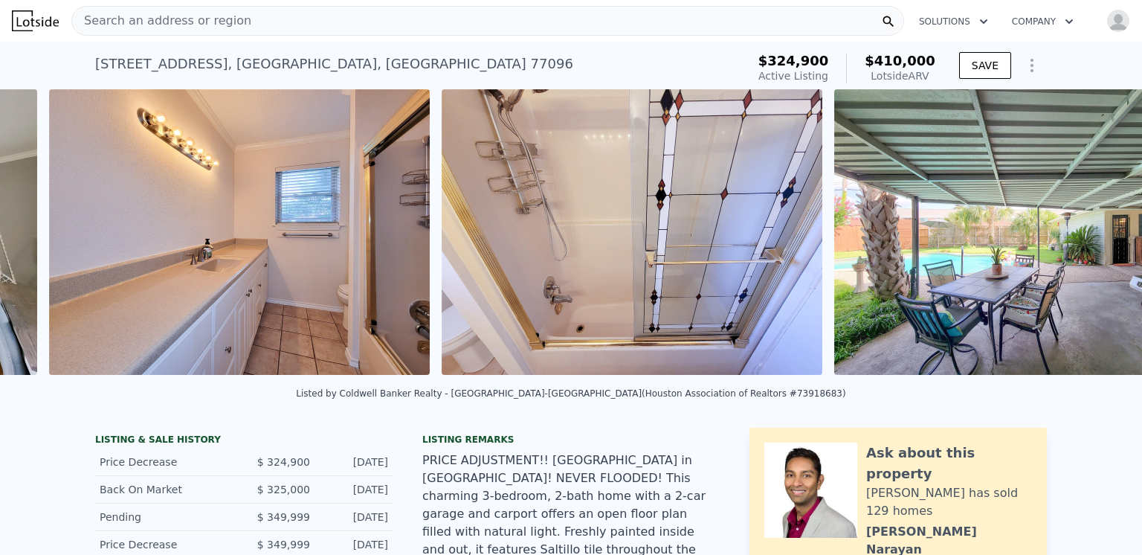
scroll to position [0, 9503]
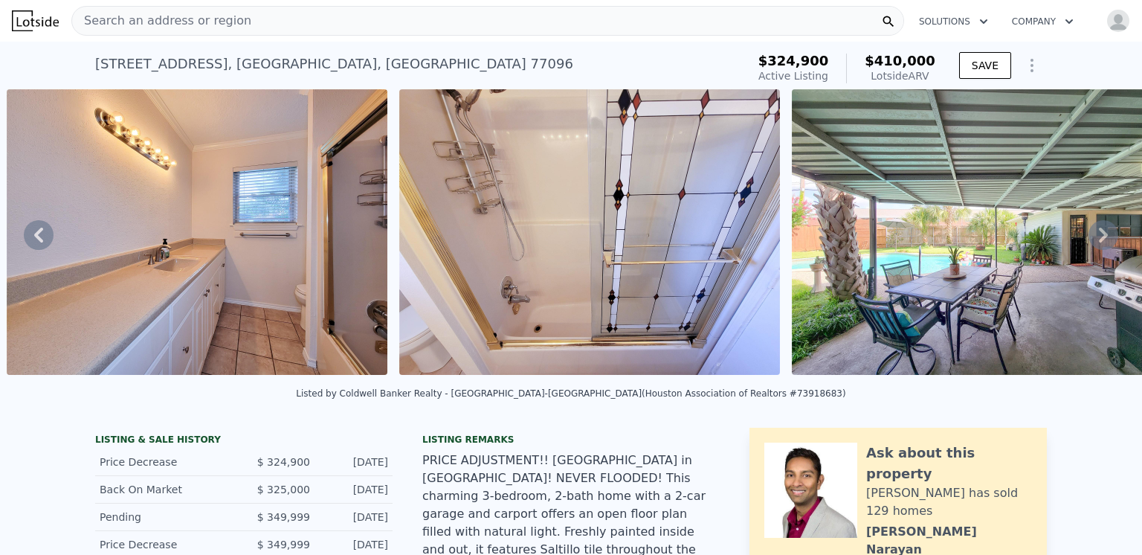
click at [1090, 238] on icon at bounding box center [1103, 235] width 30 height 30
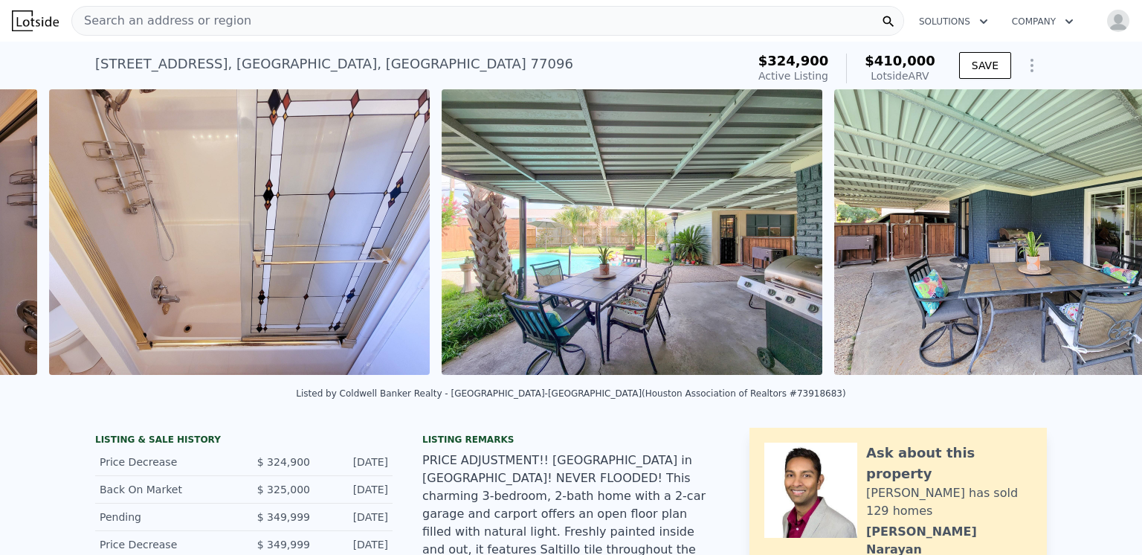
scroll to position [0, 9896]
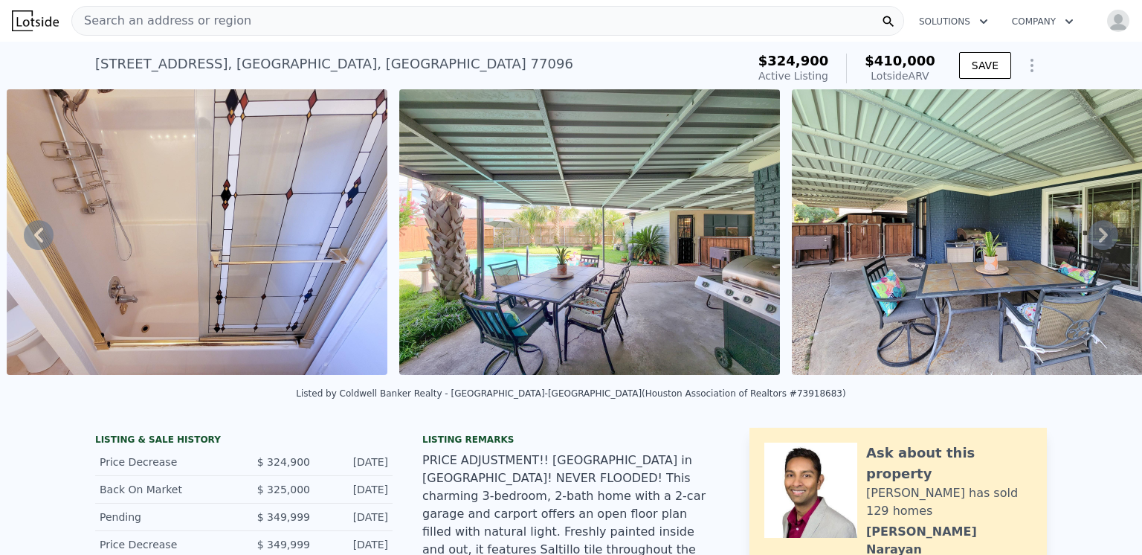
click at [1090, 238] on icon at bounding box center [1103, 235] width 30 height 30
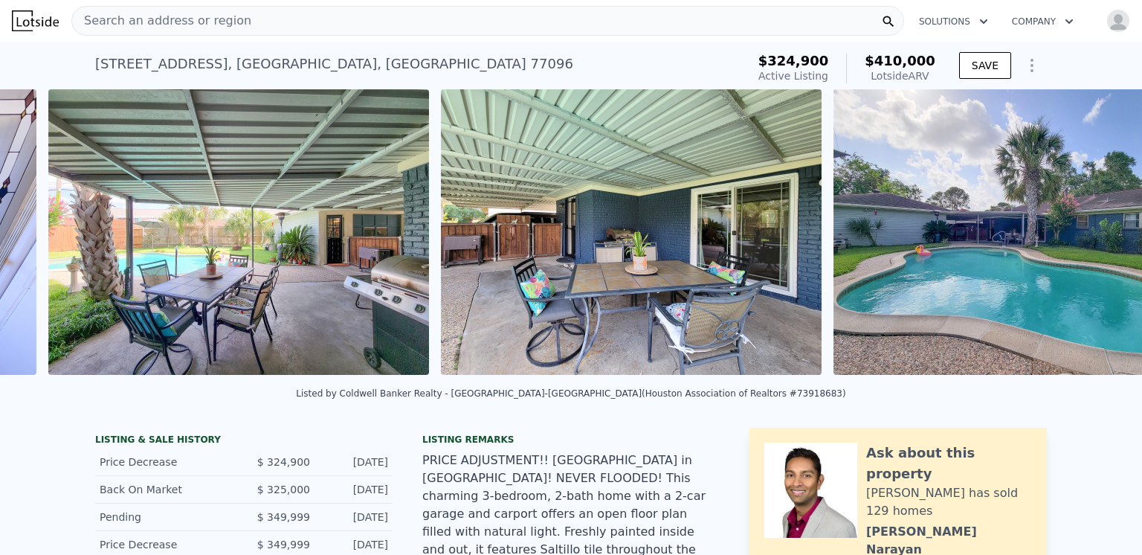
scroll to position [0, 10289]
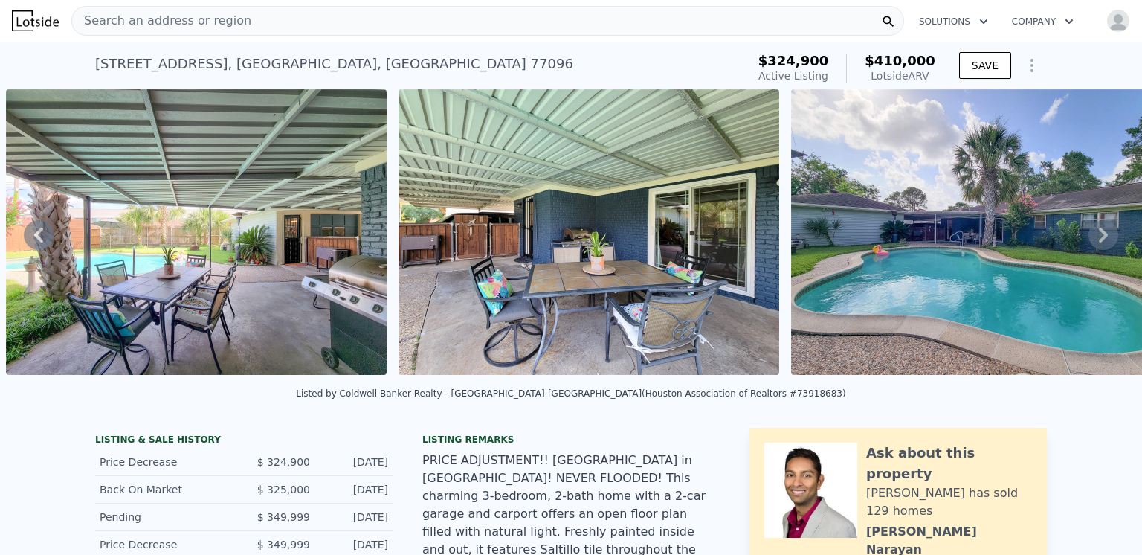
click at [1090, 238] on icon at bounding box center [1103, 235] width 30 height 30
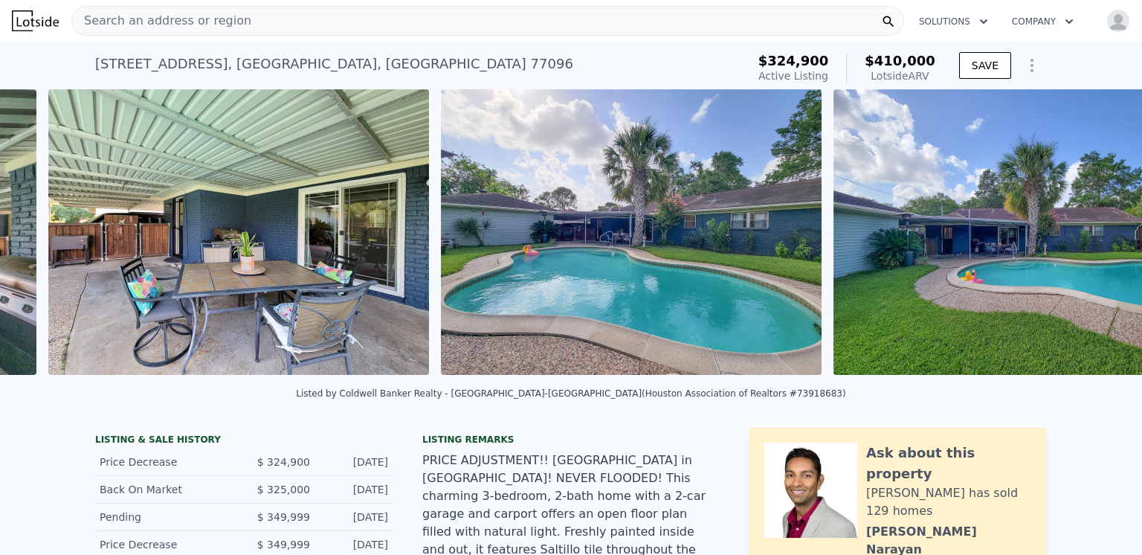
scroll to position [0, 10682]
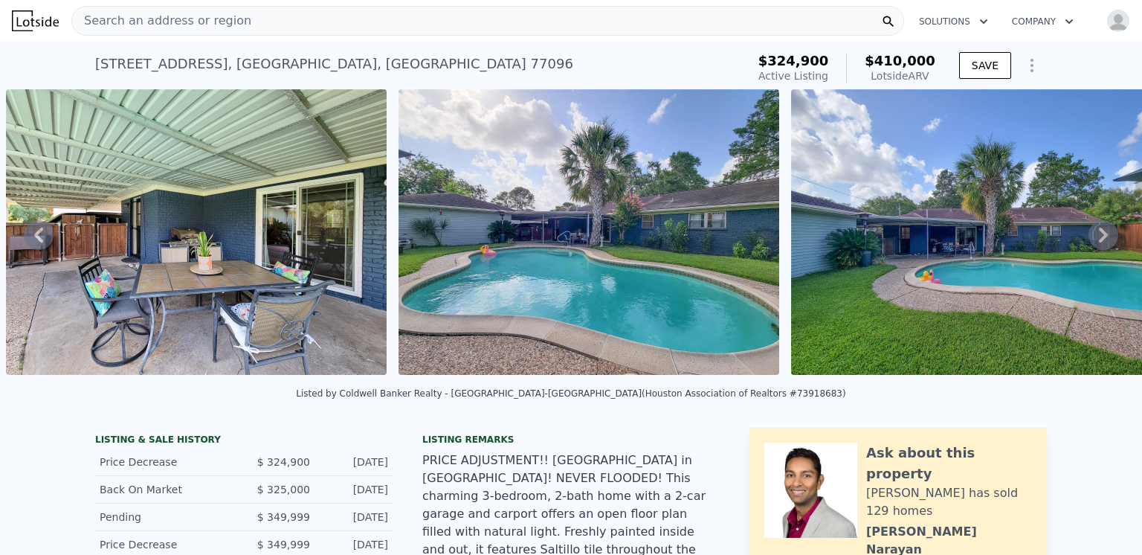
click at [1090, 238] on icon at bounding box center [1103, 235] width 30 height 30
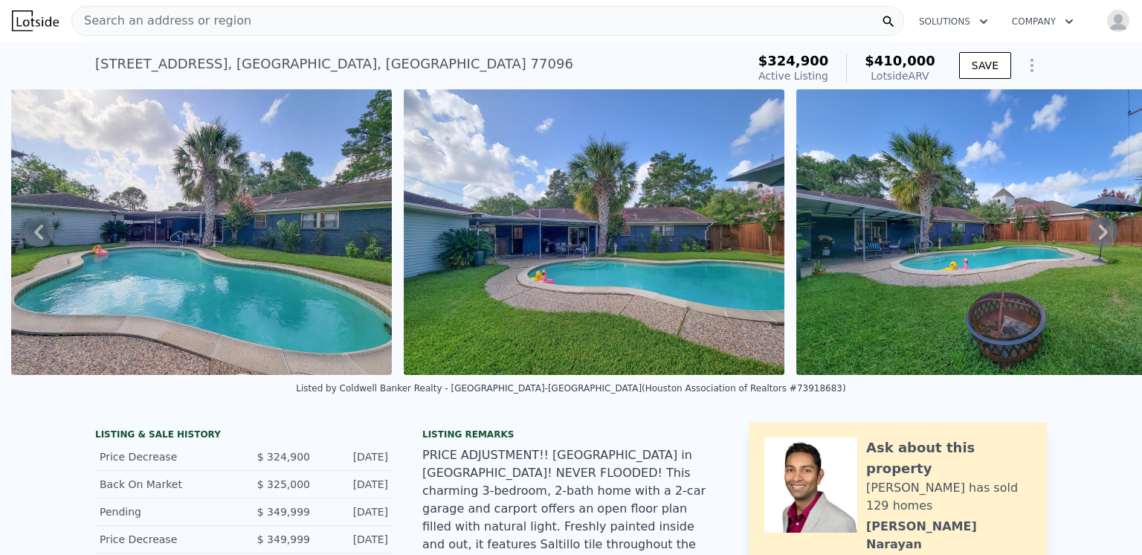
click at [1090, 238] on icon at bounding box center [1103, 232] width 30 height 30
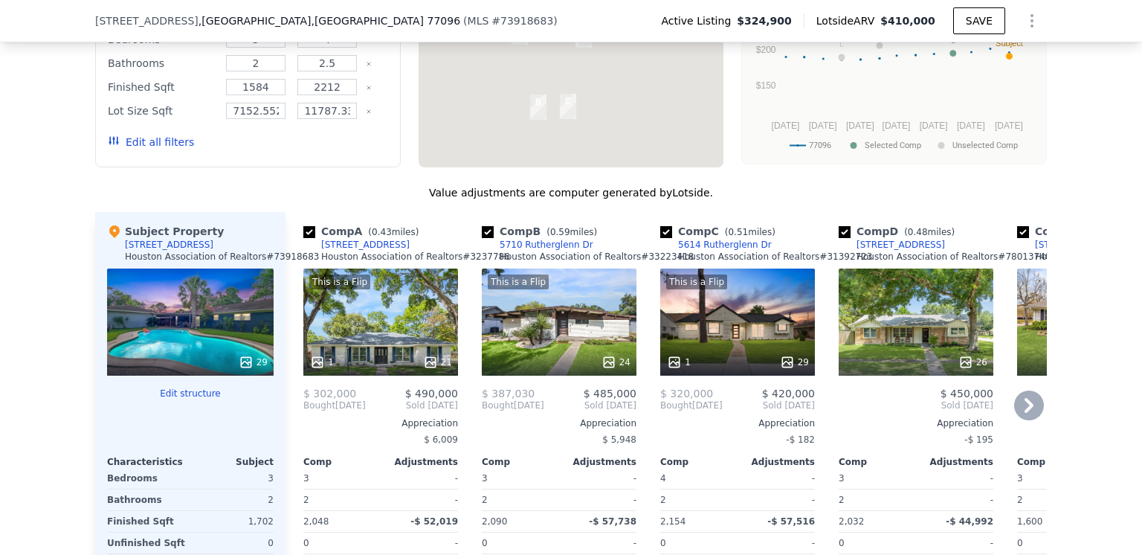
scroll to position [1635, 0]
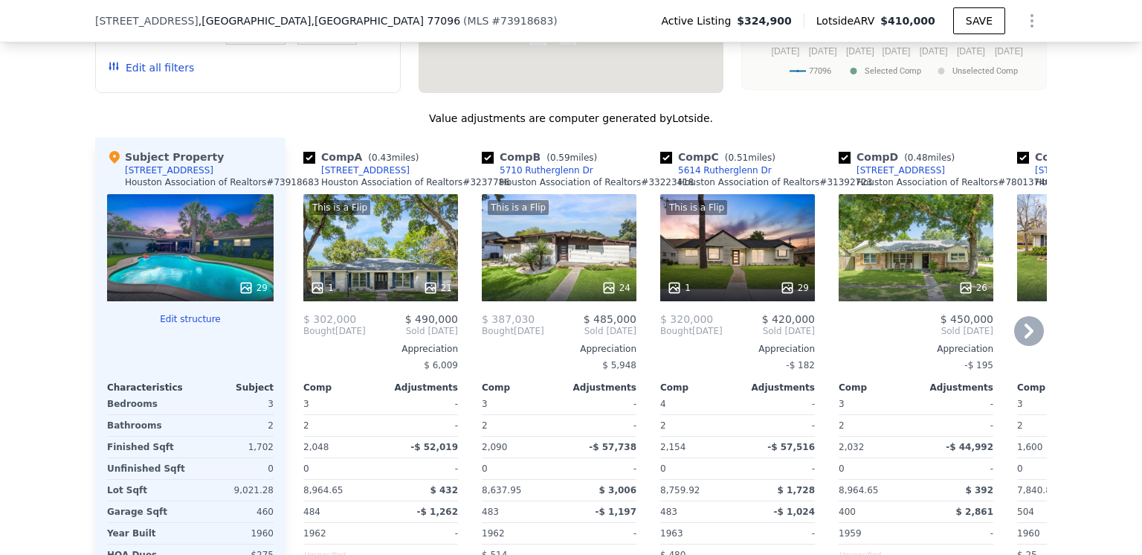
click at [660, 152] on input "checkbox" at bounding box center [666, 158] width 12 height 12
checkbox input "false"
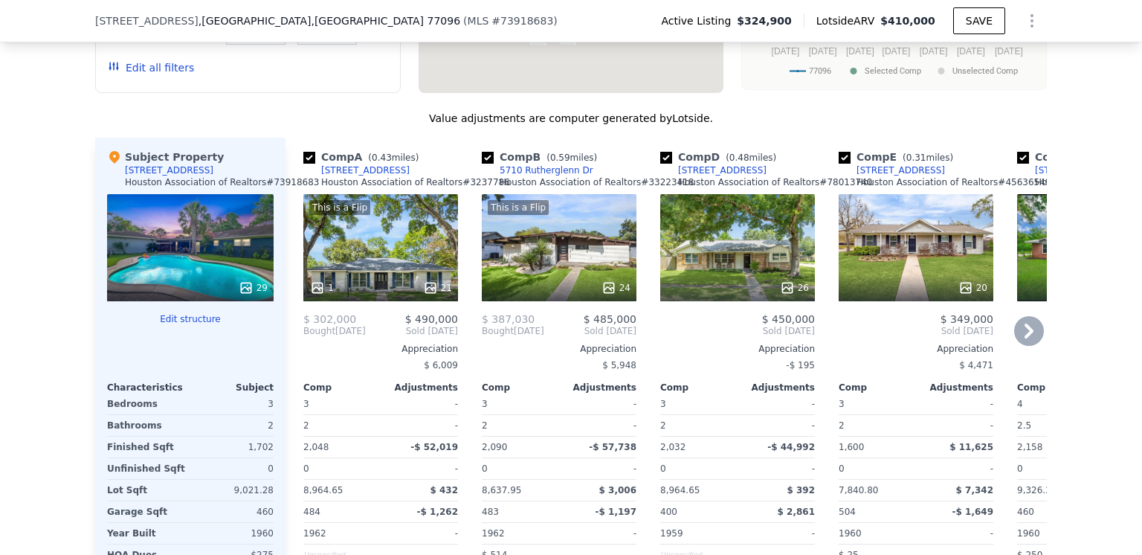
click at [1019, 152] on input "checkbox" at bounding box center [1023, 158] width 12 height 12
checkbox input "false"
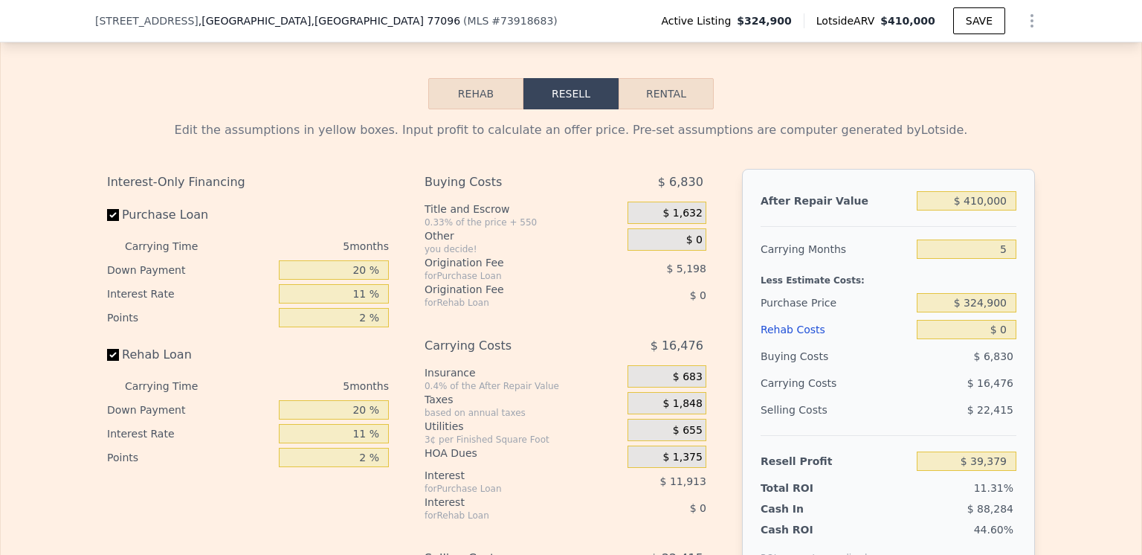
scroll to position [2379, 0]
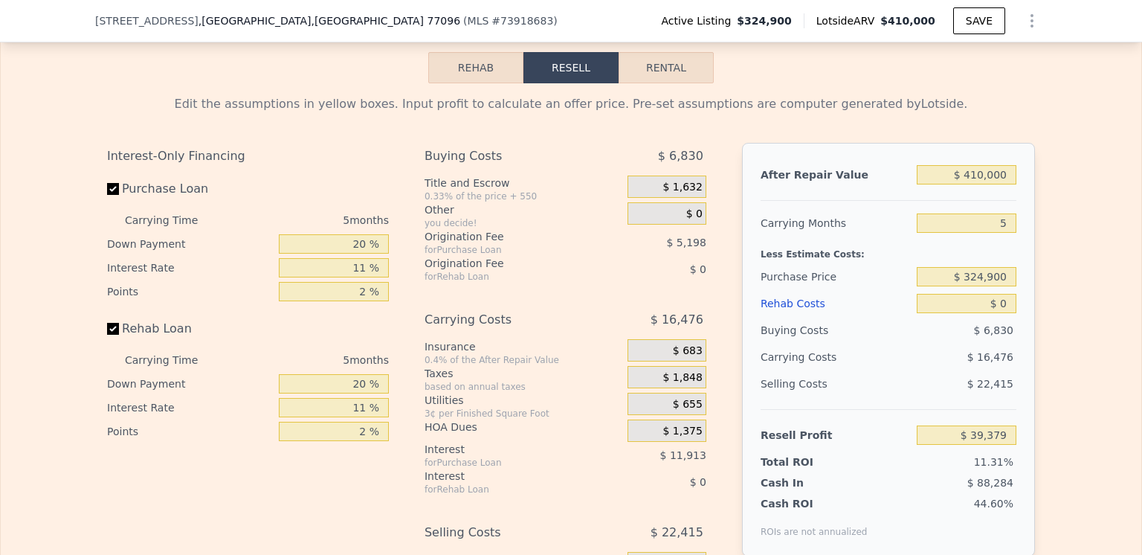
click at [659, 52] on button "Rental" at bounding box center [665, 67] width 95 height 31
select select "30"
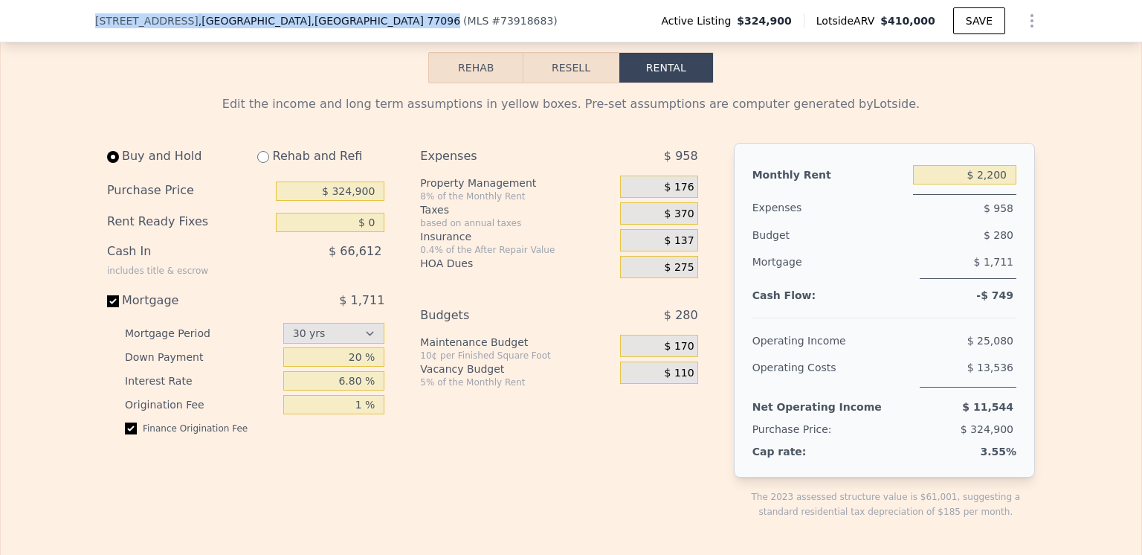
drag, startPoint x: 288, startPoint y: 22, endPoint x: 95, endPoint y: 22, distance: 192.5
click at [87, 25] on div "[STREET_ADDRESS] ( MLS # 73918683 ) Active Listing $324,900 Lotside ARV $410,00…" at bounding box center [571, 21] width 1142 height 42
copy div "[STREET_ADDRESS]"
click at [1002, 165] on input "$ 2,200" at bounding box center [964, 174] width 103 height 19
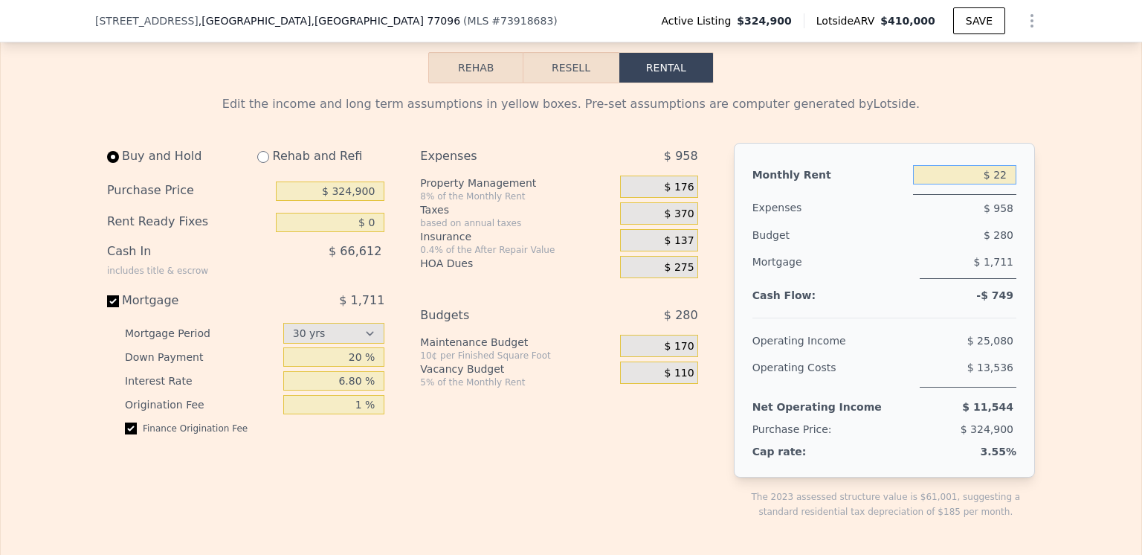
type input "$ 2"
type input "$ 3,200"
click at [502, 465] on div "Expenses $ 958 Property Management 8% of the Monthly Rent $ 176 Taxes based on …" at bounding box center [564, 343] width 289 height 400
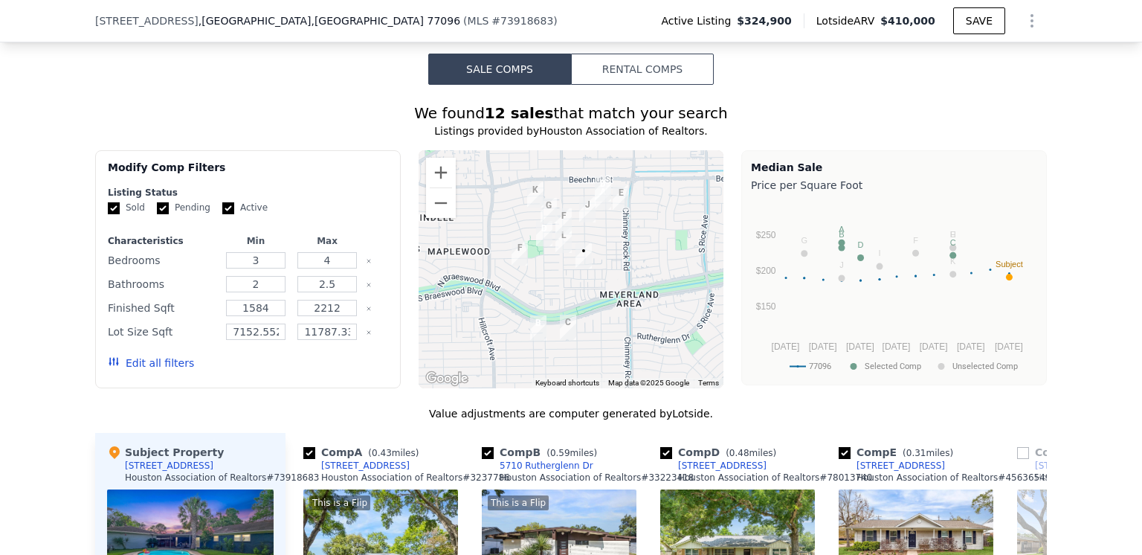
scroll to position [1338, 0]
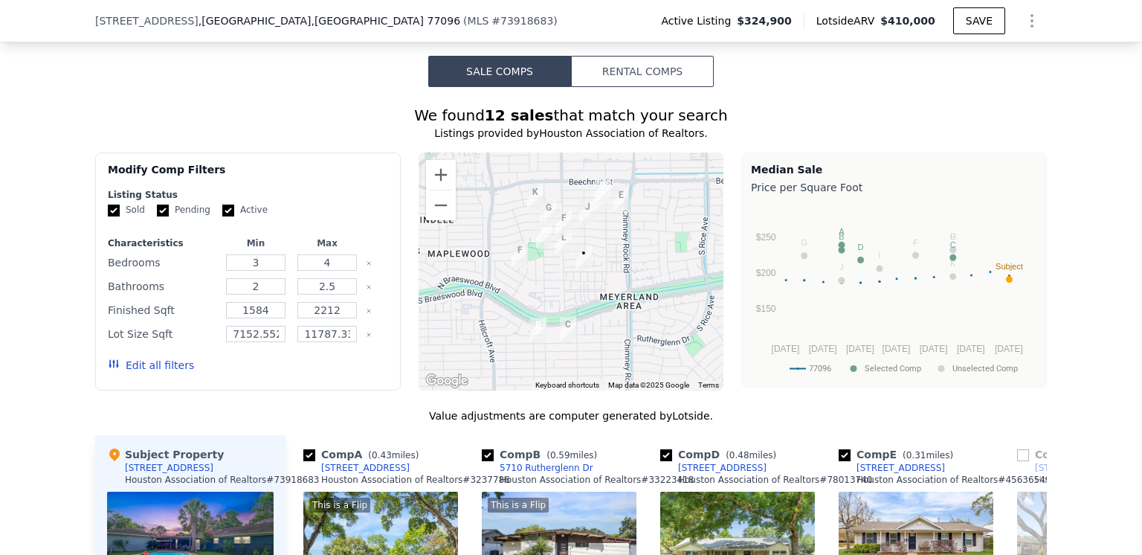
click at [222, 204] on input "Active" at bounding box center [228, 210] width 12 height 12
checkbox input "false"
click at [157, 204] on input "Pending" at bounding box center [163, 210] width 12 height 12
checkbox input "false"
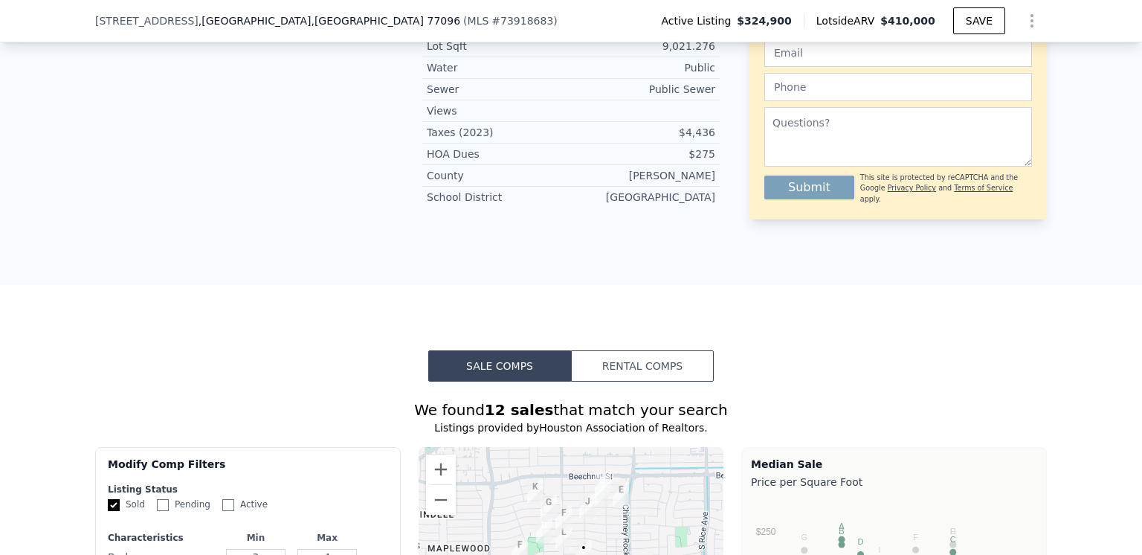
scroll to position [1041, 0]
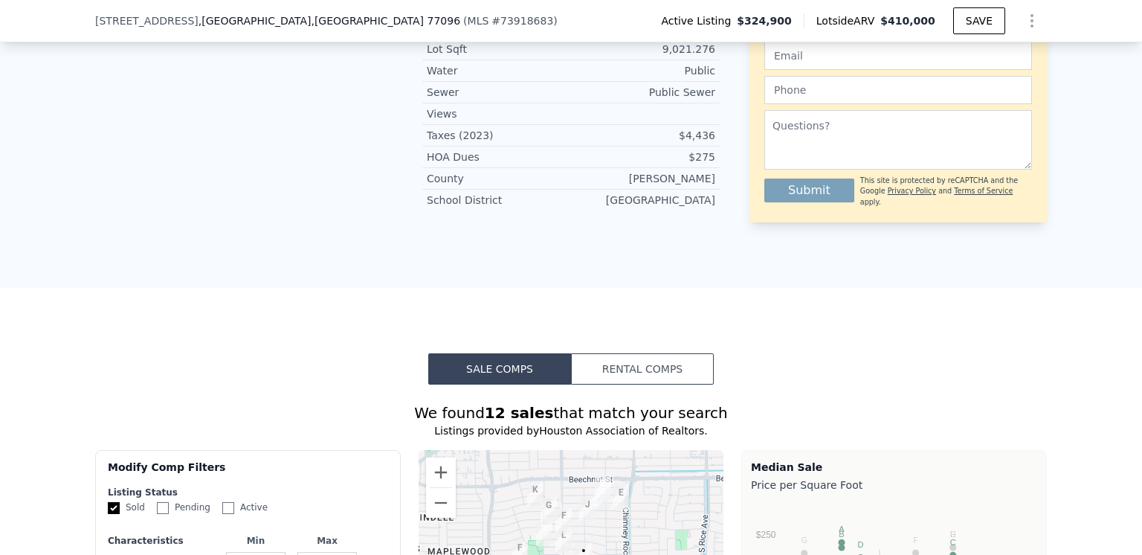
click at [631, 353] on button "Rental Comps" at bounding box center [642, 368] width 143 height 31
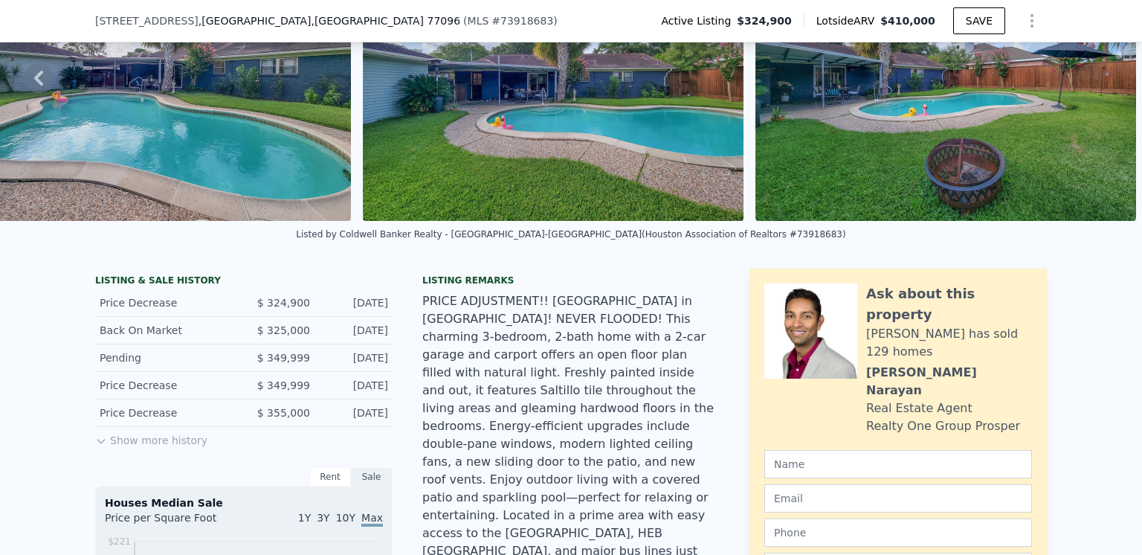
scroll to position [966, 0]
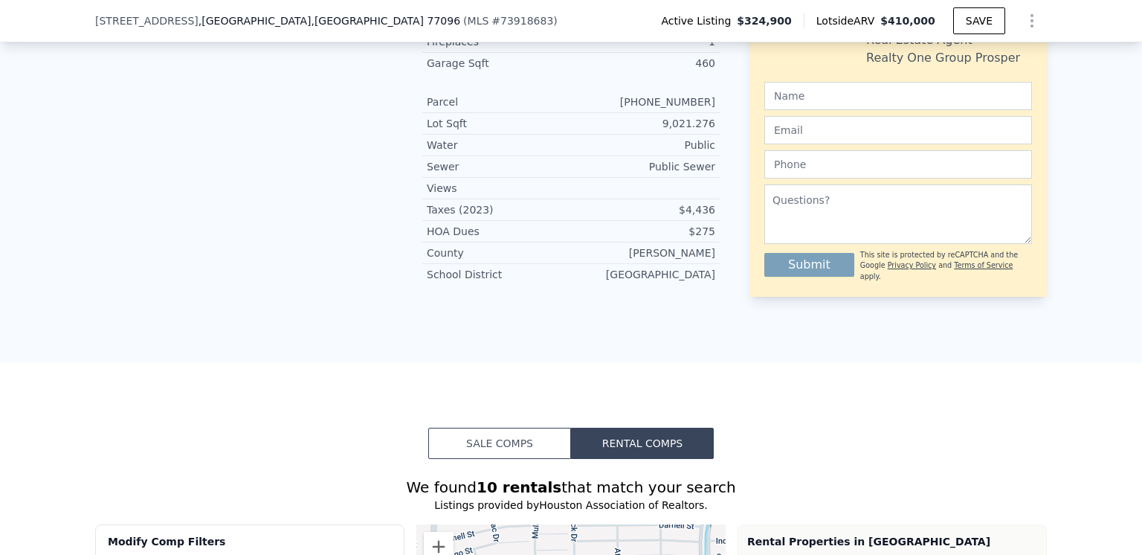
click at [496, 427] on button "Sale Comps" at bounding box center [499, 442] width 143 height 31
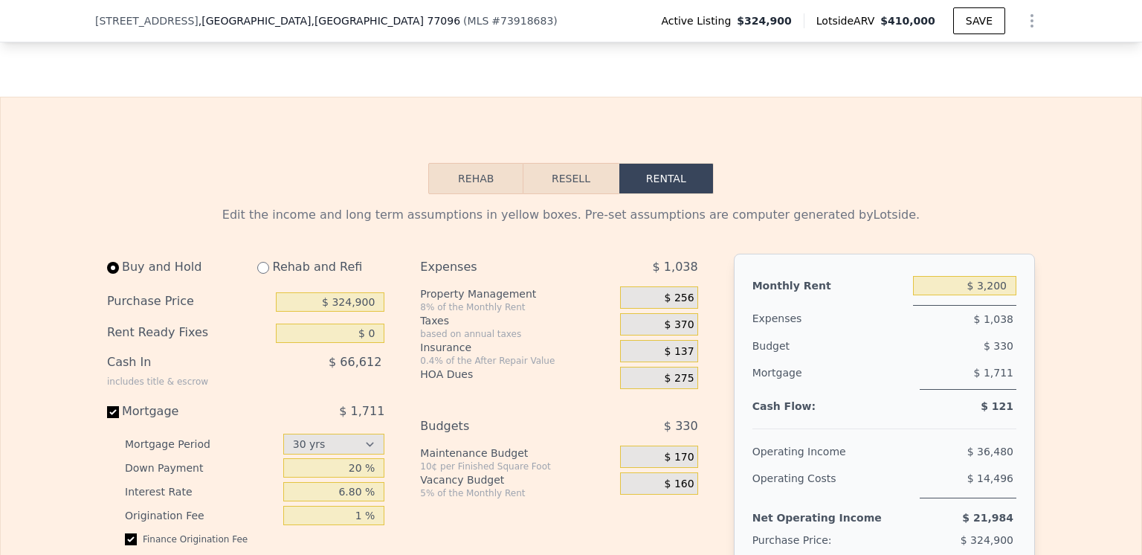
scroll to position [2156, 0]
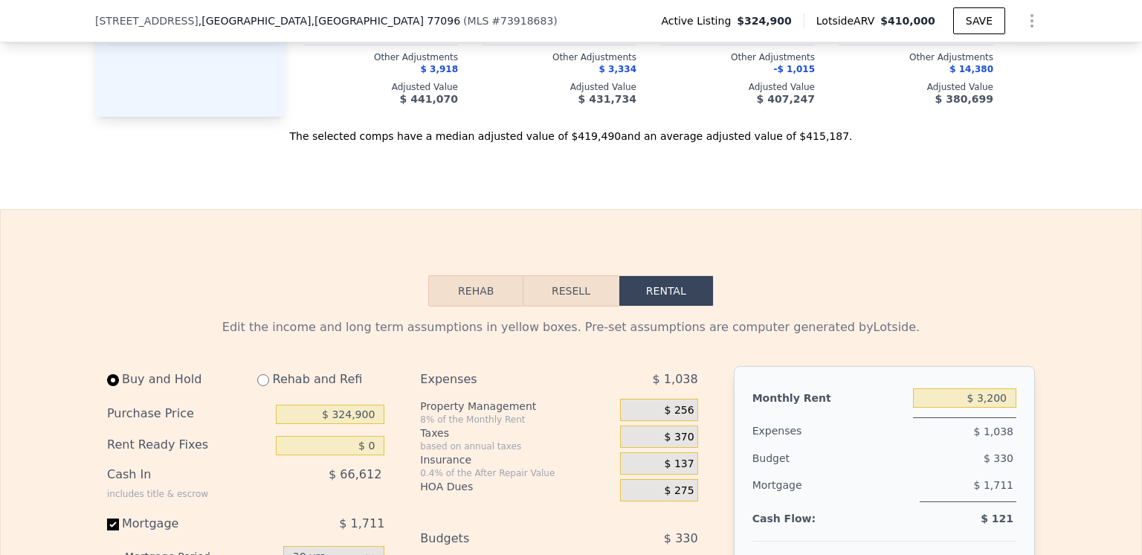
click at [562, 275] on button "Resell" at bounding box center [570, 290] width 94 height 31
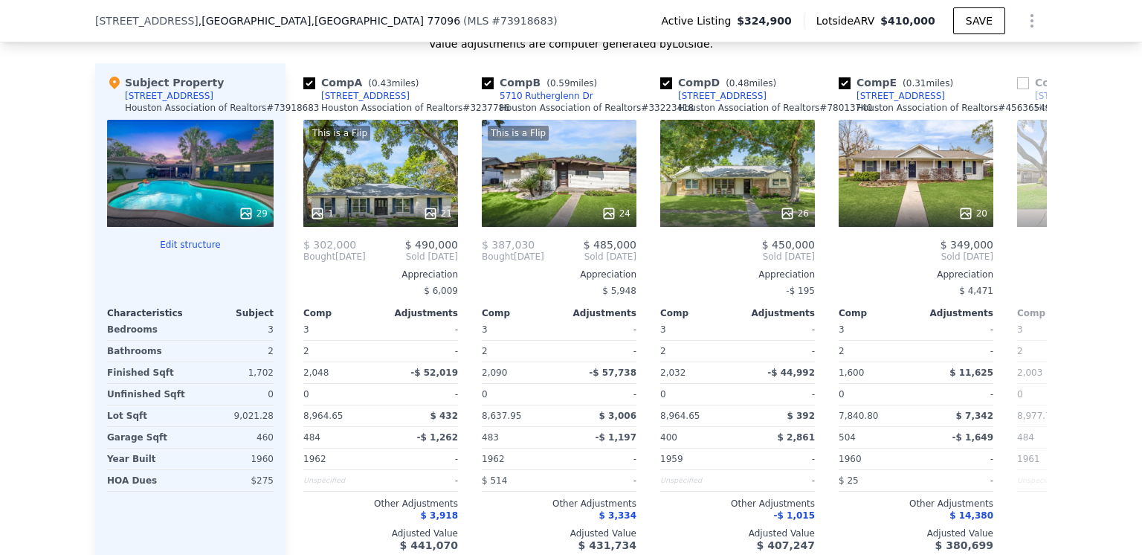
scroll to position [2007, 0]
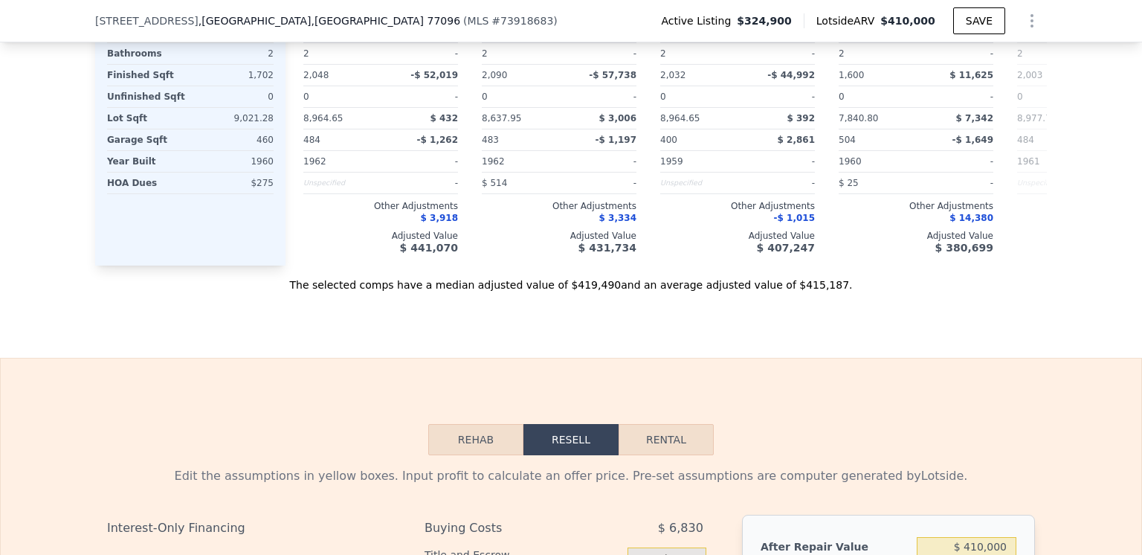
click at [656, 424] on button "Rental" at bounding box center [665, 439] width 95 height 31
select select "30"
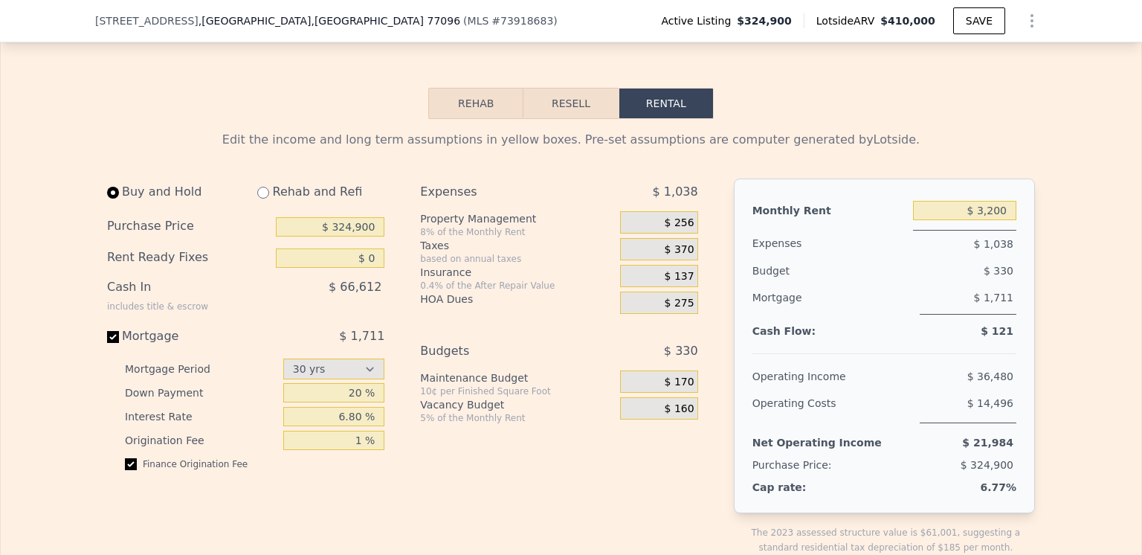
scroll to position [2379, 0]
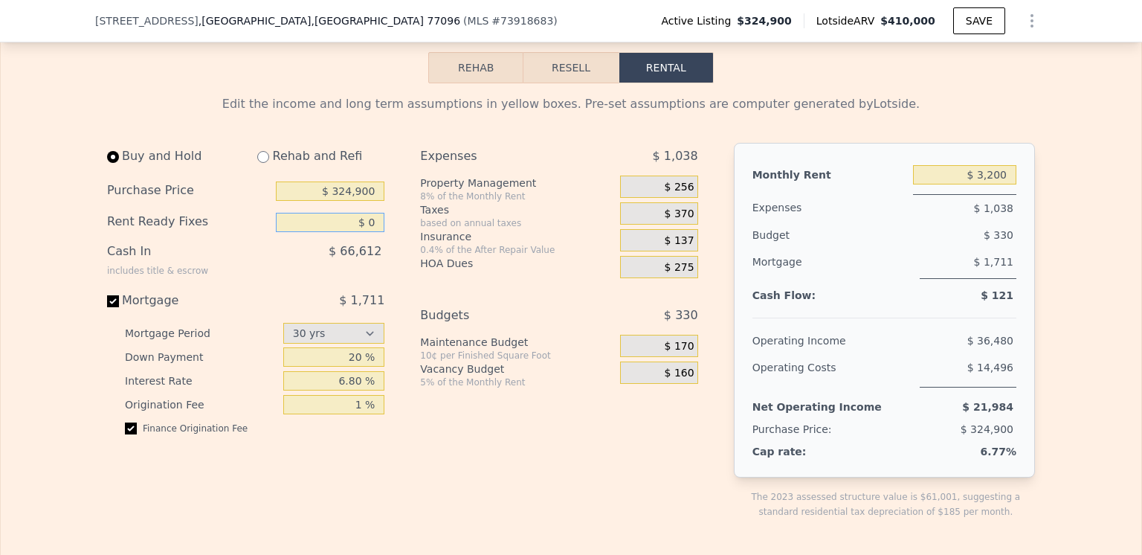
click at [363, 213] on input "$ 0" at bounding box center [330, 222] width 109 height 19
type input "$ 50,000"
click at [392, 201] on div "Buy and Hold Rehab and Refi Purchase Price $ 324,900 Rent Ready Fixes $ 50,000 …" at bounding box center [408, 343] width 603 height 400
drag, startPoint x: 369, startPoint y: 171, endPoint x: 334, endPoint y: 174, distance: 35.8
click at [334, 181] on input "$ 324,900" at bounding box center [330, 190] width 109 height 19
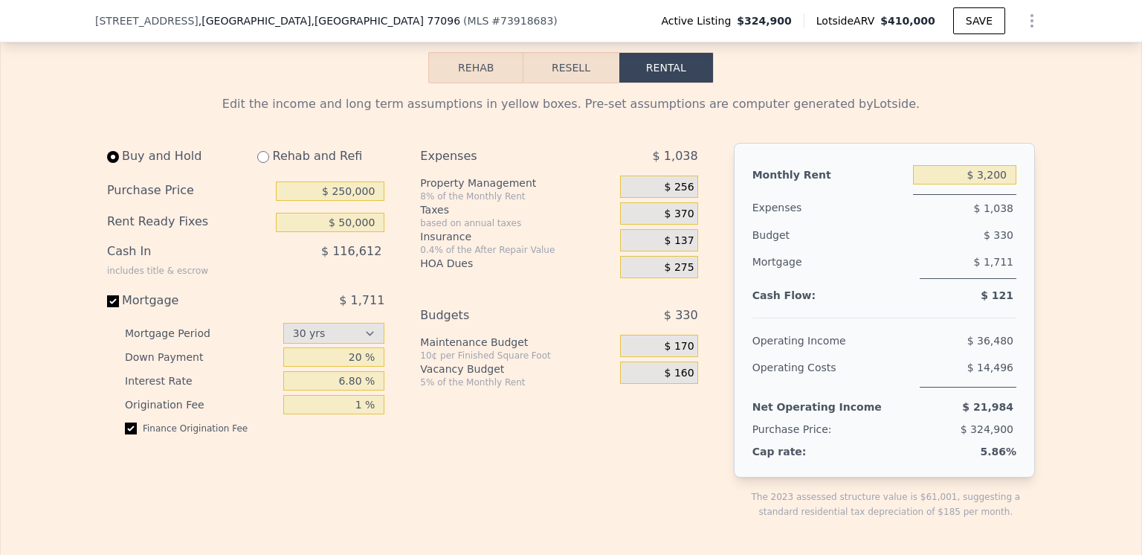
click at [395, 177] on div "Buy and Hold Rehab and Refi Purchase Price $ 250,000 Rent Ready Fixes $ 50,000 …" at bounding box center [408, 343] width 603 height 400
drag, startPoint x: 370, startPoint y: 171, endPoint x: 340, endPoint y: 170, distance: 29.7
click at [340, 181] on input "$ 250,000" at bounding box center [330, 190] width 109 height 19
click at [395, 184] on div "Buy and Hold Rehab and Refi Purchase Price $ 225,000 Rent Ready Fixes $ 50,000 …" at bounding box center [408, 343] width 603 height 400
drag, startPoint x: 367, startPoint y: 172, endPoint x: 340, endPoint y: 175, distance: 27.7
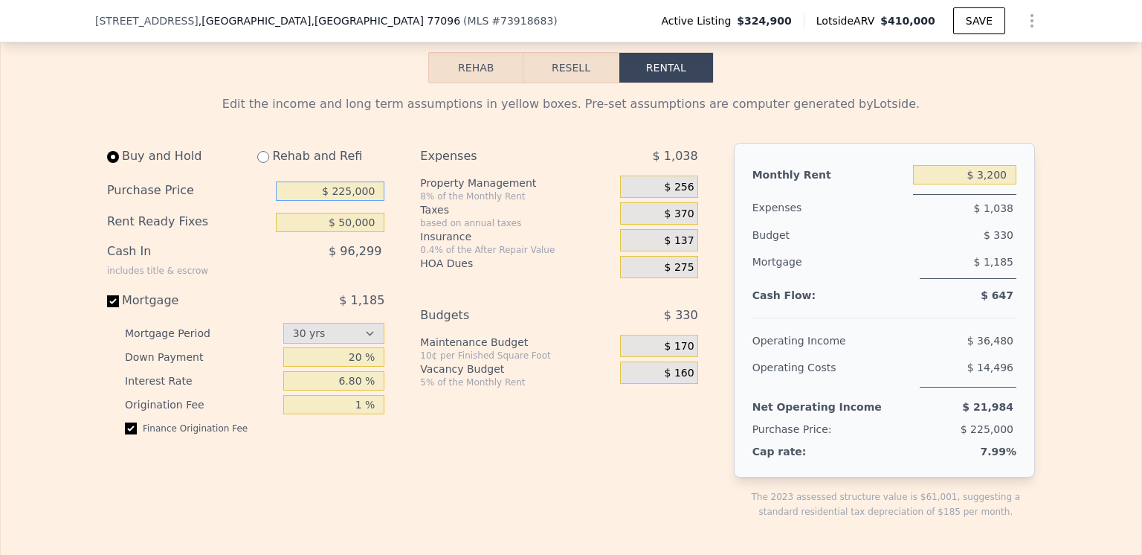
click at [340, 181] on input "$ 225,000" at bounding box center [330, 190] width 109 height 19
type input "$ 200,000"
click at [390, 179] on div "Buy and Hold Rehab and Refi Purchase Price $ 200,000 Rent Ready Fixes $ 50,000 …" at bounding box center [251, 343] width 289 height 400
click at [344, 213] on input "$ 50,000" at bounding box center [330, 222] width 109 height 19
click at [395, 213] on div "Buy and Hold Rehab and Refi Purchase Price $ 200,000 Rent Ready Fixes $ 40,000 …" at bounding box center [408, 343] width 603 height 400
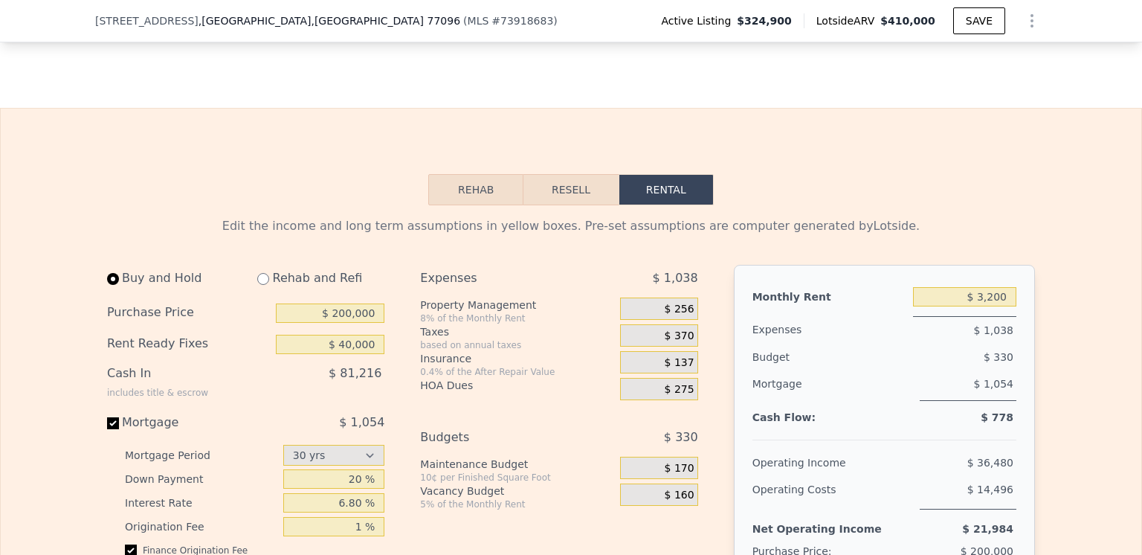
scroll to position [2304, 0]
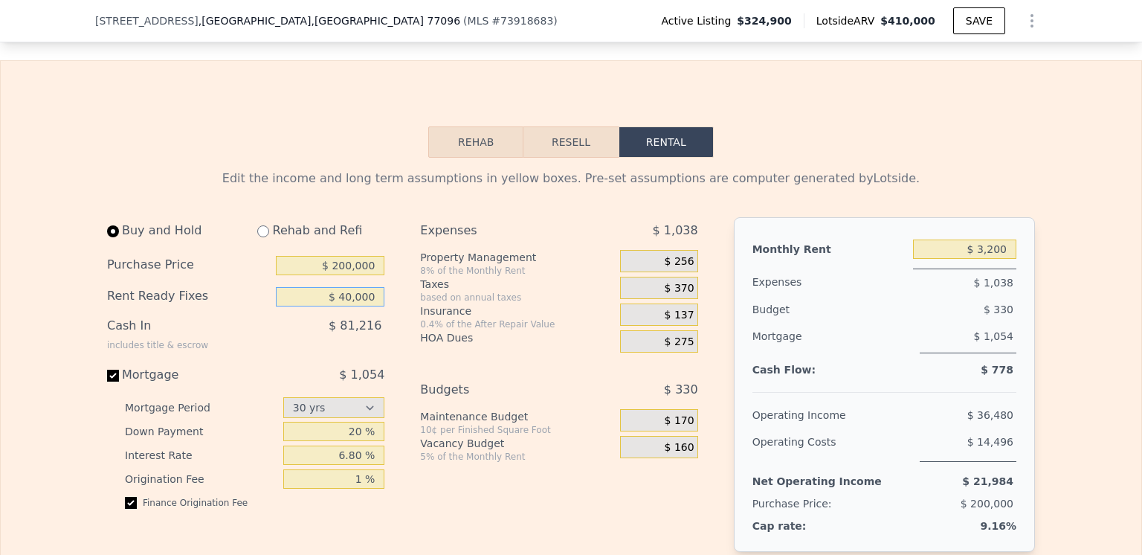
click at [348, 287] on input "$ 40,000" at bounding box center [330, 296] width 109 height 19
type input "$ 35,000"
click at [286, 319] on div "$ 81,216" at bounding box center [299, 331] width 170 height 39
click at [972, 22] on button "SAVE" at bounding box center [979, 20] width 52 height 27
